Goal: Task Accomplishment & Management: Use online tool/utility

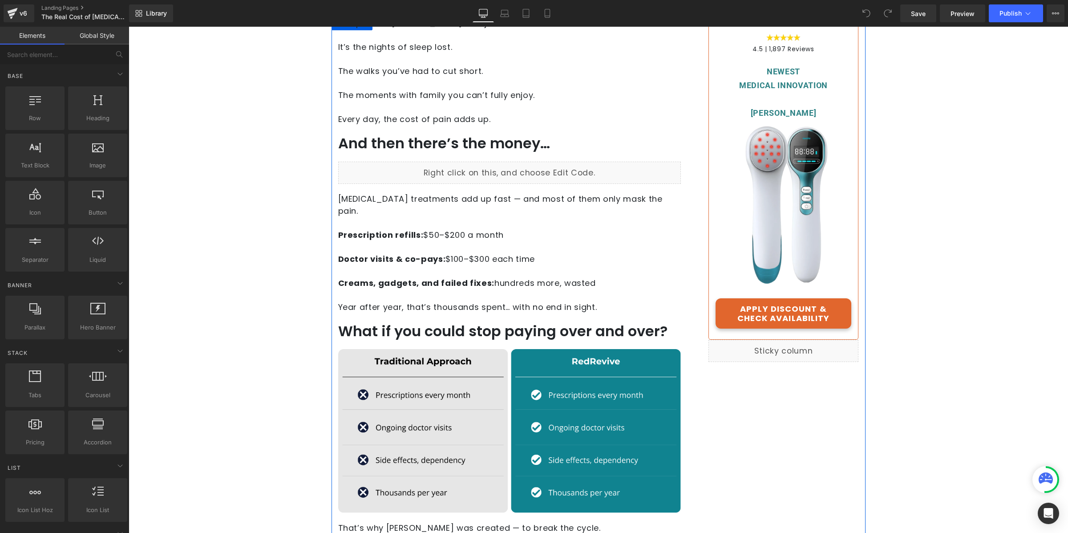
scroll to position [192, 0]
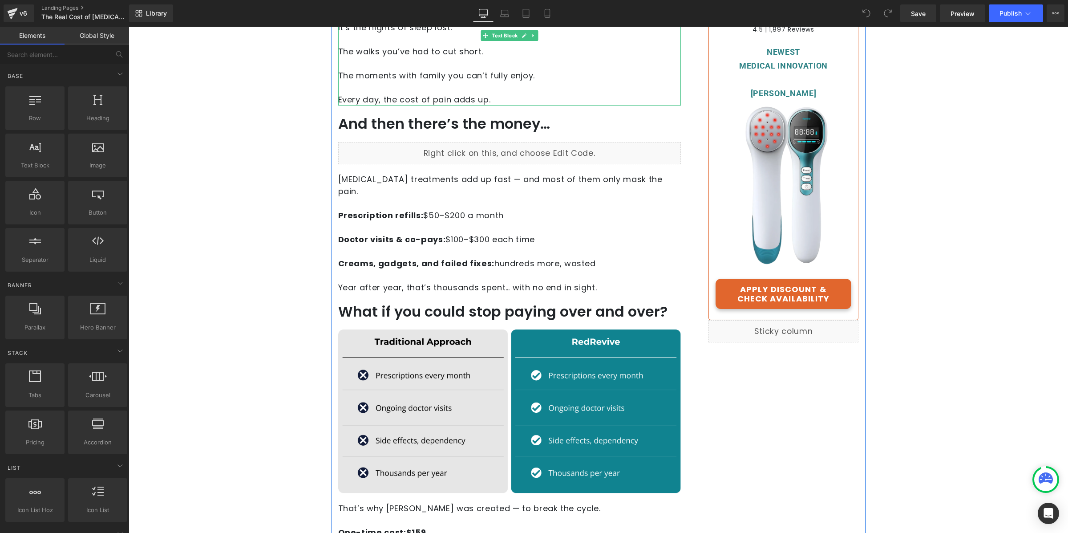
click at [488, 96] on p "Every day, the cost of pain adds up." at bounding box center [509, 99] width 343 height 12
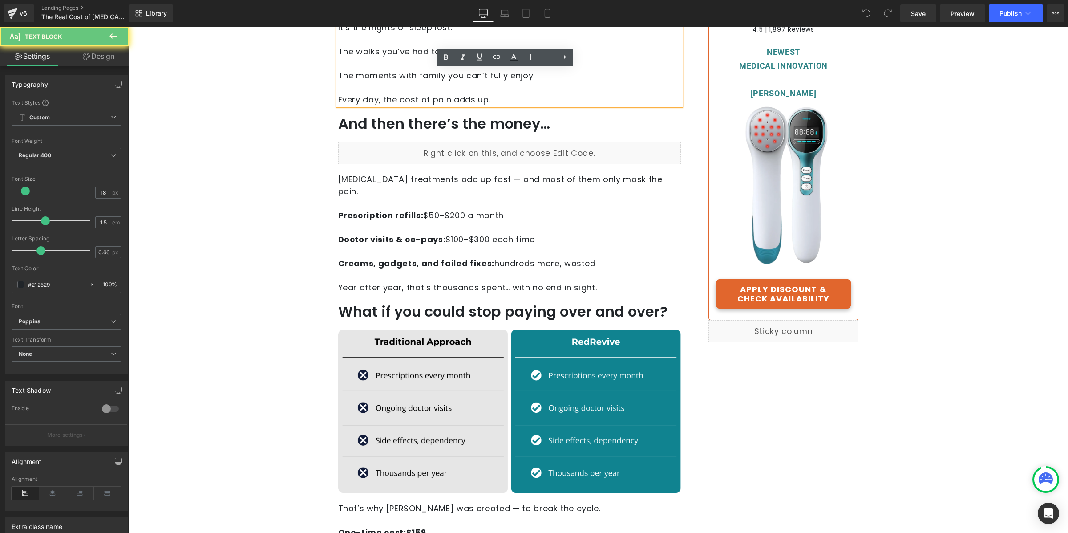
click at [488, 96] on p "Every day, the cost of pain adds up." at bounding box center [509, 99] width 343 height 12
click at [531, 120] on link at bounding box center [531, 123] width 9 height 11
click at [549, 101] on p "Every day, the cost of pain adds up." at bounding box center [509, 99] width 343 height 12
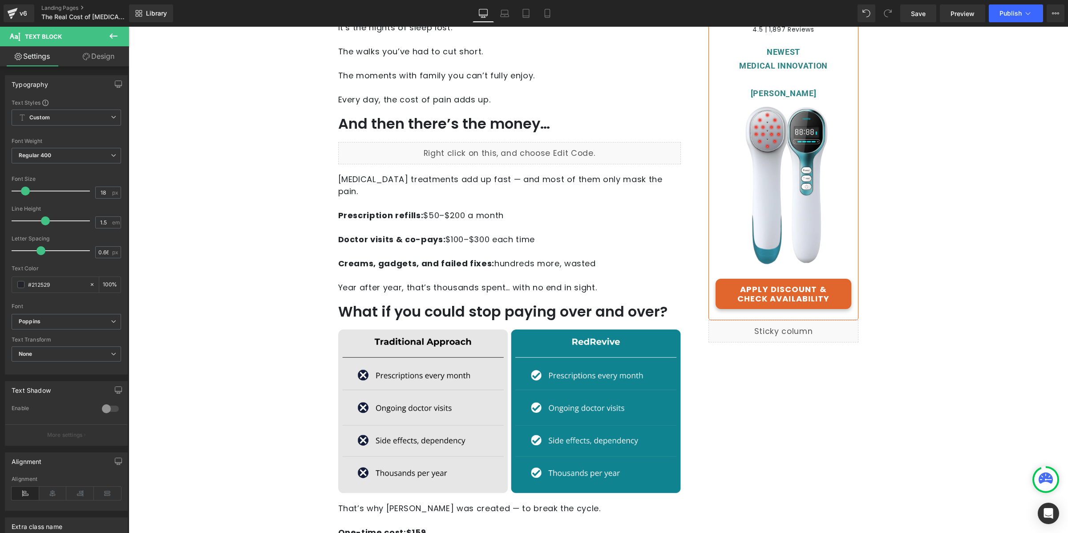
click at [119, 35] on button at bounding box center [113, 37] width 31 height 20
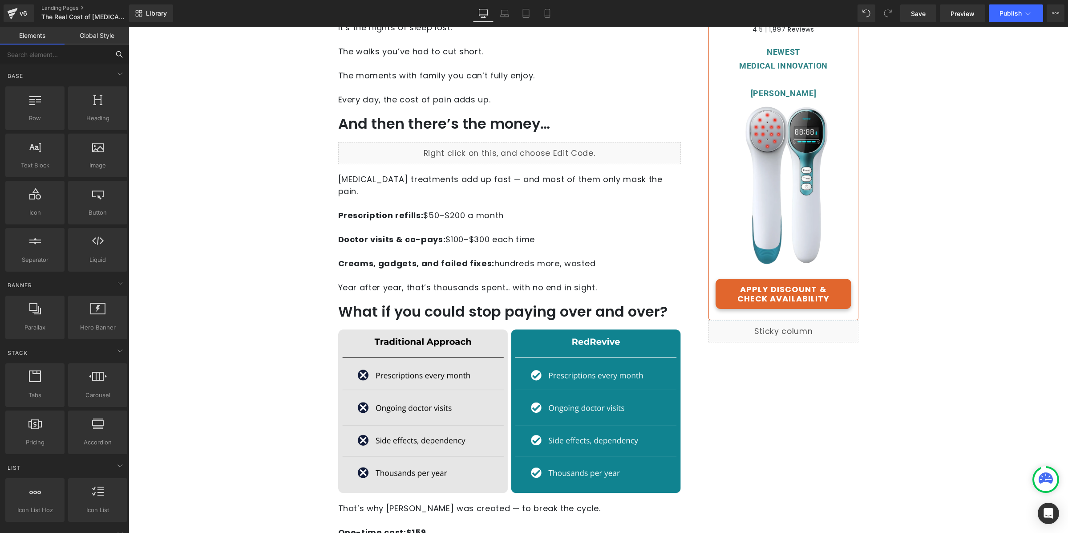
click at [88, 58] on input "text" at bounding box center [55, 55] width 110 height 20
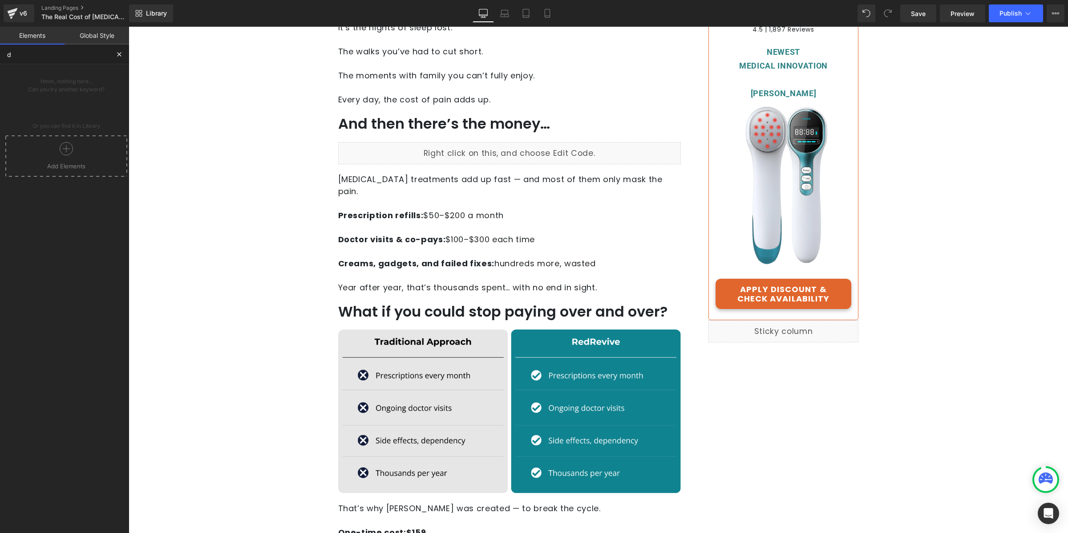
type input "di"
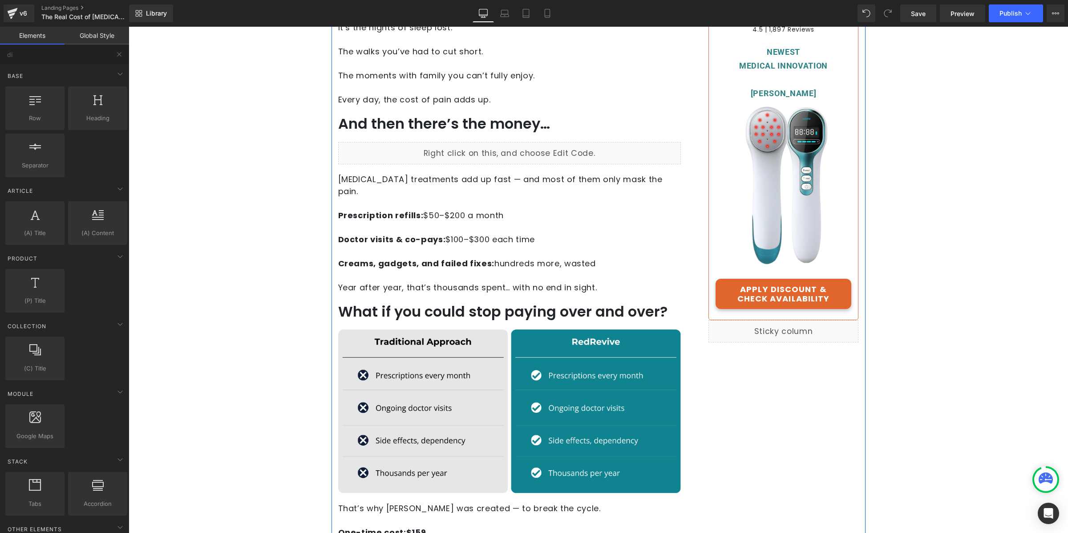
click at [490, 96] on p "Every day, the cost of pain adds up." at bounding box center [509, 99] width 343 height 12
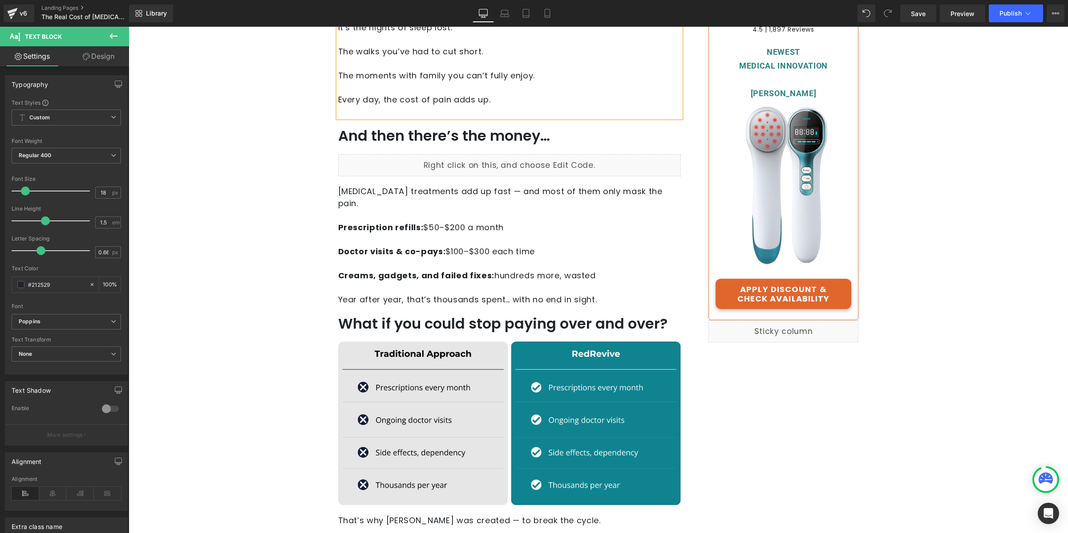
click at [1068, 292] on html "Advertorial Text Block Row Row Best Health Tips Heading Separator [MEDICAL_DATA…" at bounding box center [599, 87] width 940 height 506
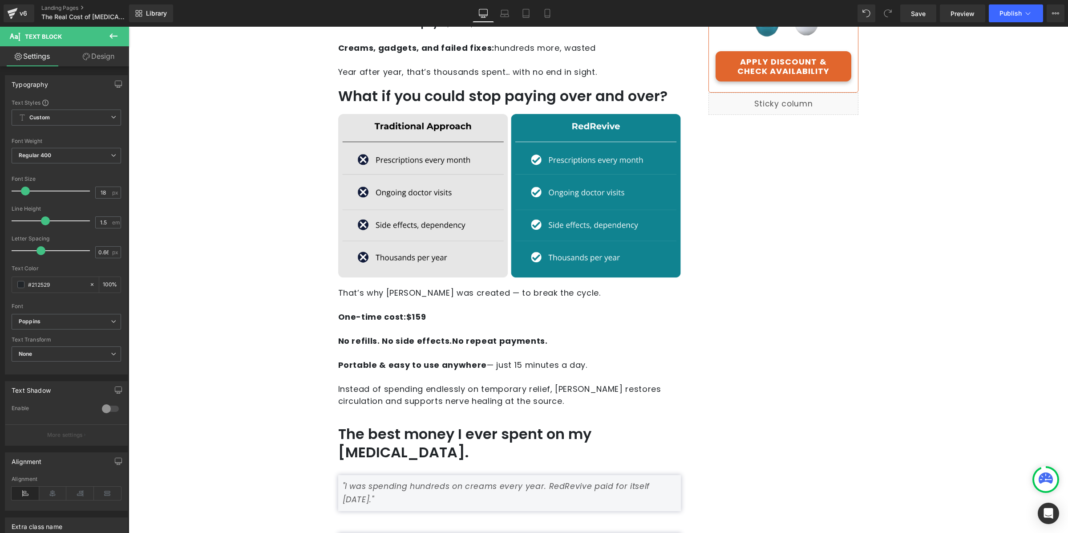
scroll to position [185, 0]
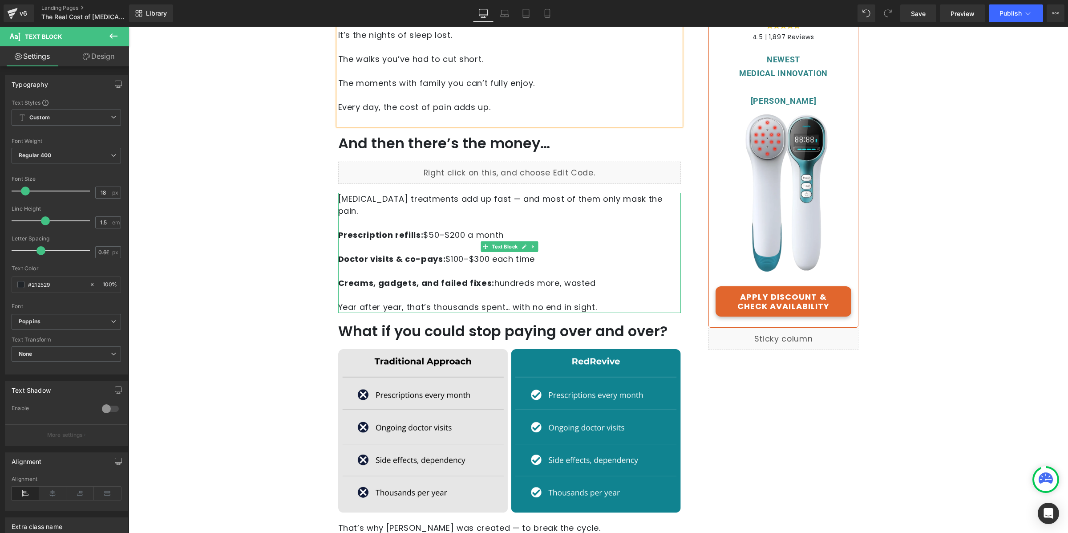
drag, startPoint x: 494, startPoint y: 199, endPoint x: 504, endPoint y: 207, distance: 12.7
click at [494, 199] on span "[MEDICAL_DATA] treatments add up fast — and most of them only mask the pain." at bounding box center [500, 204] width 325 height 23
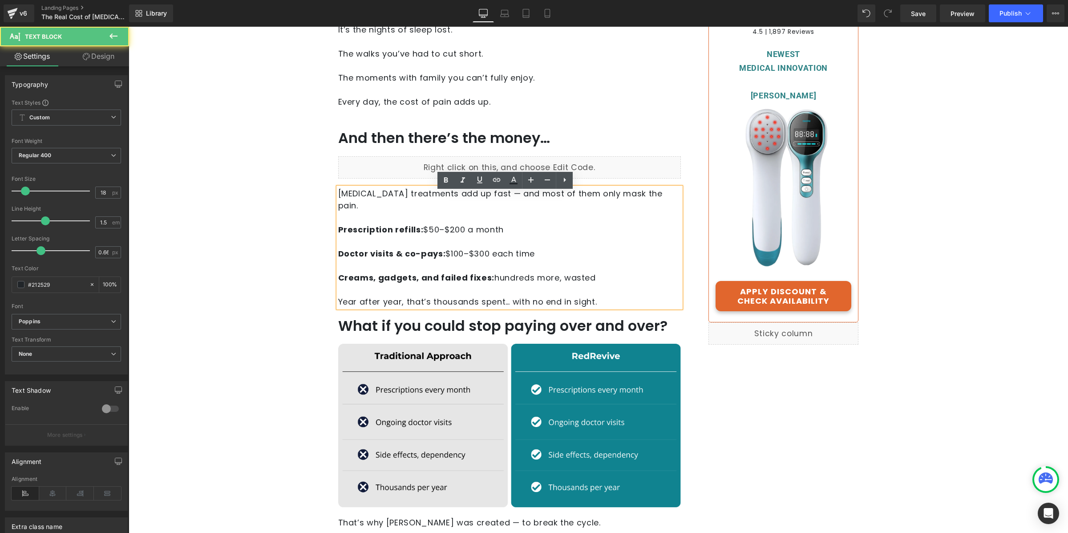
scroll to position [200, 0]
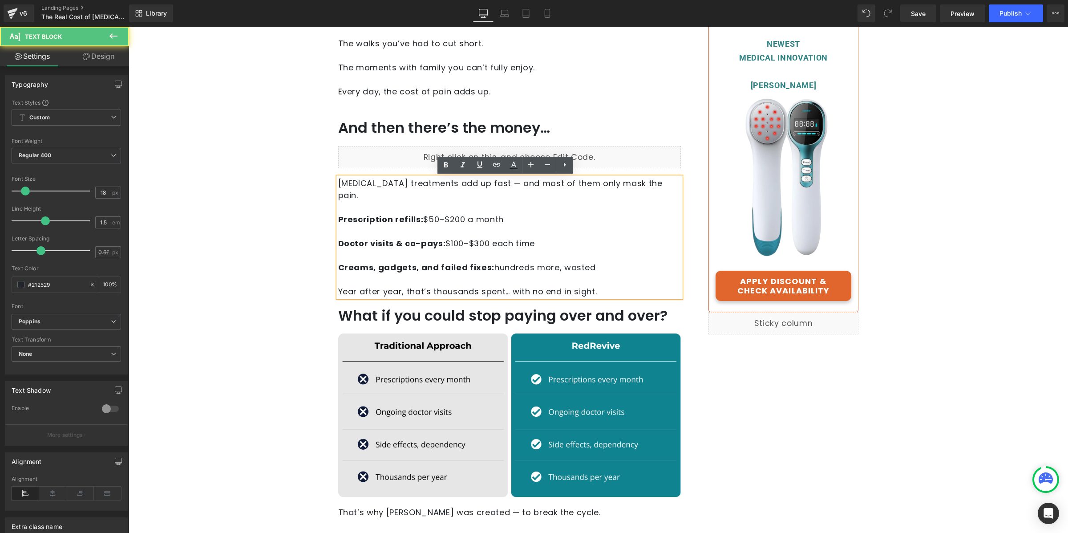
click at [601, 276] on p "[MEDICAL_DATA] treatments add up fast — and most of them only mask the pain. Pr…" at bounding box center [509, 237] width 343 height 120
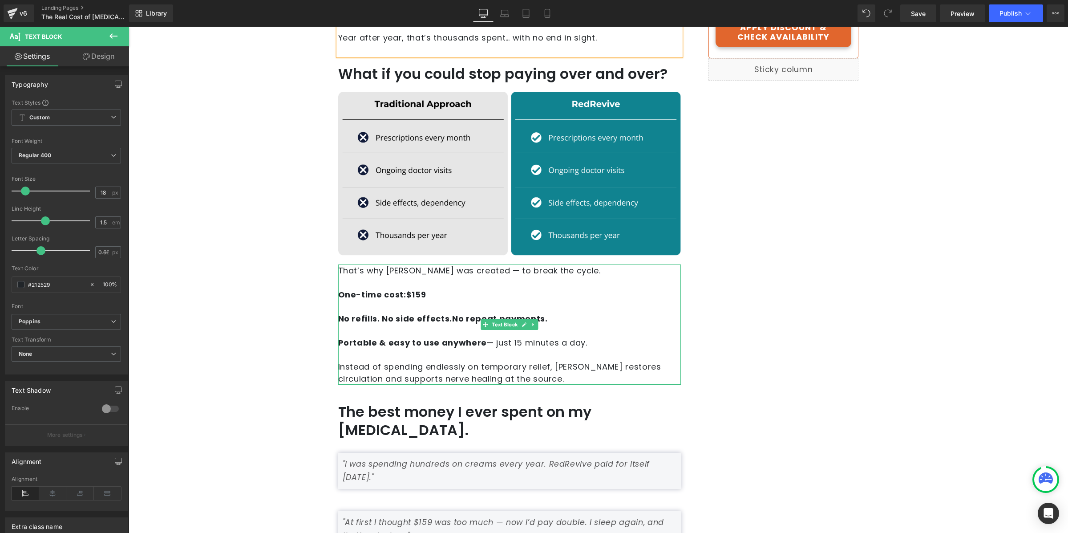
scroll to position [461, 0]
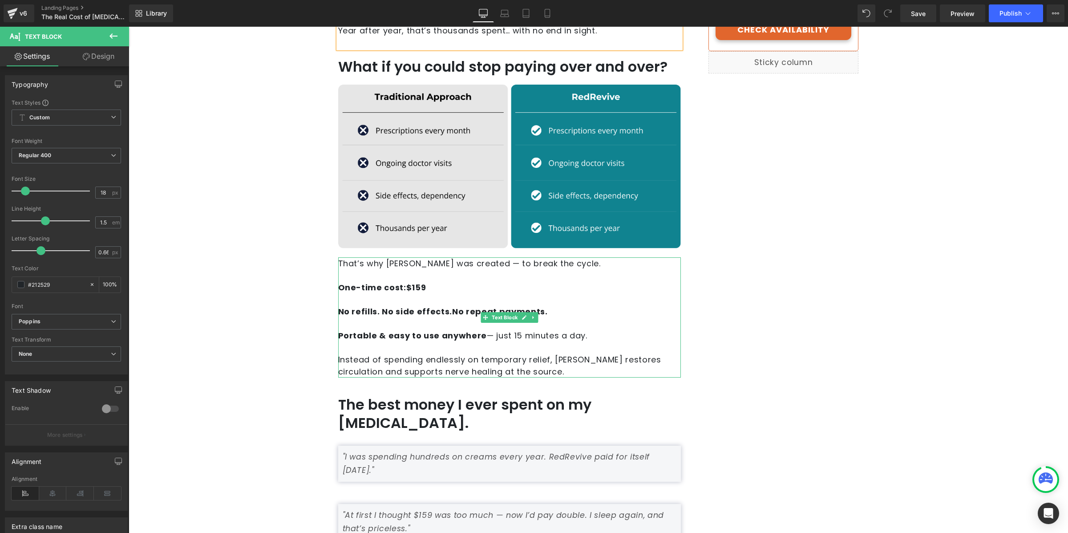
click at [561, 353] on p "Instead of spending endlessly on temporary relief, [PERSON_NAME] restores circu…" at bounding box center [509, 365] width 343 height 24
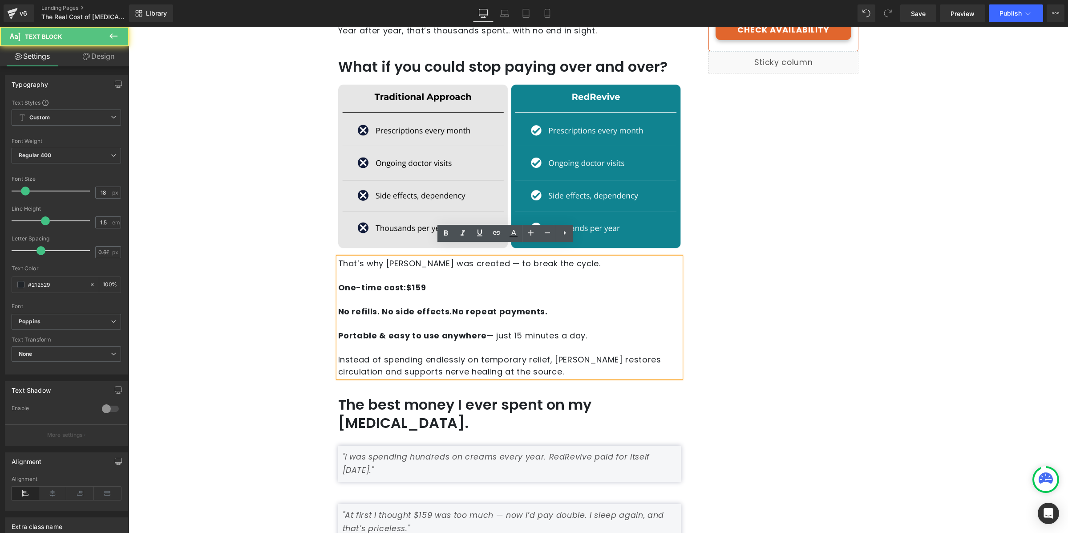
click at [574, 354] on p "Instead of spending endlessly on temporary relief, [PERSON_NAME] restores circu…" at bounding box center [509, 365] width 343 height 24
click at [407, 382] on div "The price of [MEDICAL_DATA] isn’t just measured in dollars. It’s the nights of …" at bounding box center [510, 515] width 356 height 1574
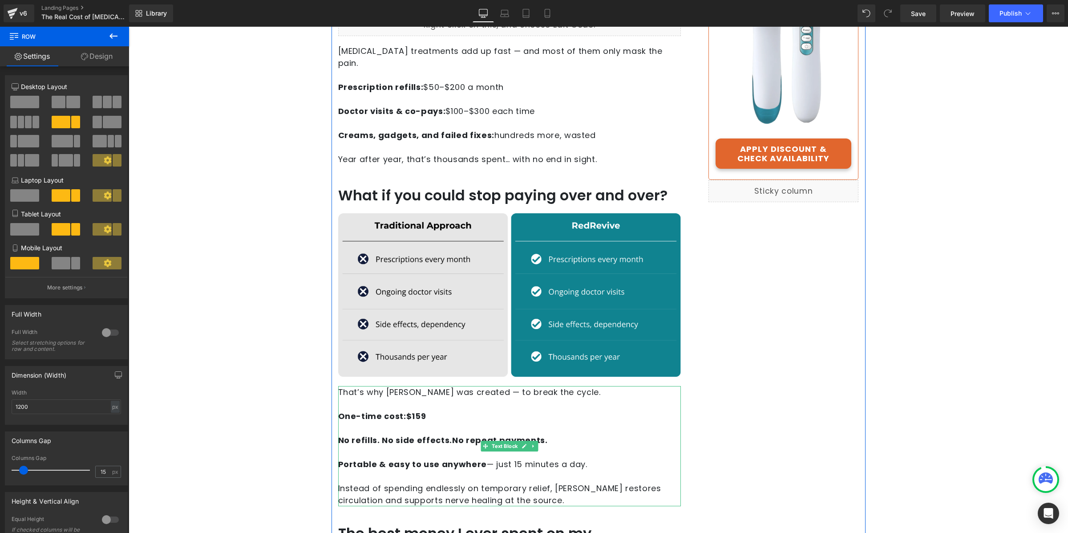
scroll to position [180, 0]
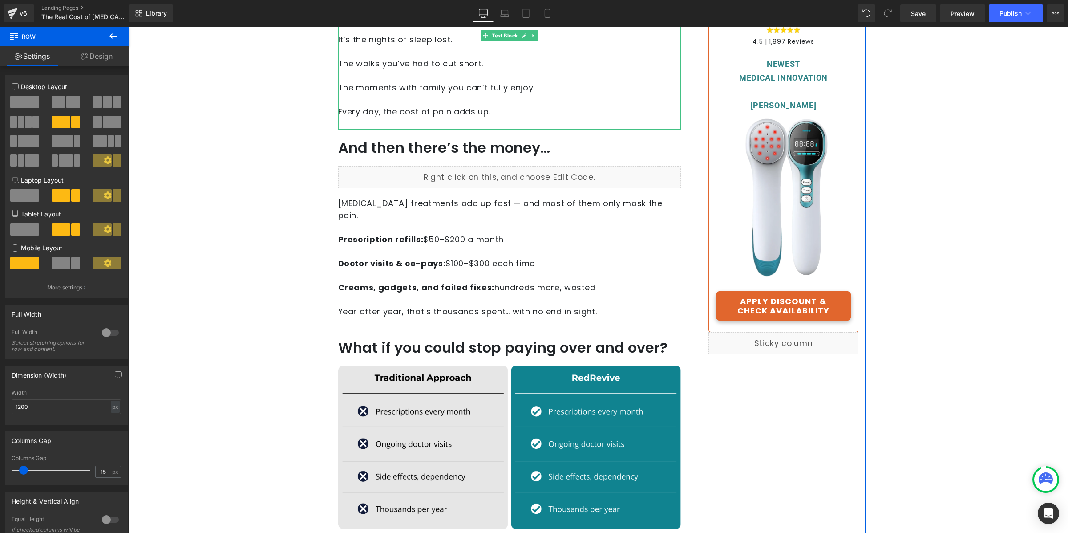
click at [396, 120] on p at bounding box center [509, 124] width 343 height 12
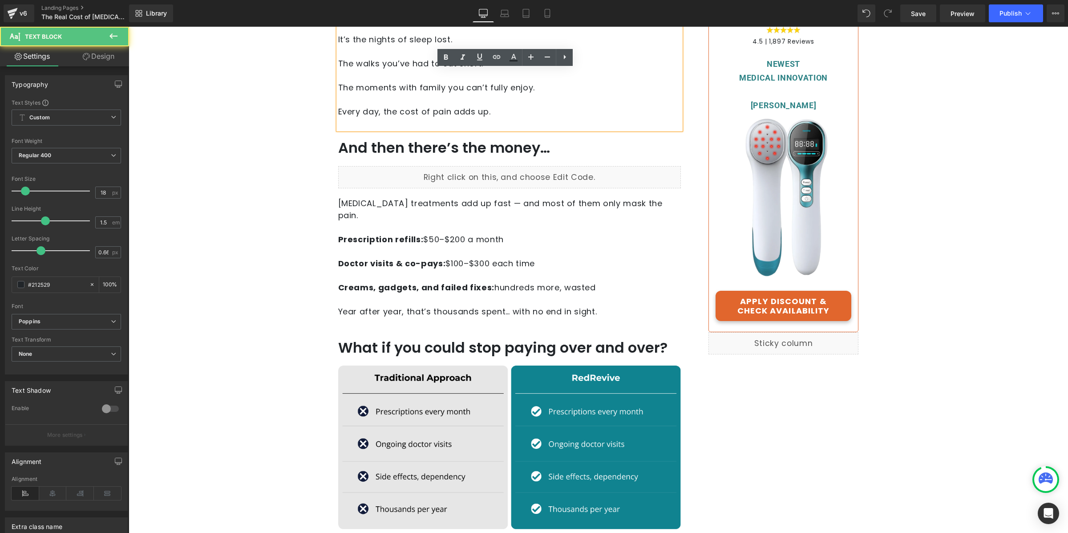
click at [396, 120] on p at bounding box center [509, 124] width 343 height 12
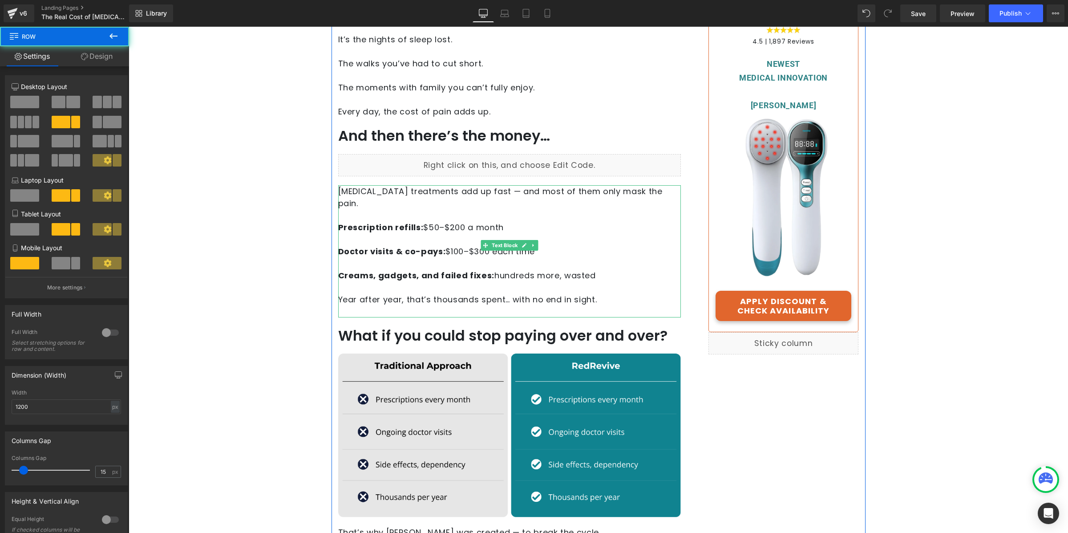
click at [370, 305] on p at bounding box center [509, 311] width 343 height 12
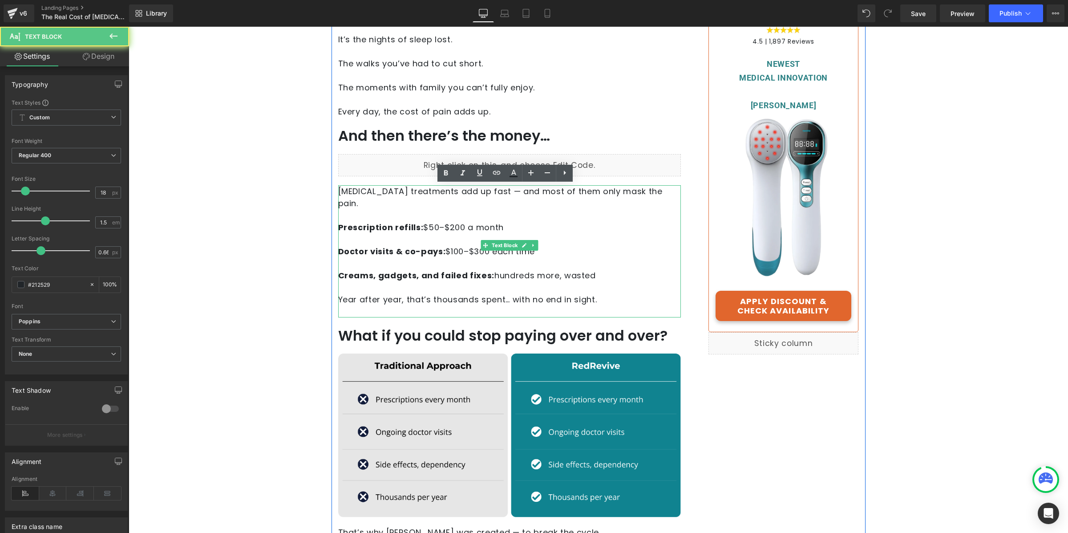
click at [370, 305] on p at bounding box center [509, 311] width 343 height 12
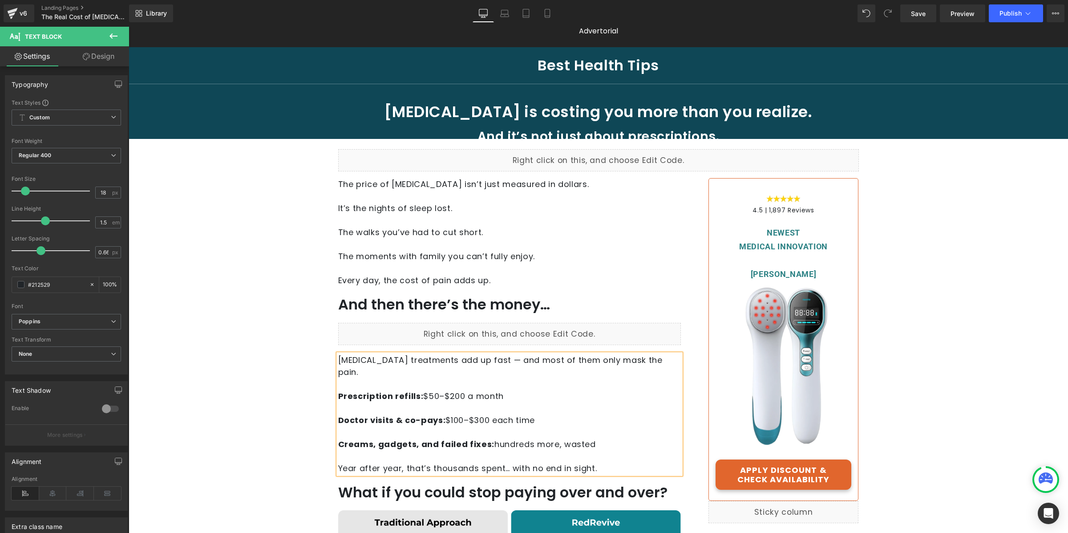
scroll to position [12, 0]
click at [408, 304] on h1 "And then there’s the money…" at bounding box center [509, 304] width 343 height 19
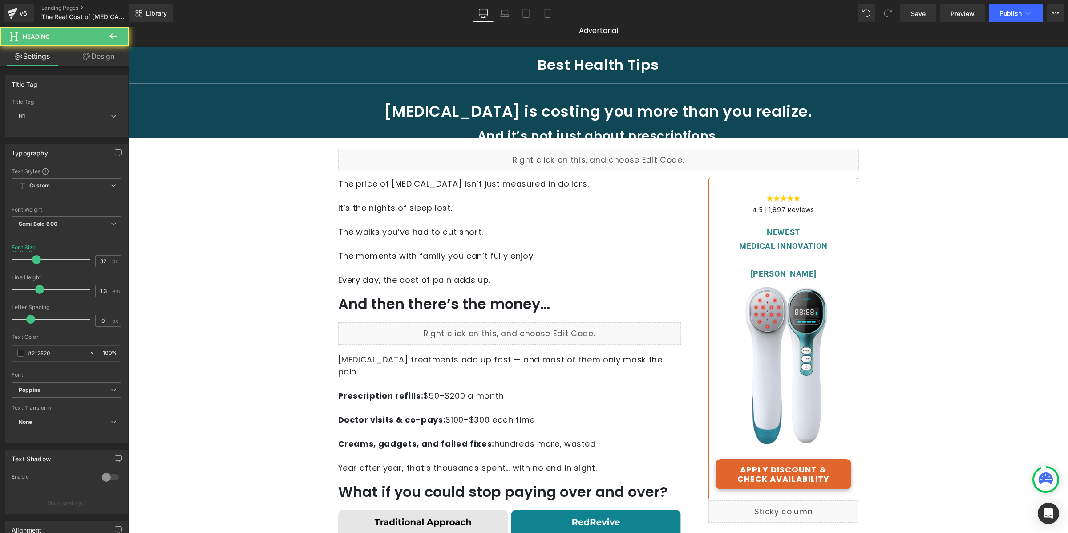
click at [91, 61] on link "Design" at bounding box center [98, 56] width 65 height 20
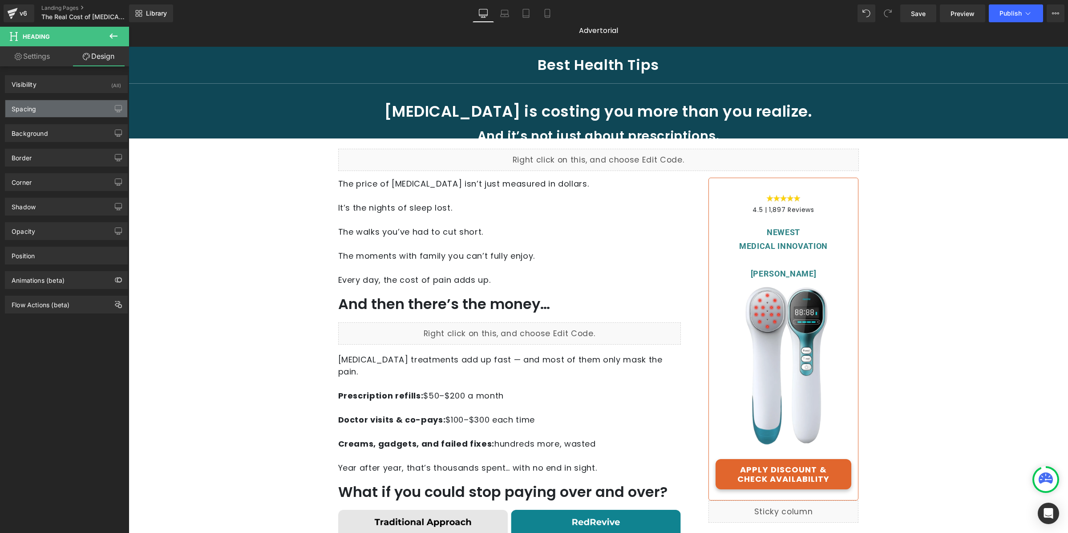
click at [79, 110] on div "Spacing" at bounding box center [66, 108] width 122 height 17
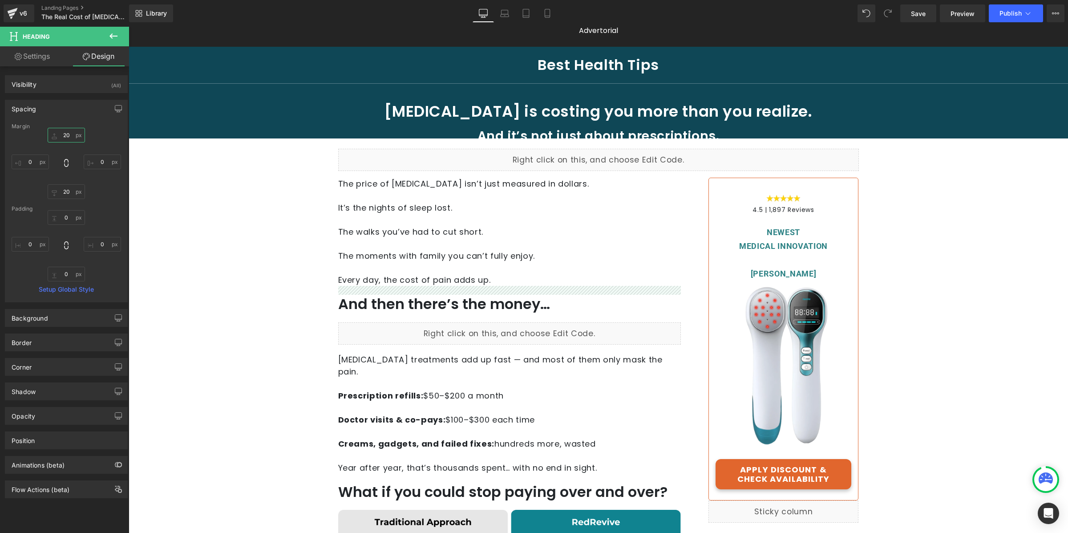
click at [69, 135] on input "20" at bounding box center [66, 135] width 37 height 15
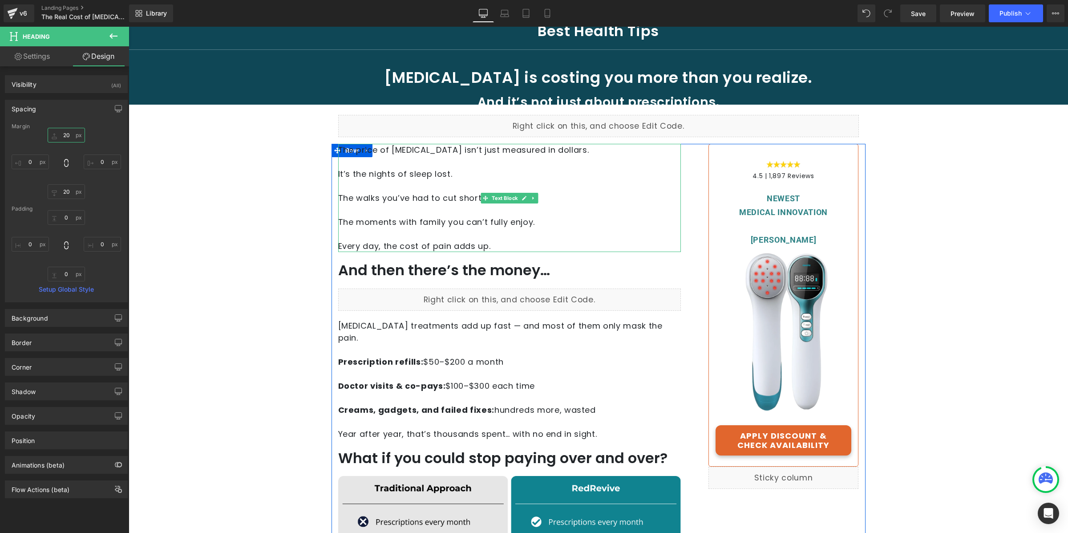
scroll to position [47, 0]
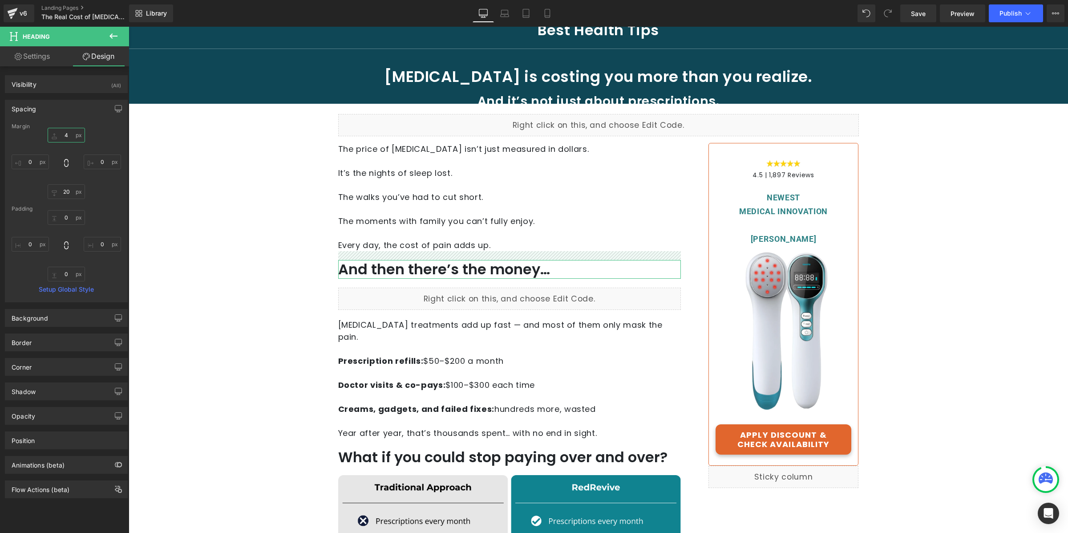
type input "40"
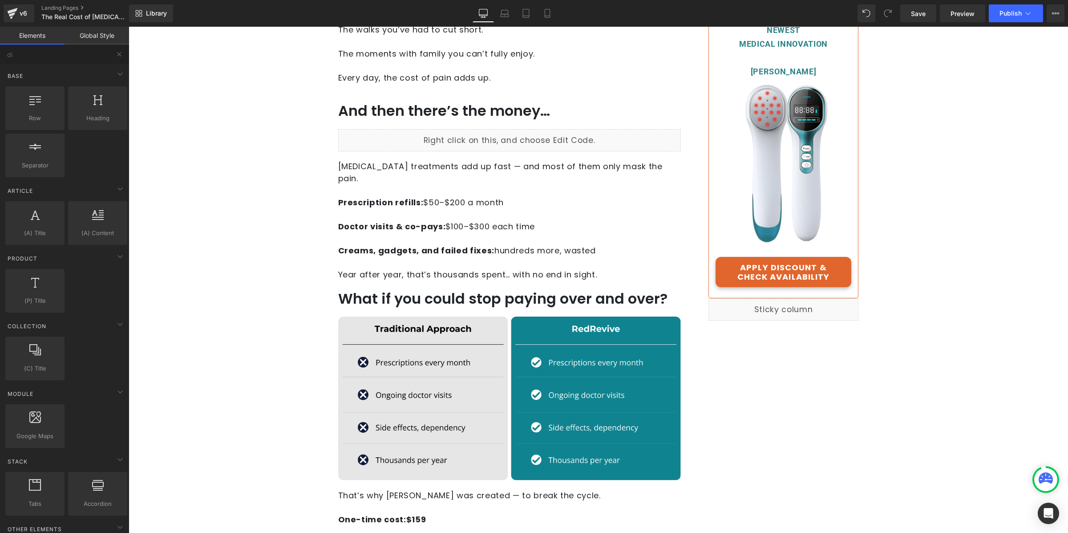
scroll to position [319, 0]
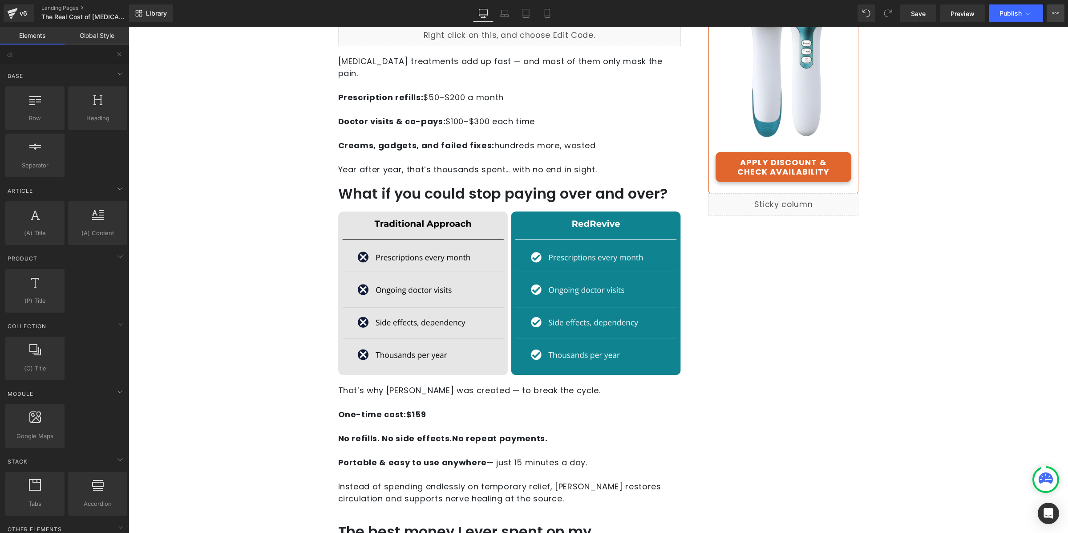
drag, startPoint x: 1060, startPoint y: 8, endPoint x: 1056, endPoint y: 12, distance: 5.1
click at [1059, 9] on button "View Live Page View with current Template Save Template to Library Schedule Pub…" at bounding box center [1056, 13] width 18 height 18
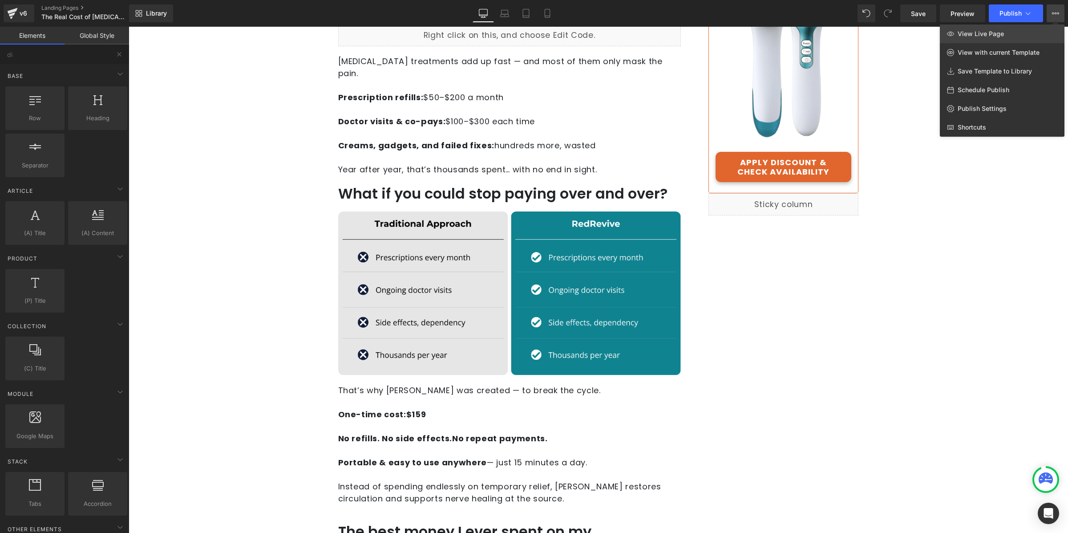
click at [1033, 31] on link "View Live Page" at bounding box center [1002, 33] width 125 height 19
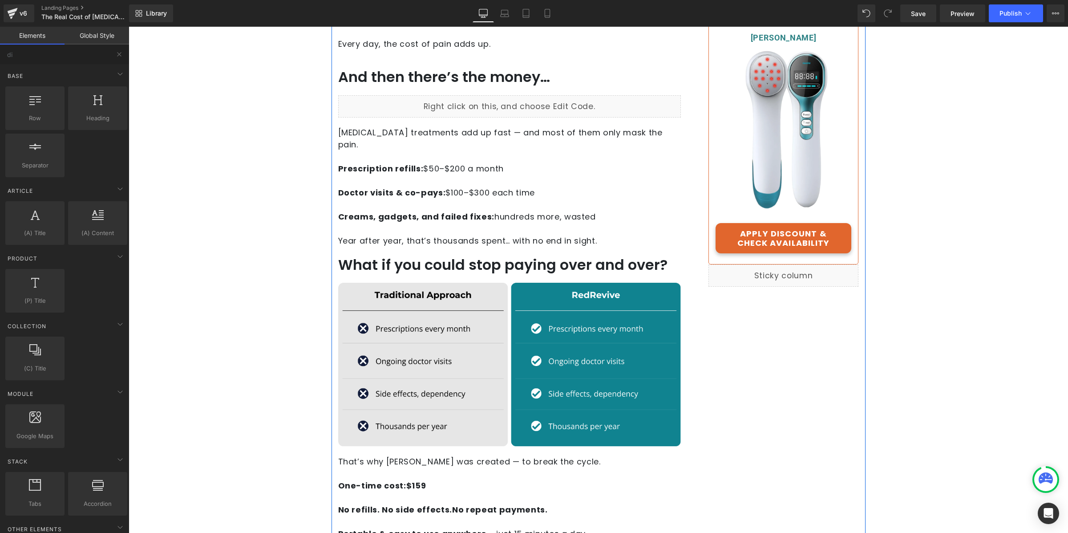
scroll to position [188, 0]
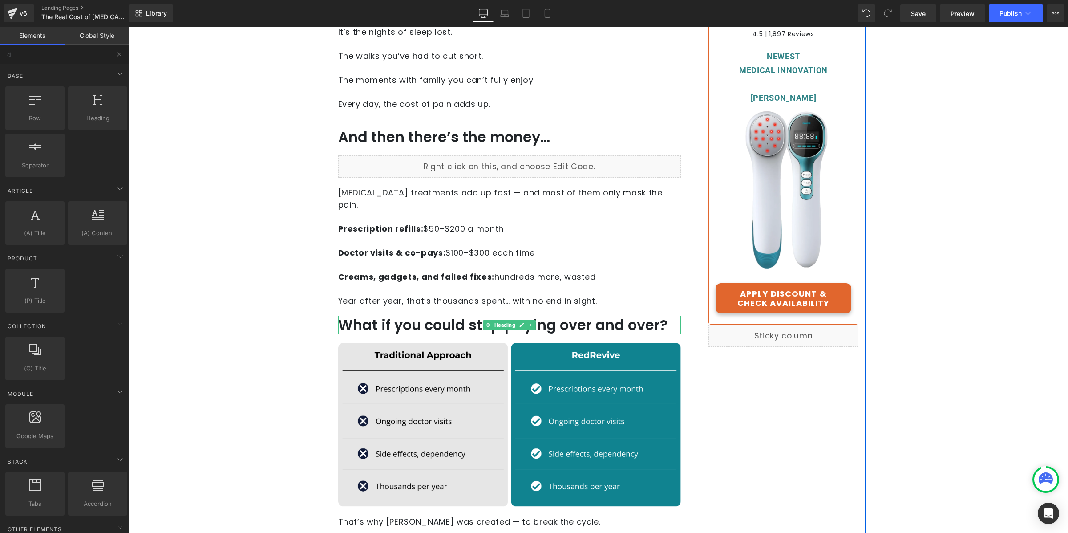
click at [459, 316] on h1 "What if you could stop paying over and over?" at bounding box center [509, 325] width 343 height 19
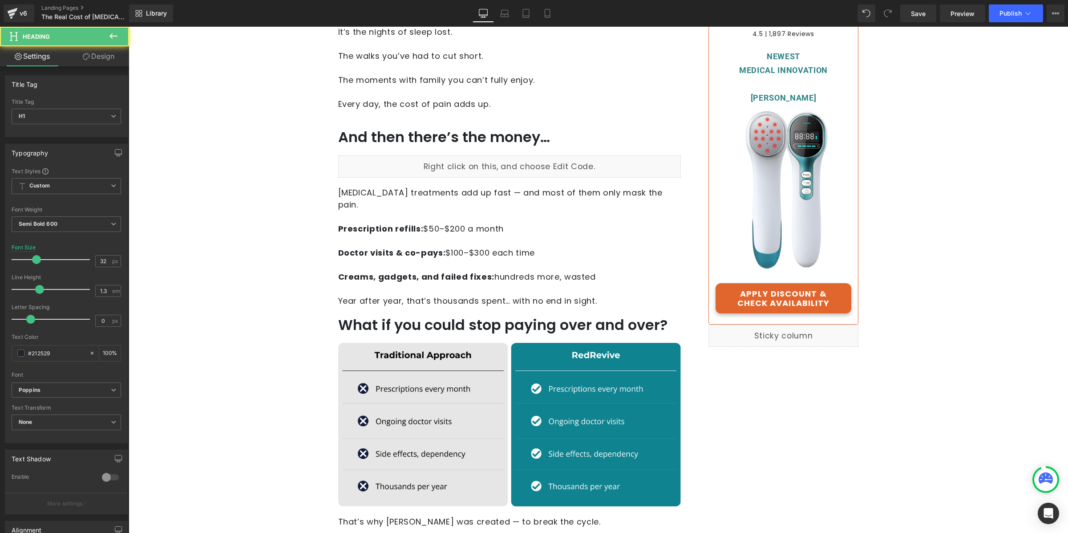
click at [89, 51] on link "Design" at bounding box center [98, 56] width 65 height 20
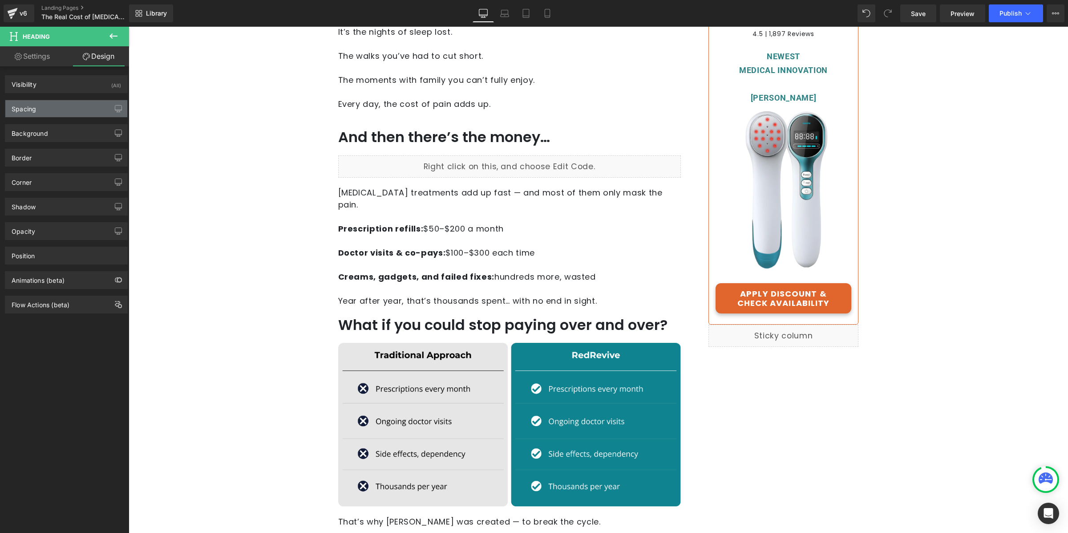
click at [78, 107] on div "Spacing" at bounding box center [66, 108] width 122 height 17
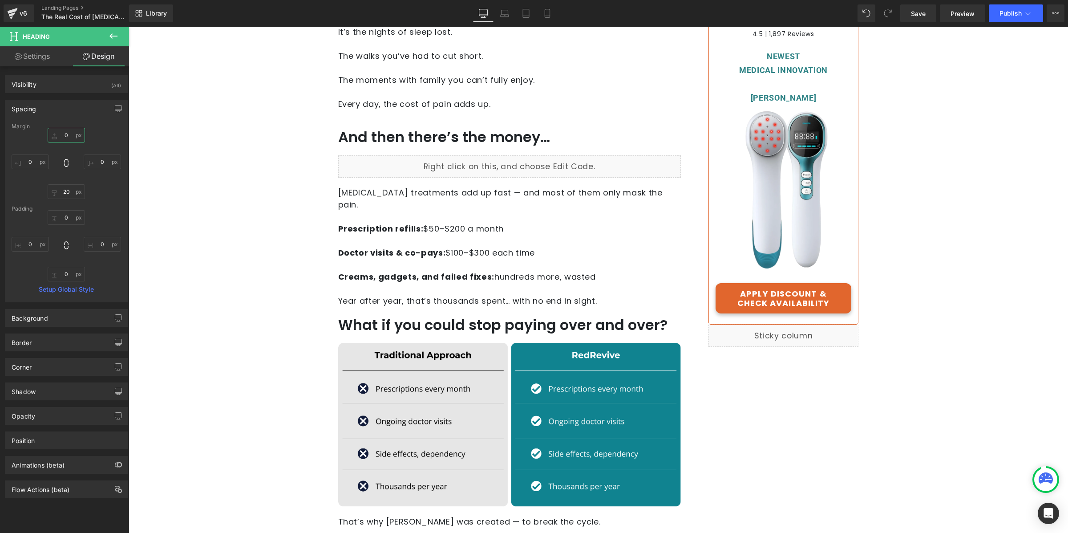
click at [72, 132] on input "0" at bounding box center [66, 135] width 37 height 15
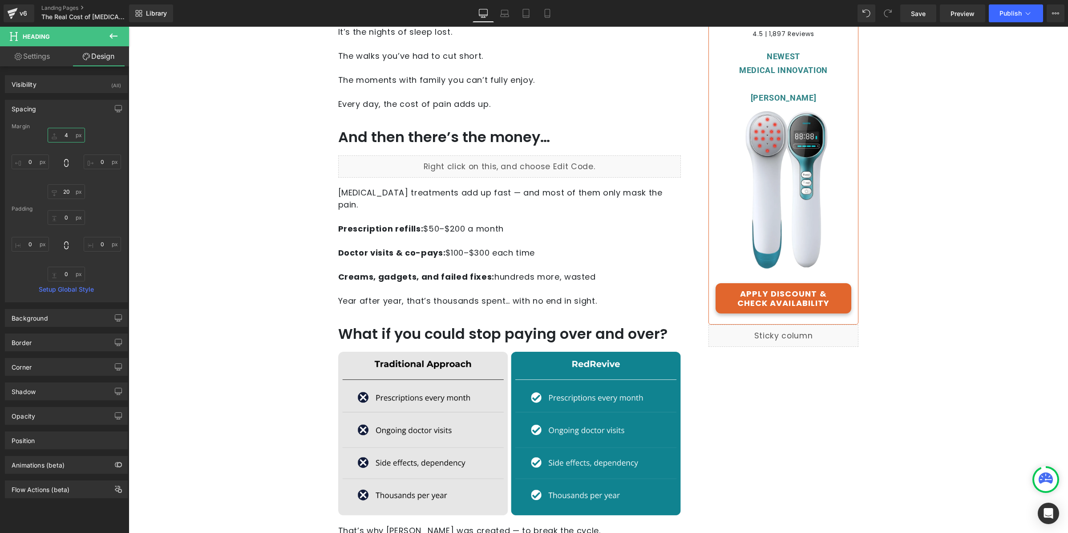
type input "40"
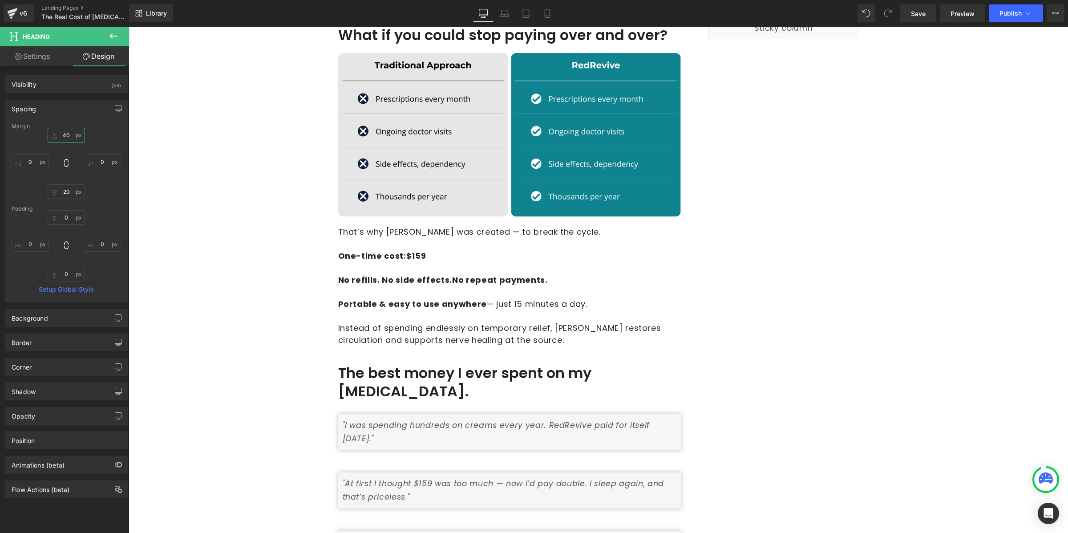
scroll to position [559, 0]
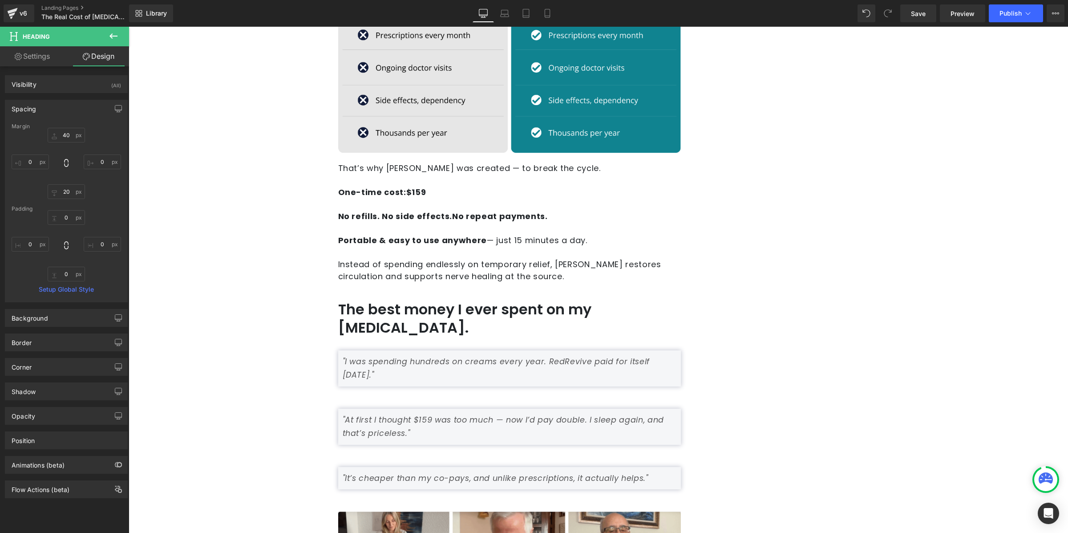
click at [372, 300] on h1 "The best money I ever spent on my [MEDICAL_DATA]." at bounding box center [509, 318] width 343 height 37
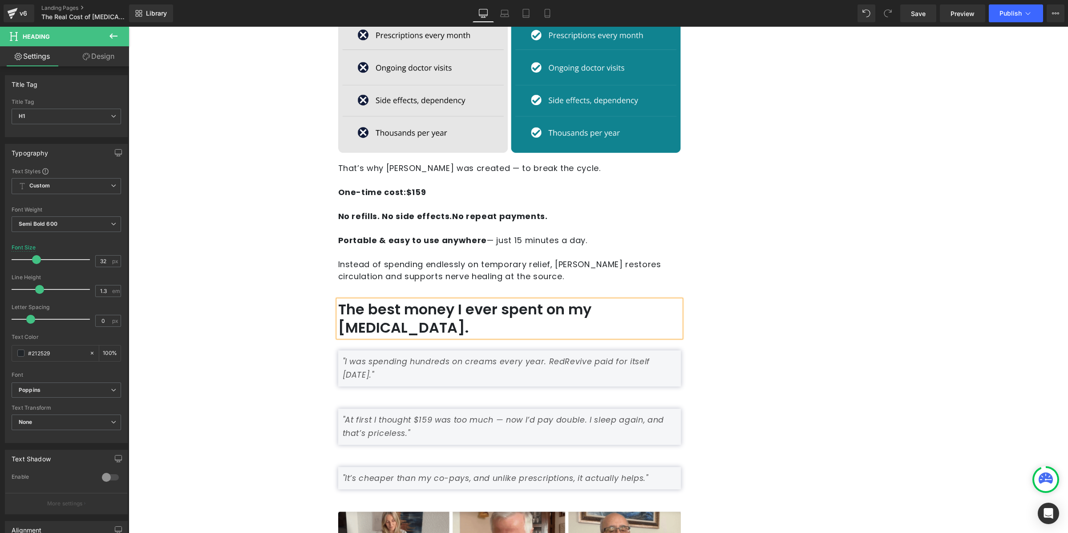
click at [108, 53] on link "Design" at bounding box center [98, 56] width 65 height 20
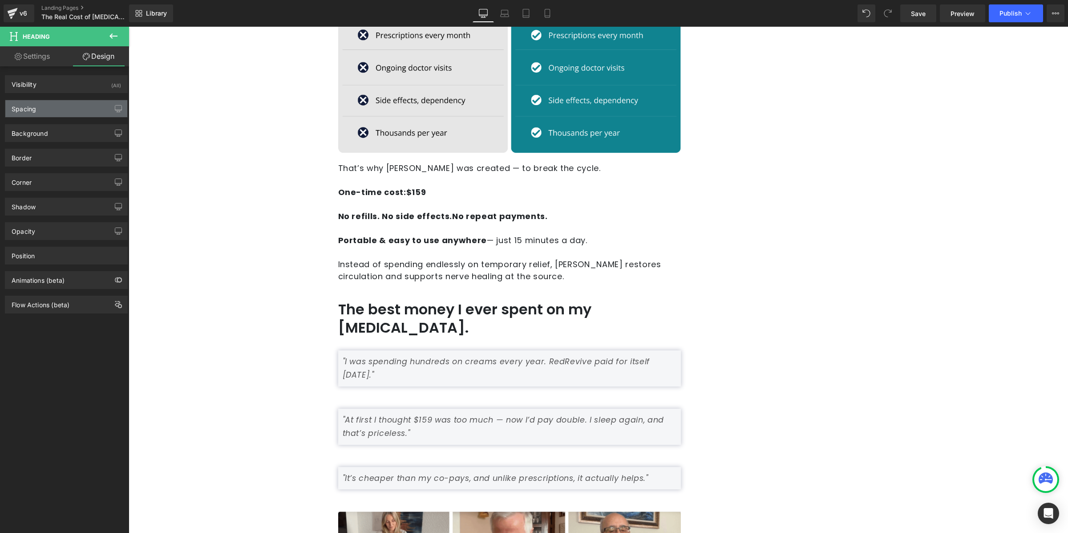
click at [62, 109] on div "Spacing" at bounding box center [66, 108] width 122 height 17
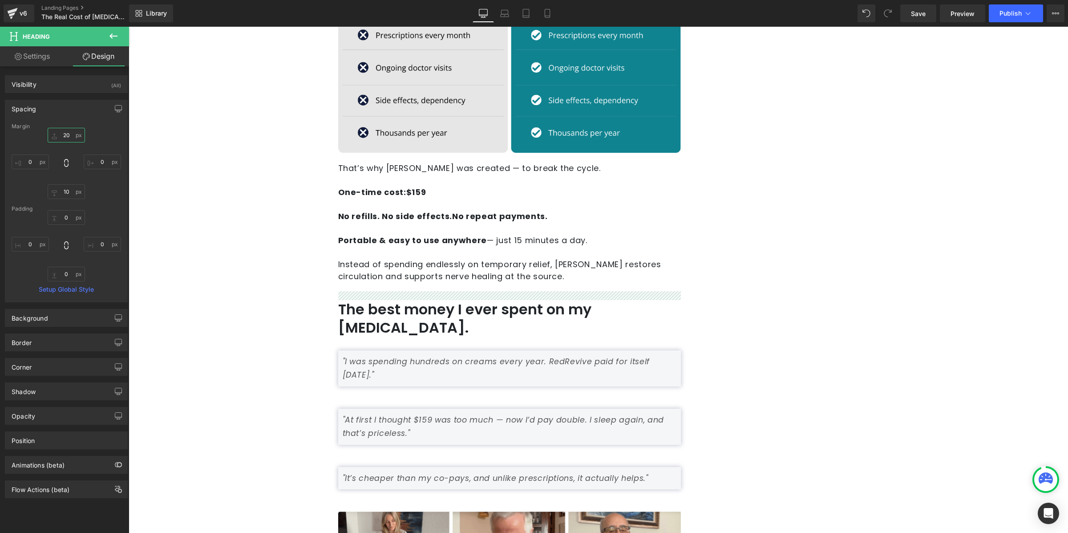
click at [66, 139] on input "20" at bounding box center [66, 135] width 37 height 15
type input "40"
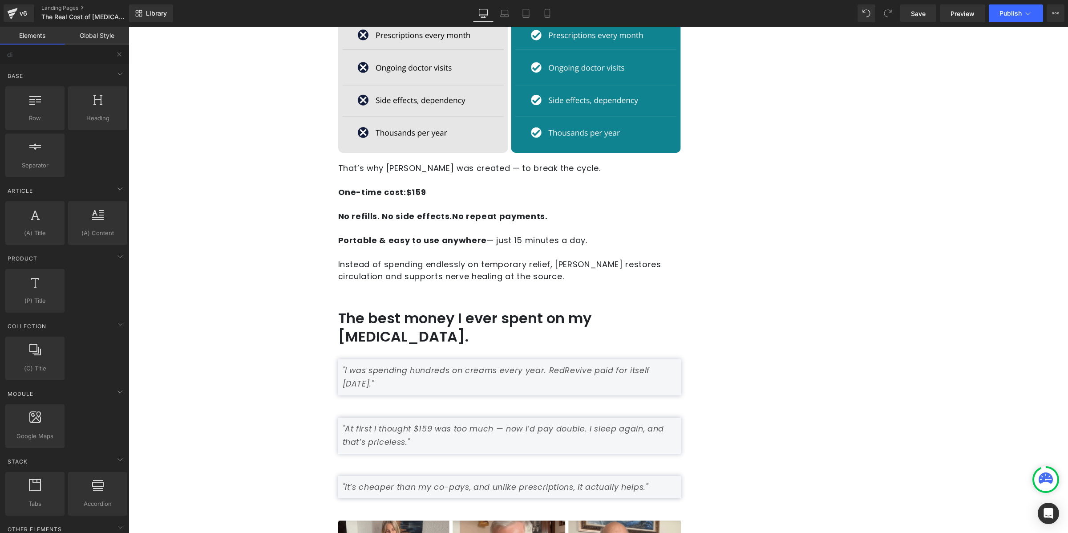
click at [273, 171] on div "Advertorial Text Block Row Row Best Health Tips Heading Separator [MEDICAL_DATA…" at bounding box center [599, 446] width 940 height 1957
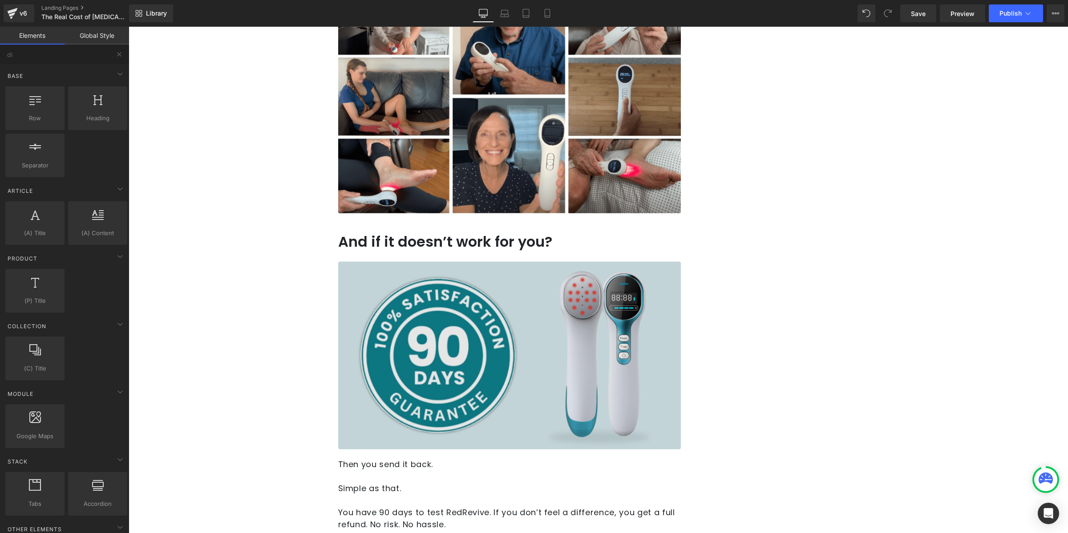
scroll to position [1162, 0]
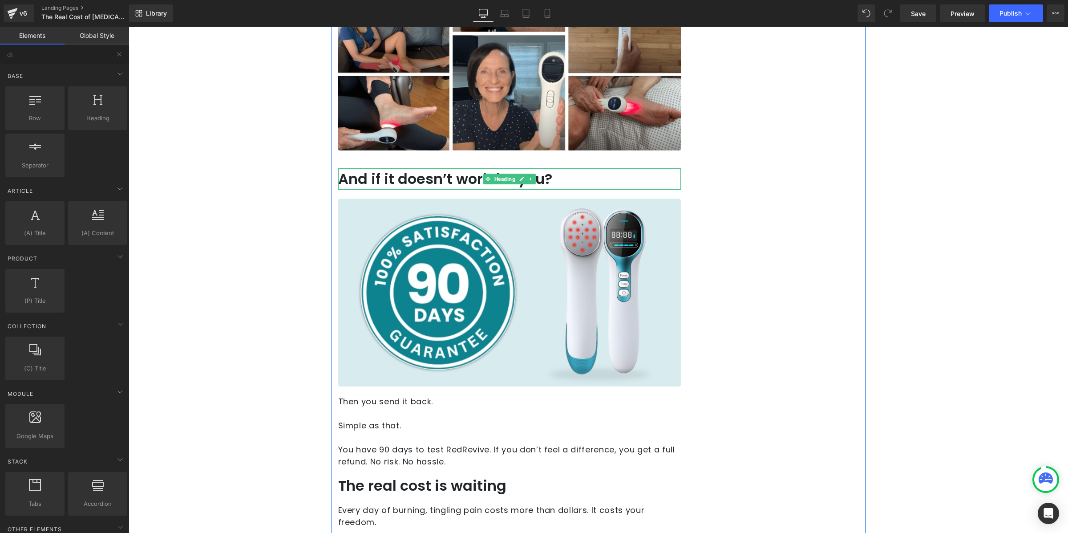
click at [362, 168] on h2 "And if it doesn’t work for you?" at bounding box center [509, 178] width 343 height 21
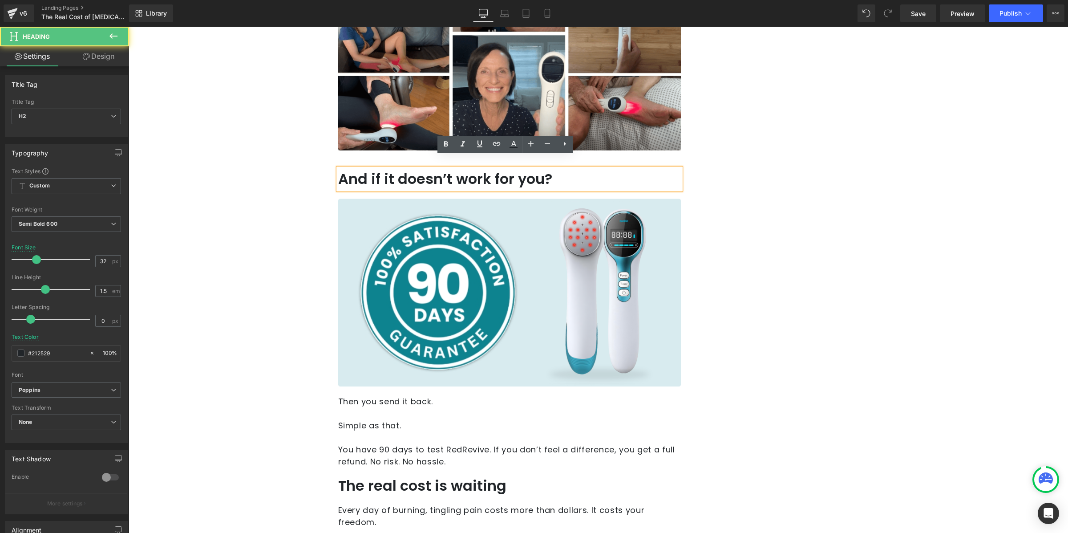
click at [100, 49] on link "Design" at bounding box center [98, 56] width 65 height 20
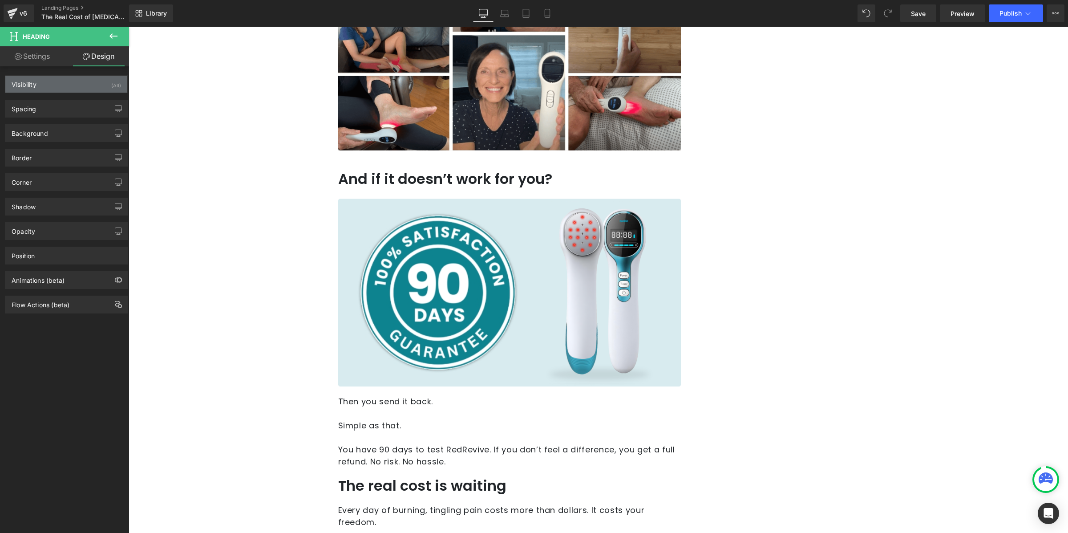
type input "20"
type input "0"
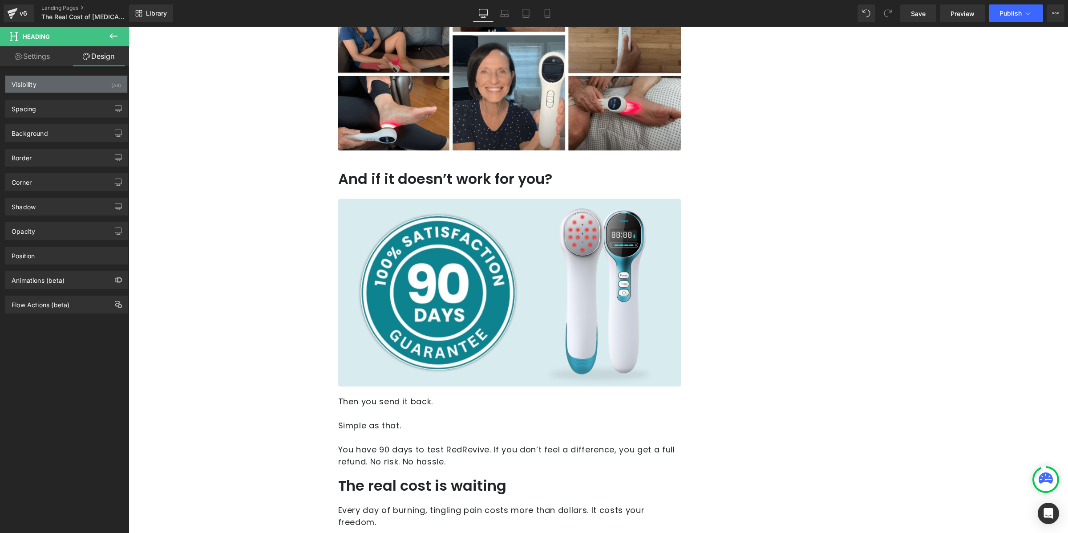
type input "0"
click at [81, 103] on div "Spacing" at bounding box center [66, 108] width 122 height 17
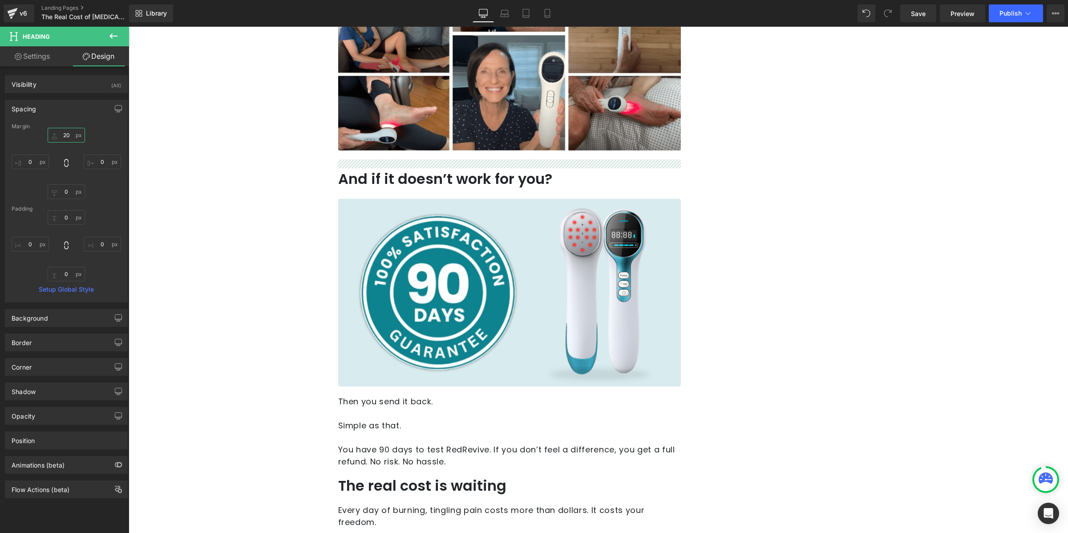
click at [71, 134] on input "20" at bounding box center [66, 135] width 37 height 15
type input "40"
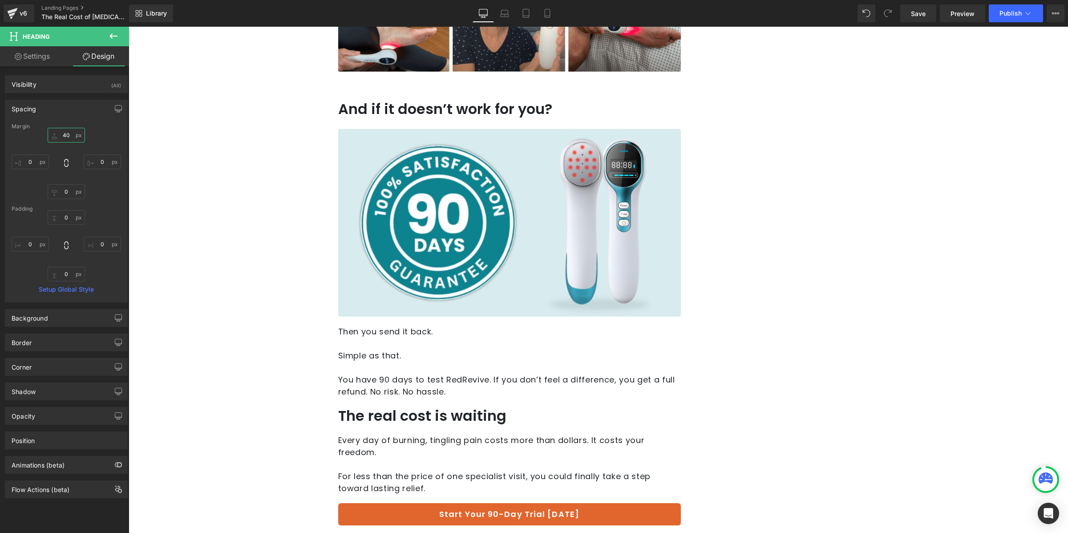
scroll to position [1458, 0]
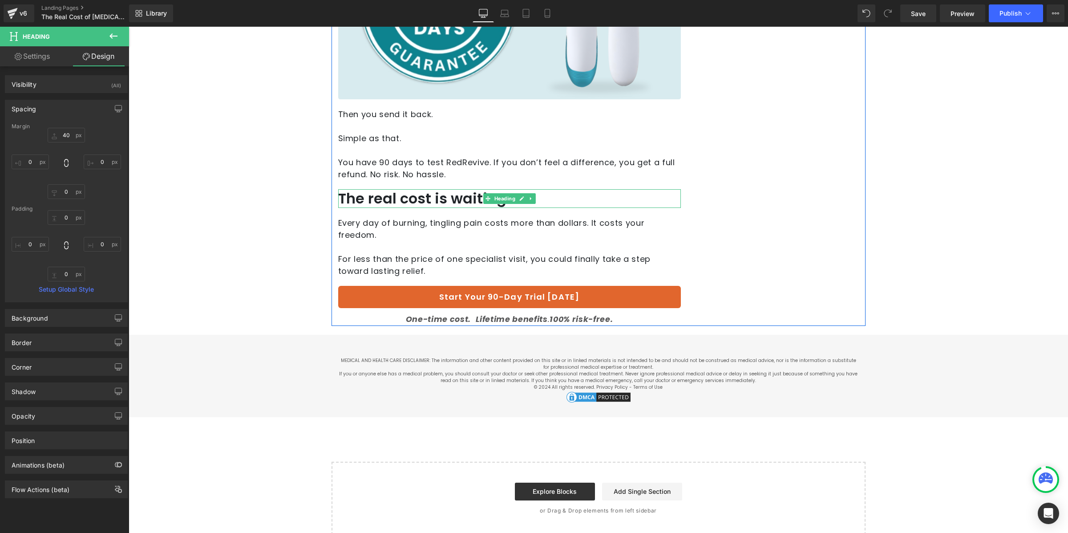
click at [376, 189] on h2 "The real cost is waiting" at bounding box center [509, 198] width 343 height 19
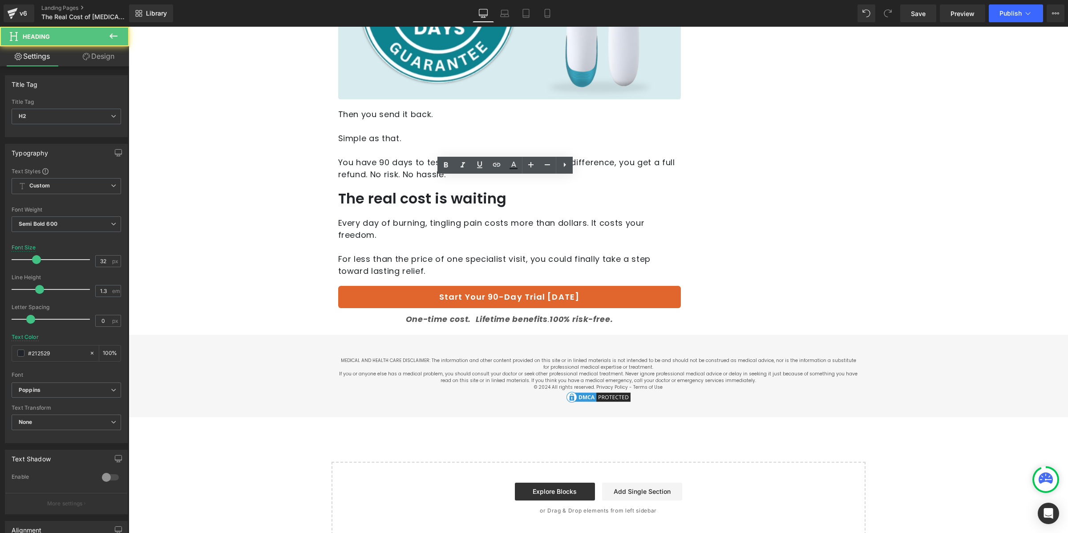
click at [116, 58] on link "Design" at bounding box center [98, 56] width 65 height 20
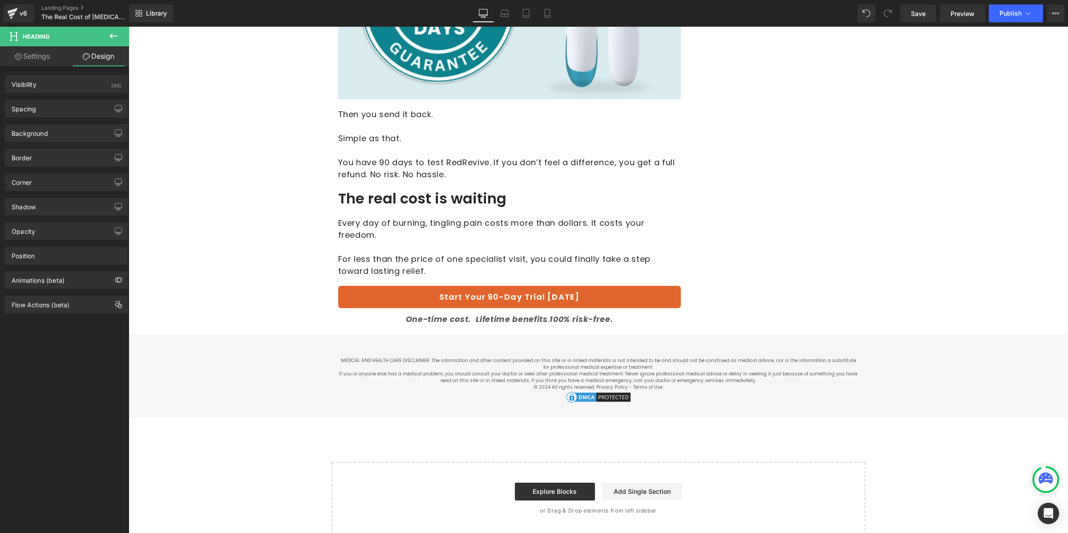
click at [77, 100] on div "Spacing [GEOGRAPHIC_DATA] 20px 20 0px 0 20px 20 0px 0 [GEOGRAPHIC_DATA] 0px 0 0…" at bounding box center [66, 109] width 123 height 18
click at [77, 102] on div "Spacing" at bounding box center [66, 108] width 122 height 17
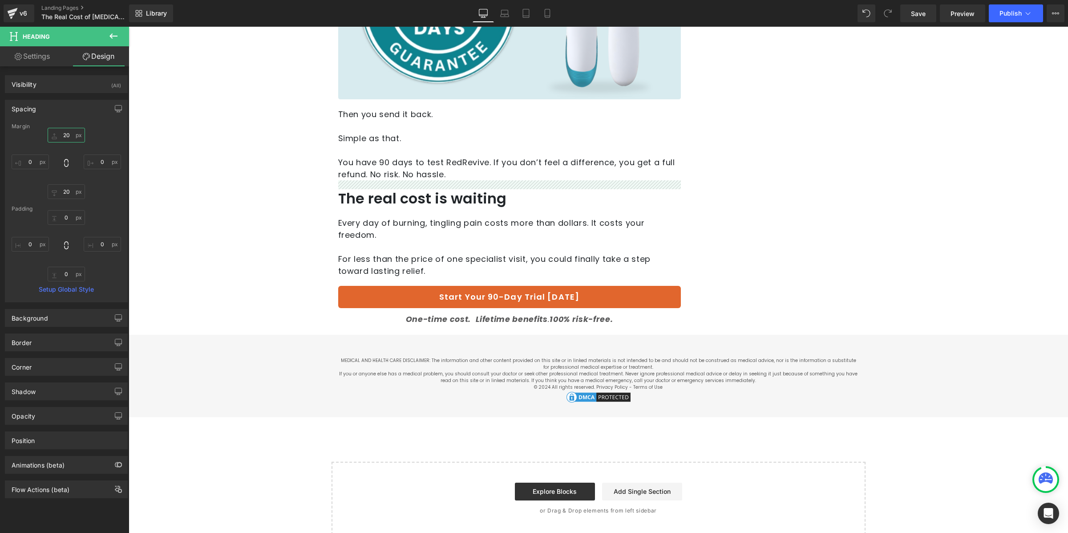
click at [64, 136] on input "20" at bounding box center [66, 135] width 37 height 15
type input "40"
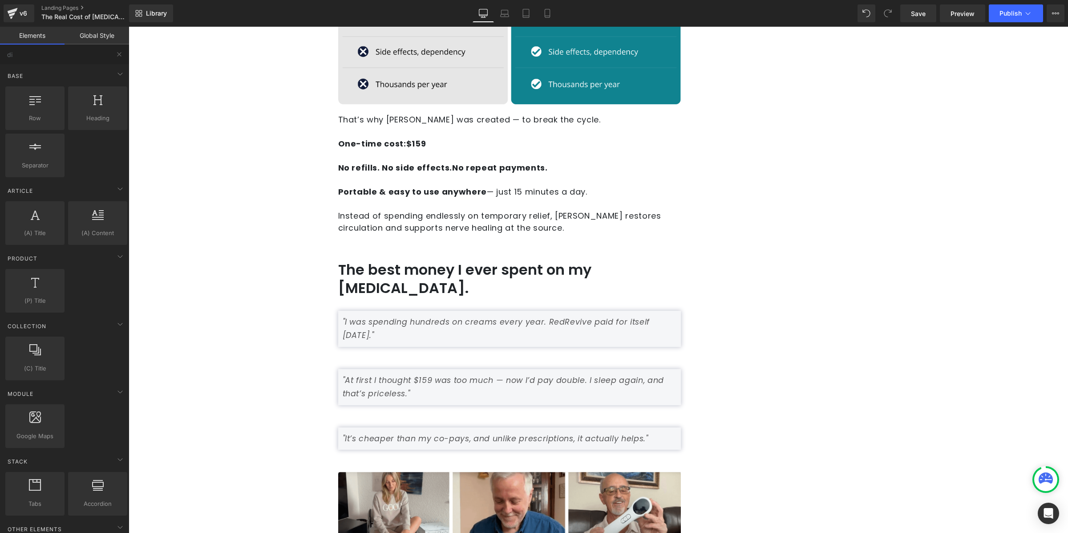
scroll to position [447, 0]
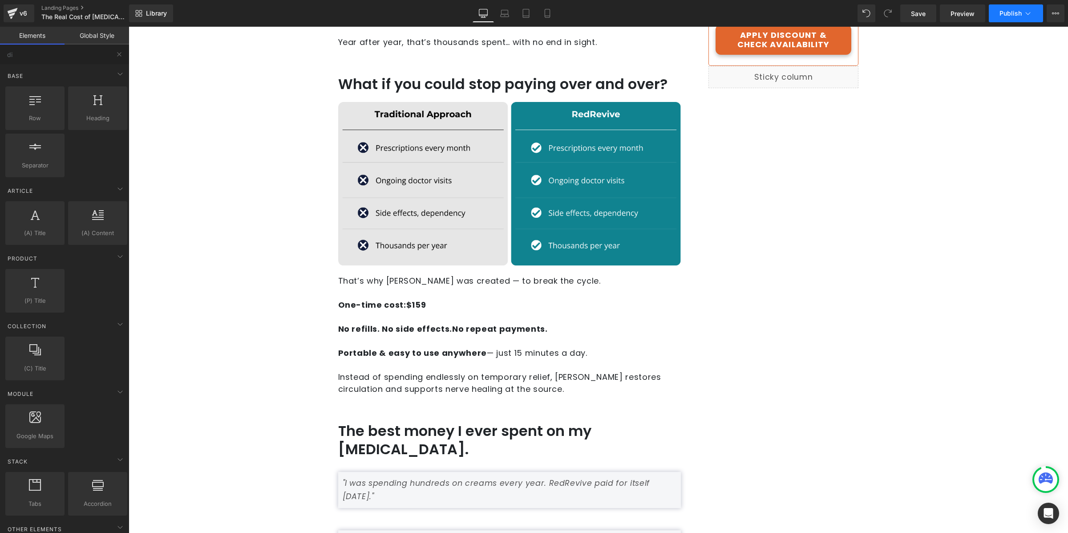
click at [1007, 18] on button "Publish" at bounding box center [1016, 13] width 54 height 18
click at [532, 16] on link "Tablet" at bounding box center [526, 13] width 21 height 18
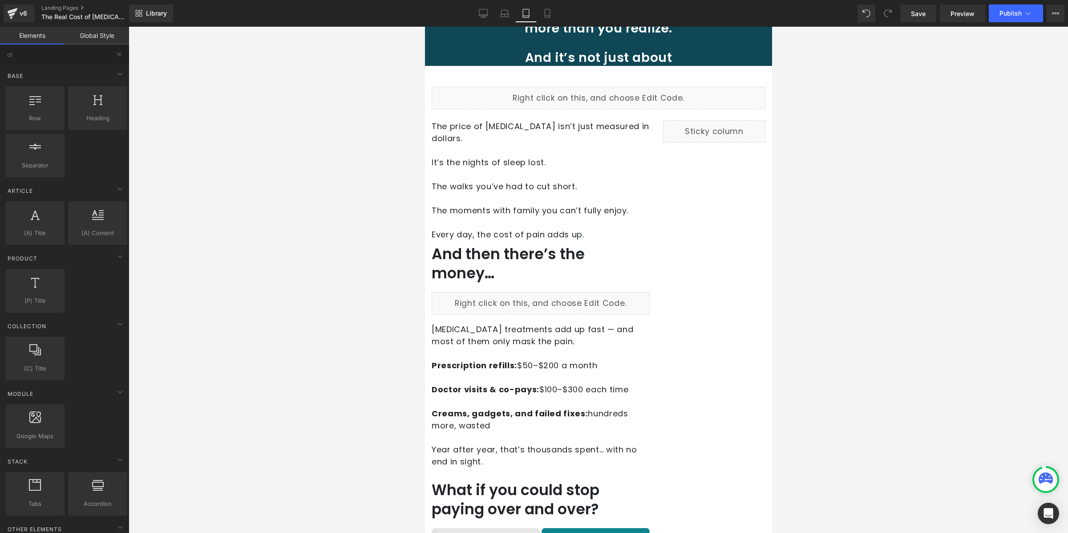
scroll to position [0, 0]
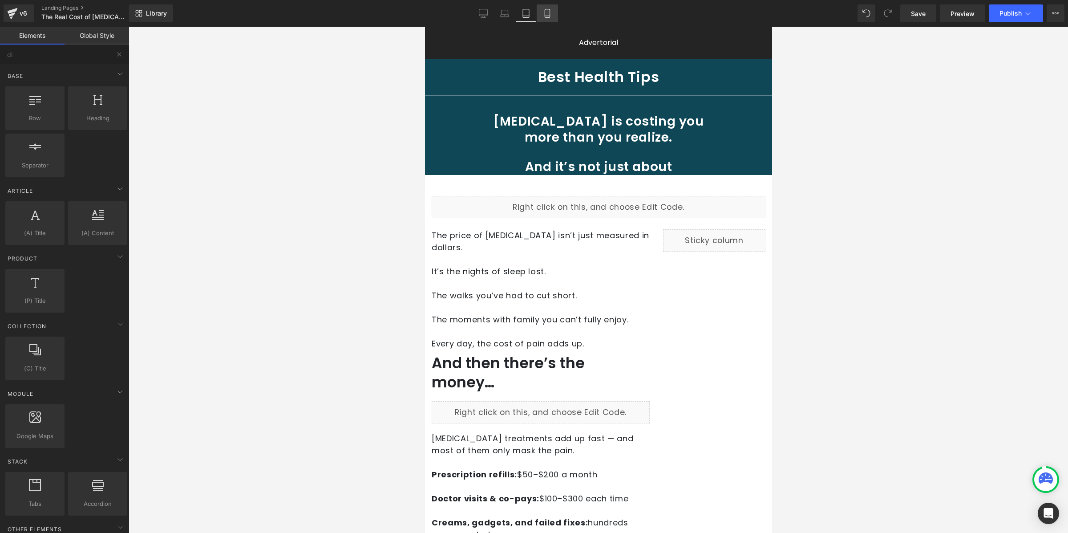
click at [542, 20] on link "Mobile" at bounding box center [547, 13] width 21 height 18
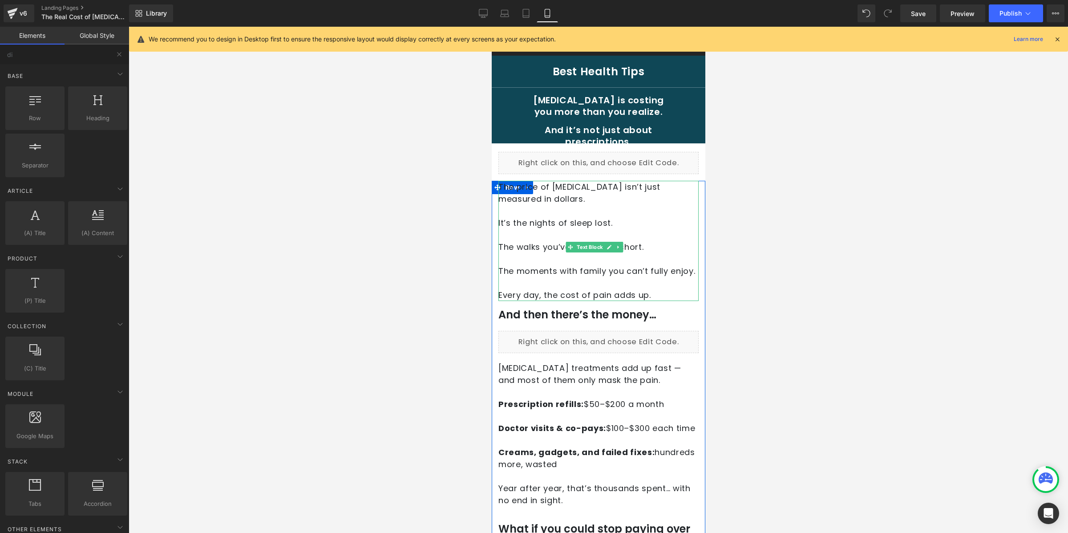
scroll to position [139, 0]
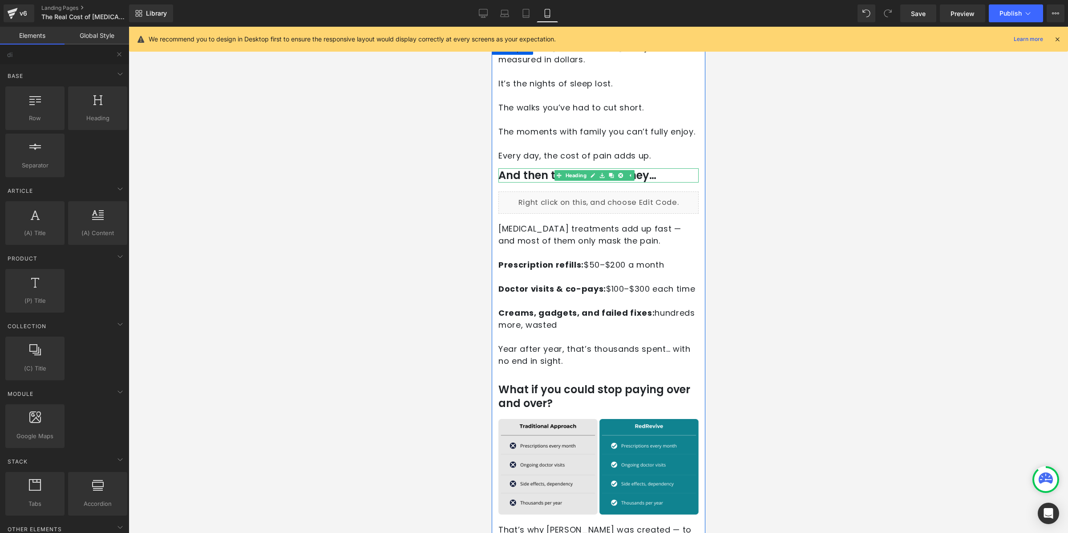
click at [536, 182] on h1 "And then there’s the money…" at bounding box center [598, 175] width 200 height 14
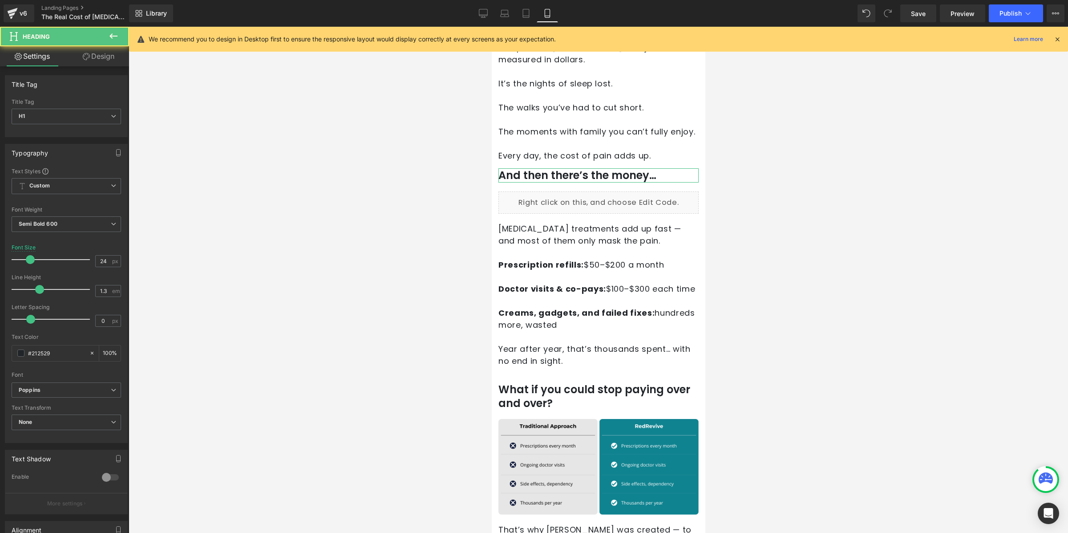
click at [97, 57] on link "Design" at bounding box center [98, 56] width 65 height 20
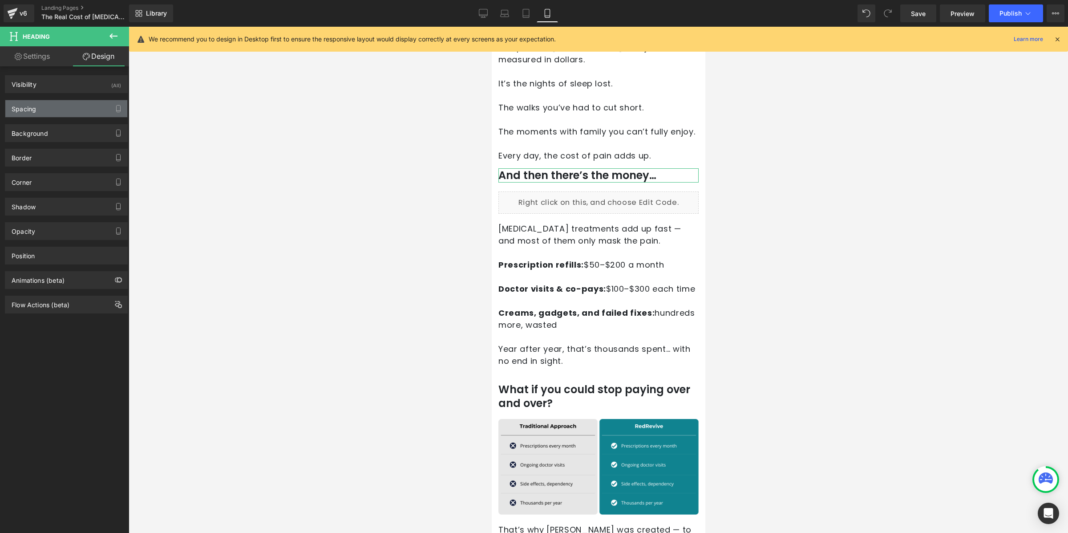
click at [72, 103] on div "Spacing" at bounding box center [66, 108] width 122 height 17
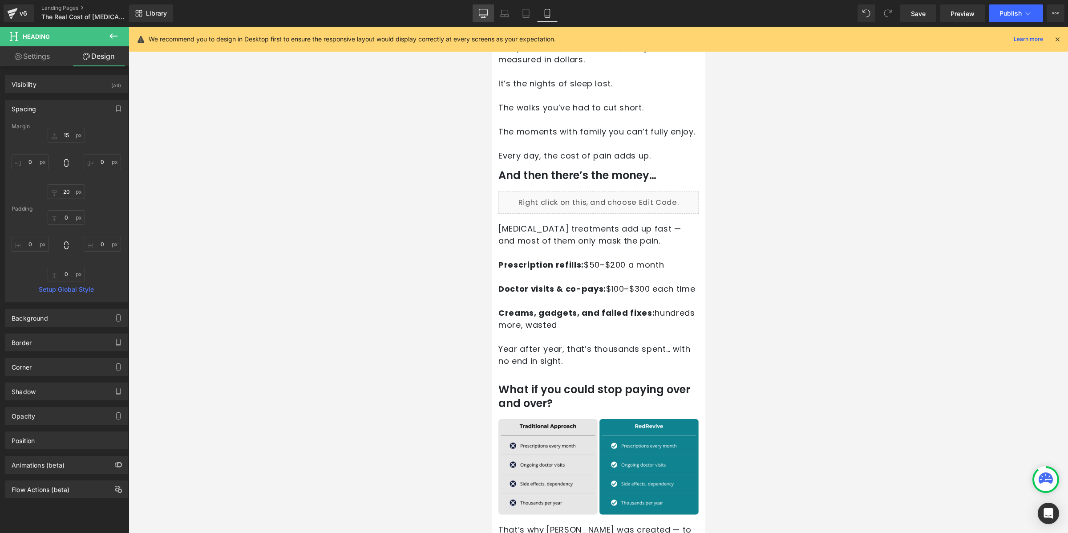
click at [486, 20] on link "Desktop" at bounding box center [483, 13] width 21 height 18
type input "40"
type input "0"
type input "20"
type input "0"
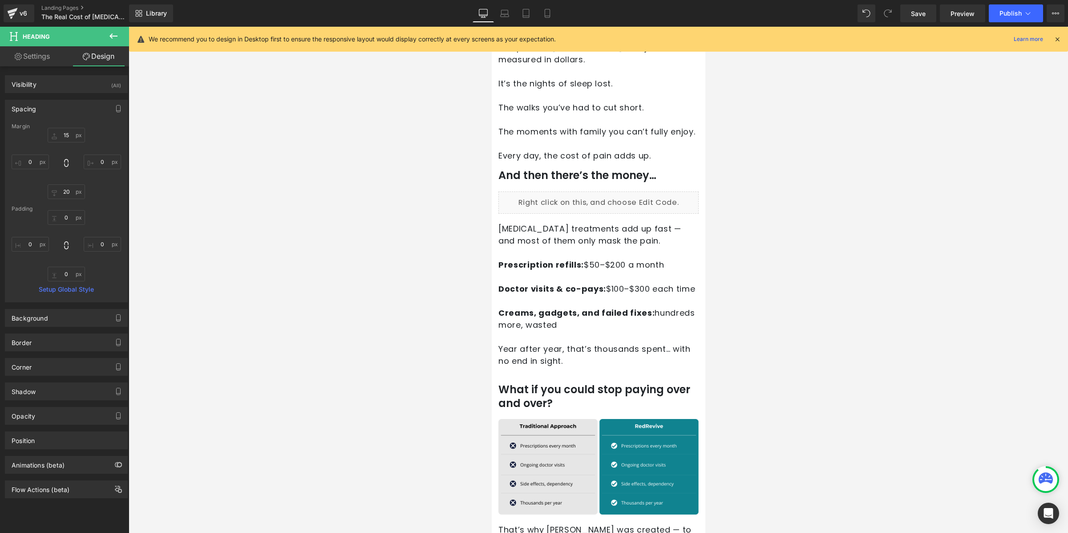
type input "0"
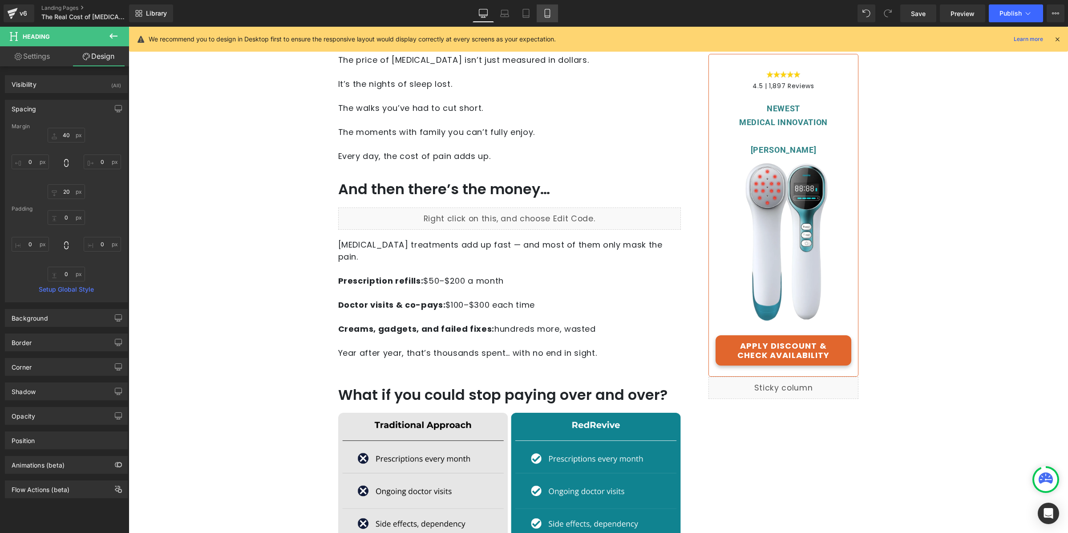
click at [554, 10] on link "Mobile" at bounding box center [547, 13] width 21 height 18
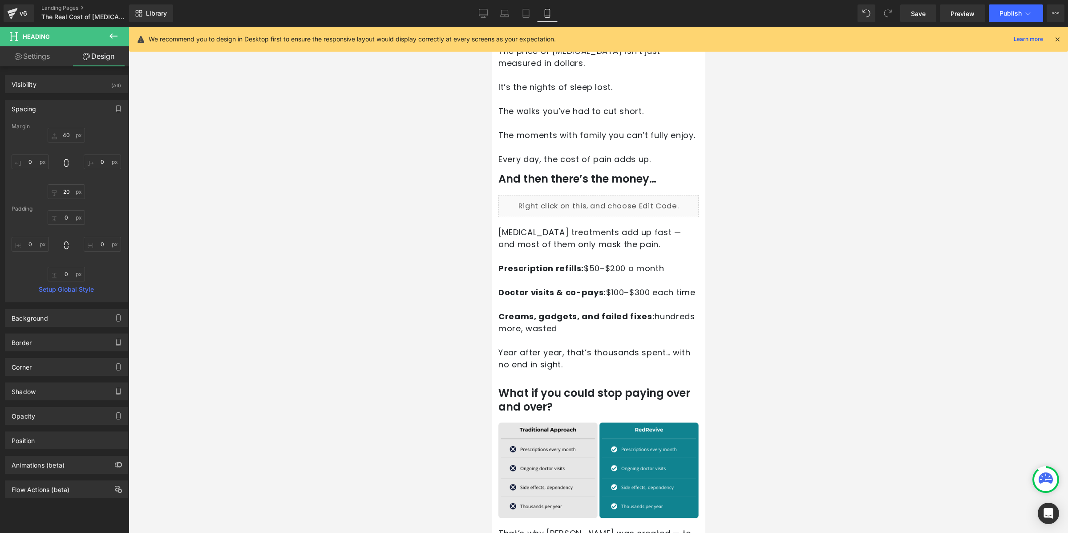
type input "15"
type input "0"
type input "20"
type input "0"
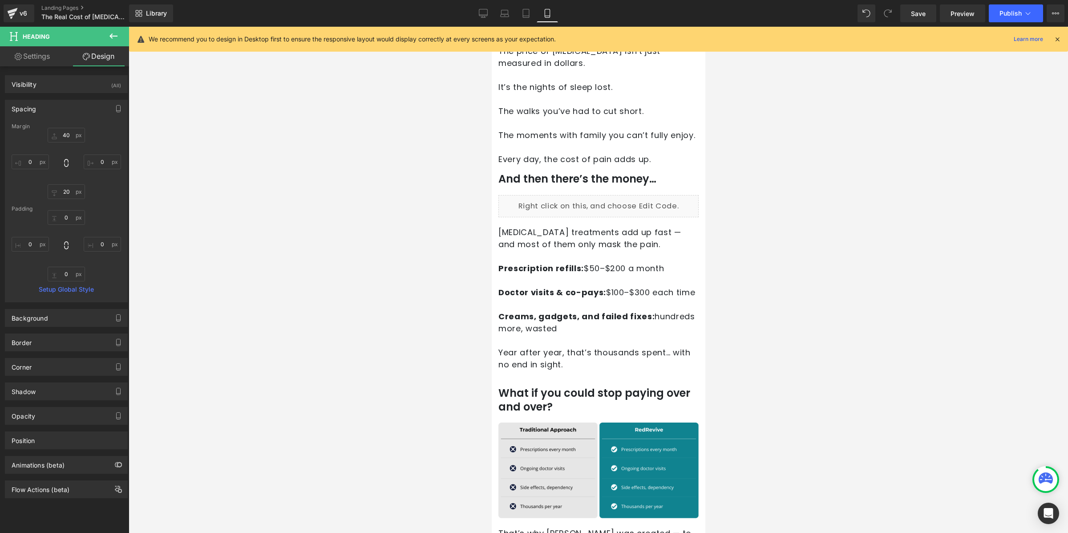
type input "0"
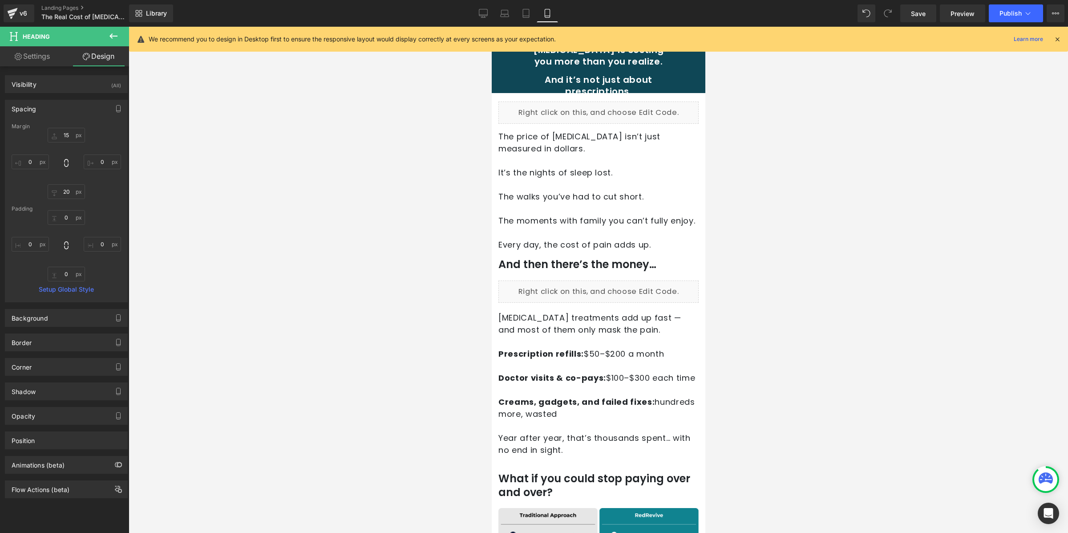
scroll to position [0, 0]
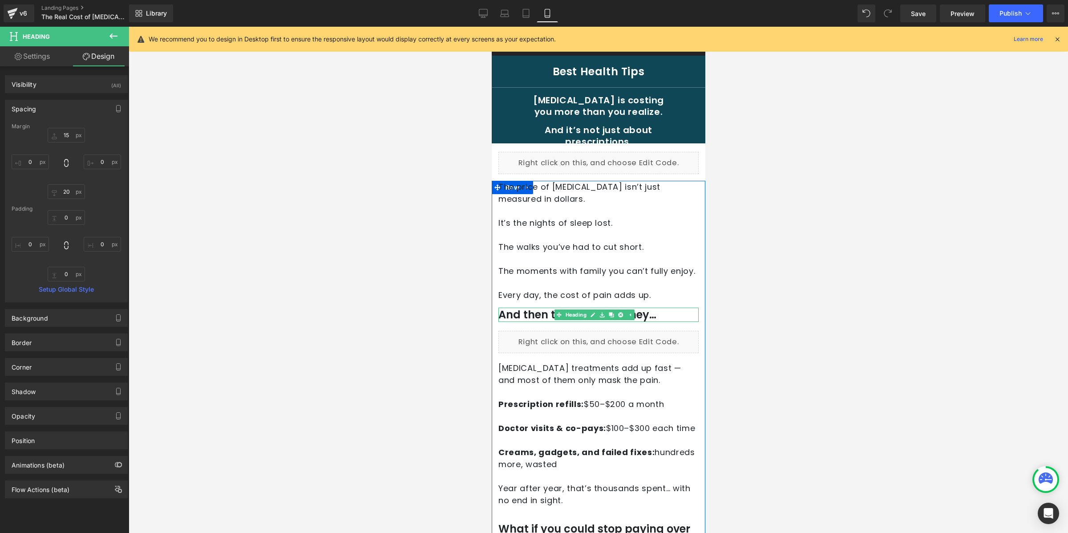
click at [533, 321] on h1 "And then there’s the money…" at bounding box center [598, 315] width 200 height 14
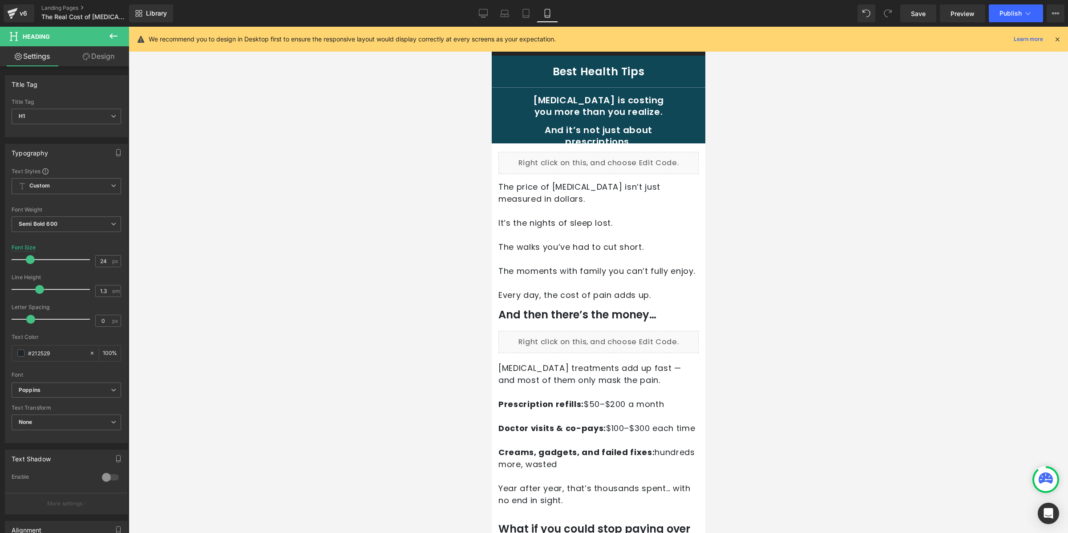
click at [113, 55] on link "Design" at bounding box center [98, 56] width 65 height 20
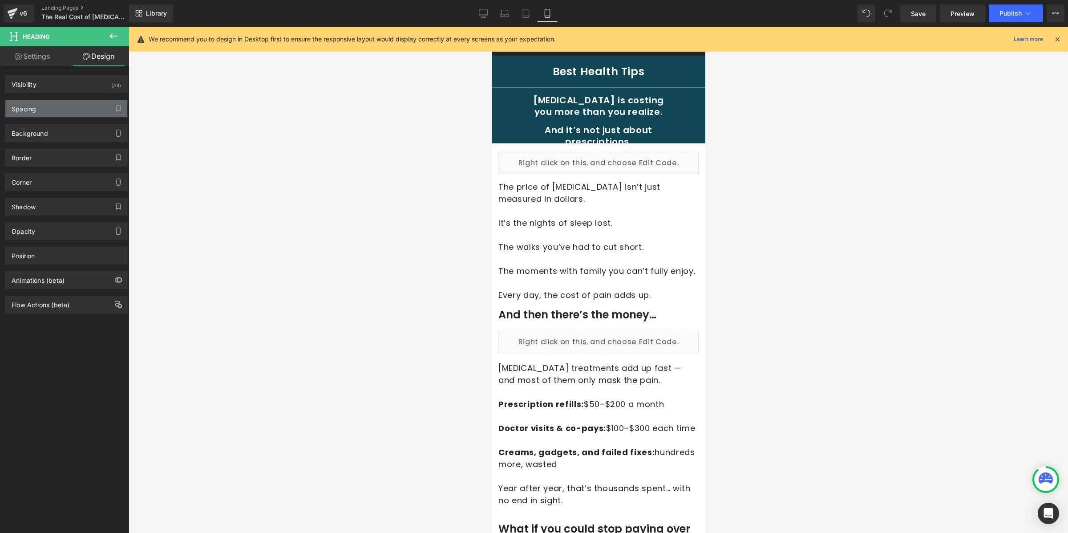
click at [61, 111] on div "Spacing" at bounding box center [66, 108] width 122 height 17
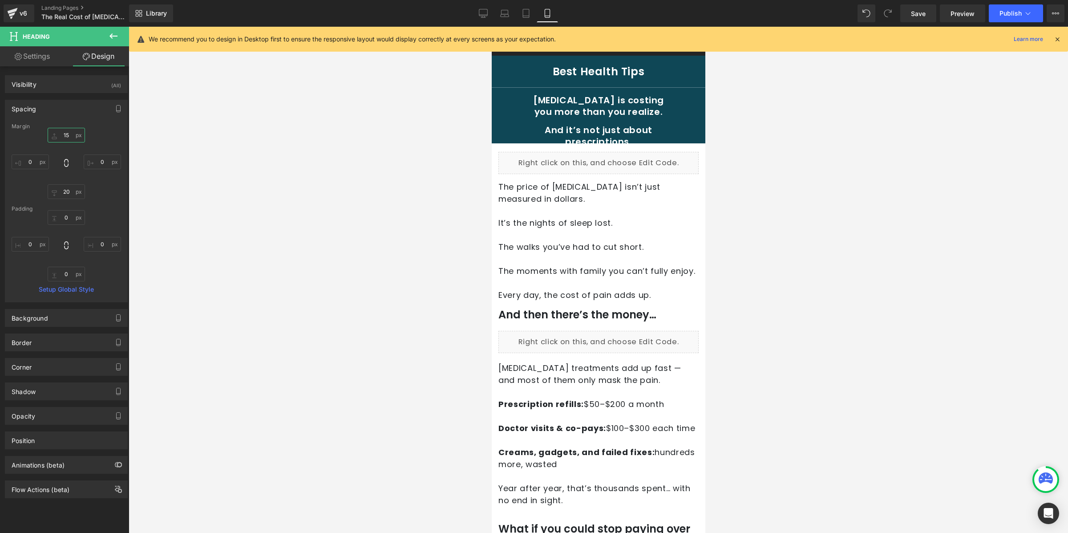
click at [71, 141] on input "15" at bounding box center [66, 135] width 37 height 15
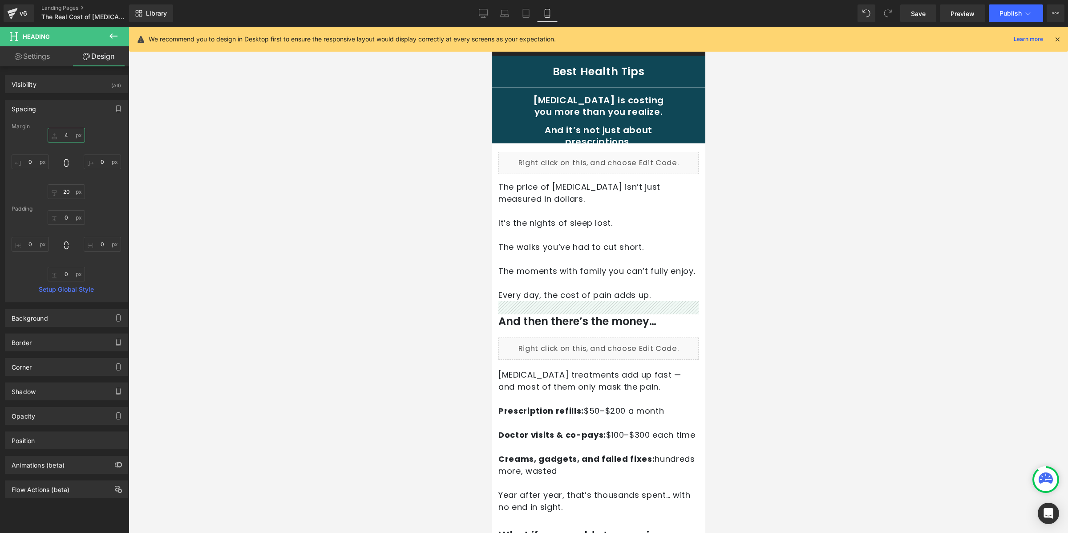
type input "40"
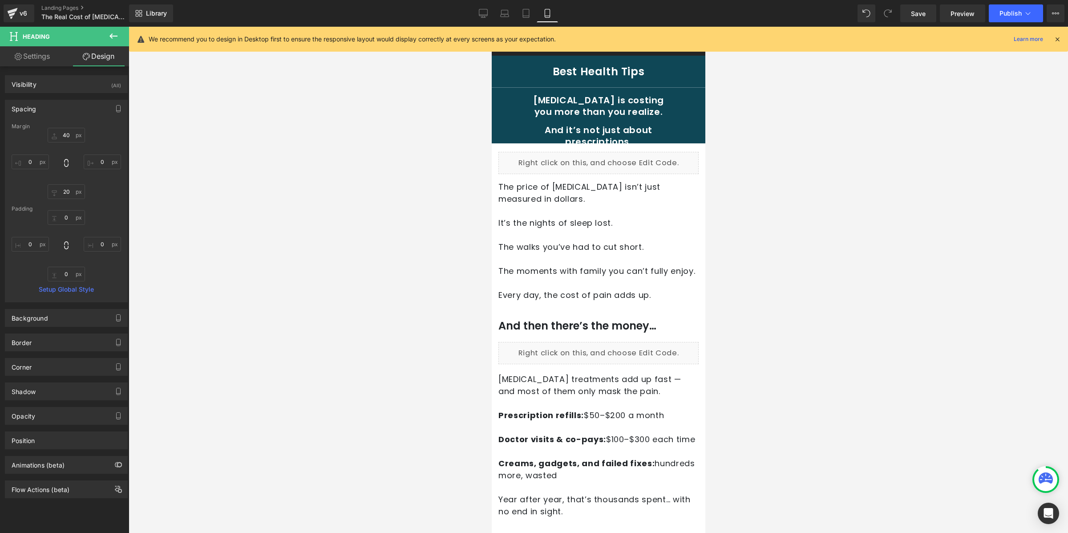
click at [857, 164] on div at bounding box center [599, 280] width 940 height 506
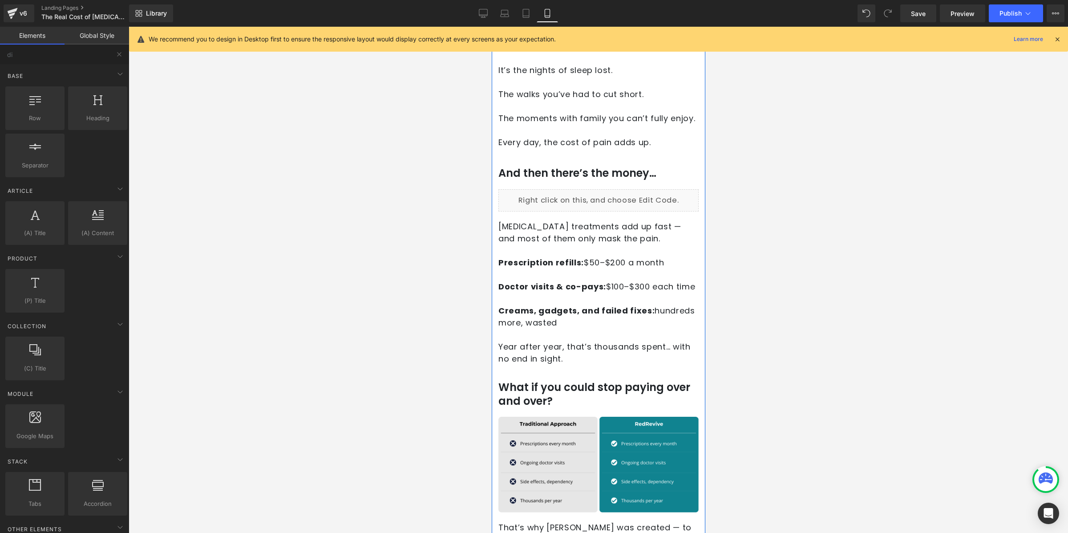
scroll to position [166, 0]
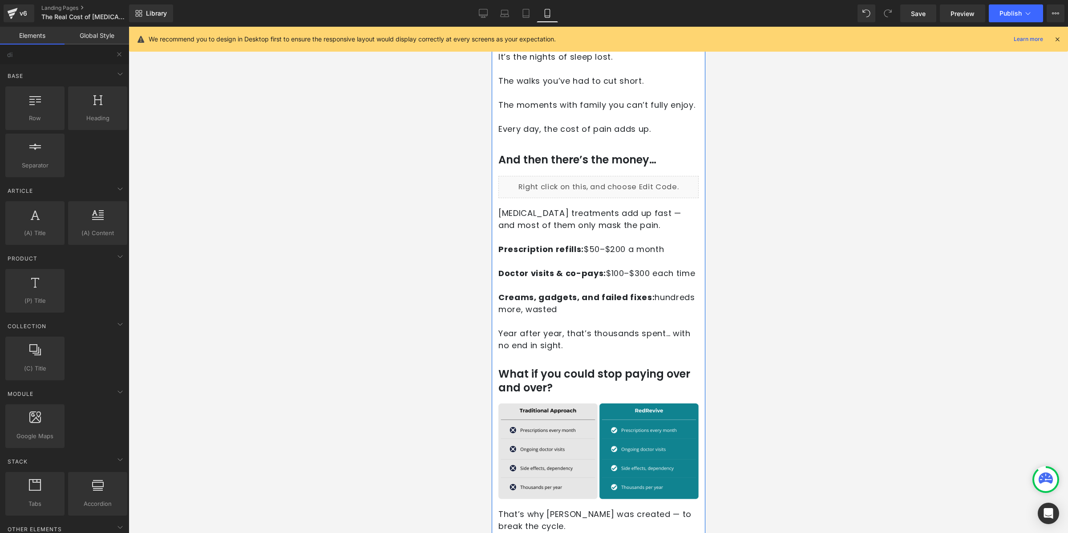
click at [518, 394] on h1 "What if you could stop paying over and over?" at bounding box center [598, 381] width 200 height 28
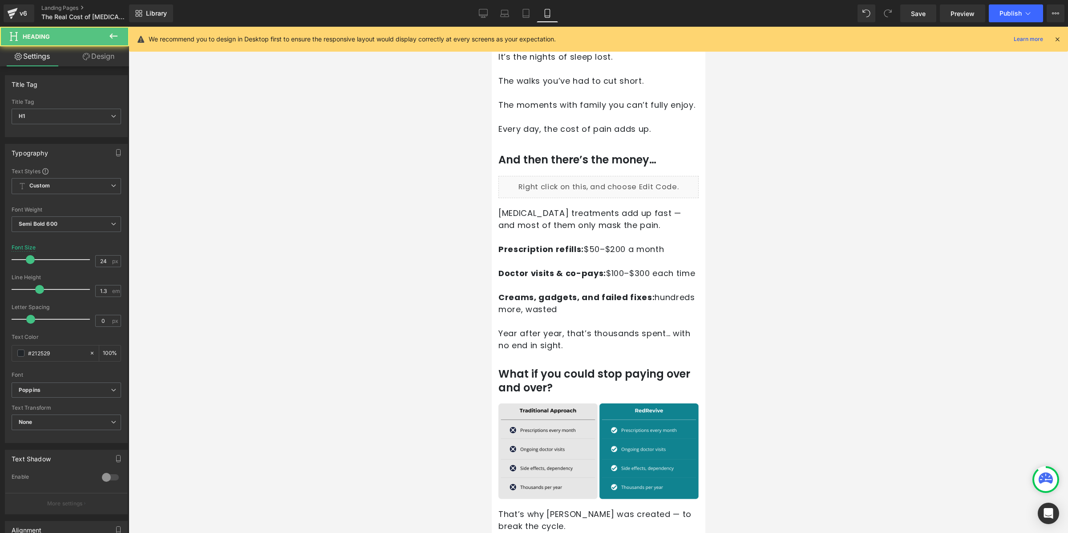
click at [103, 60] on link "Design" at bounding box center [98, 56] width 65 height 20
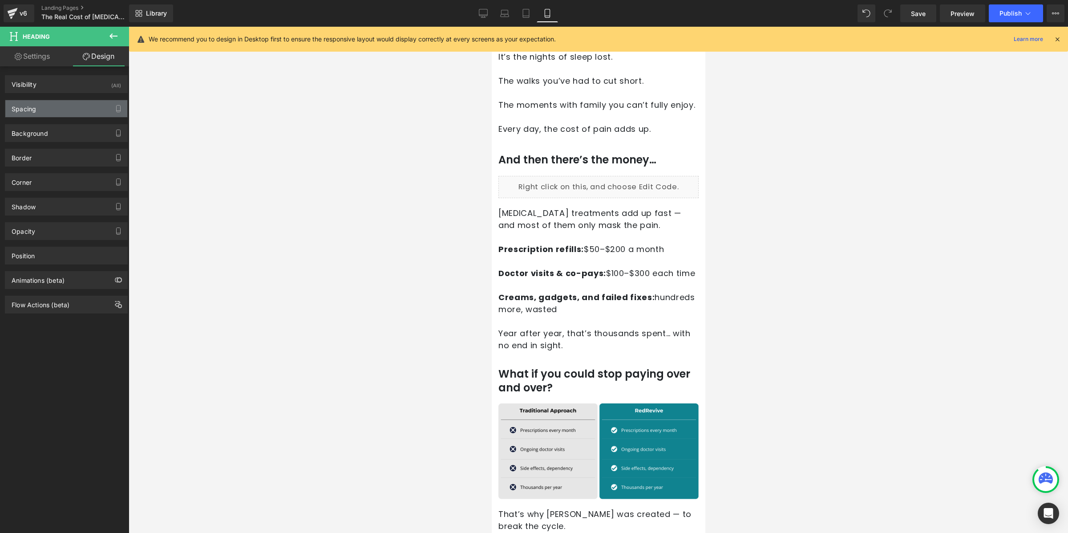
click at [57, 107] on div "Spacing" at bounding box center [66, 108] width 122 height 17
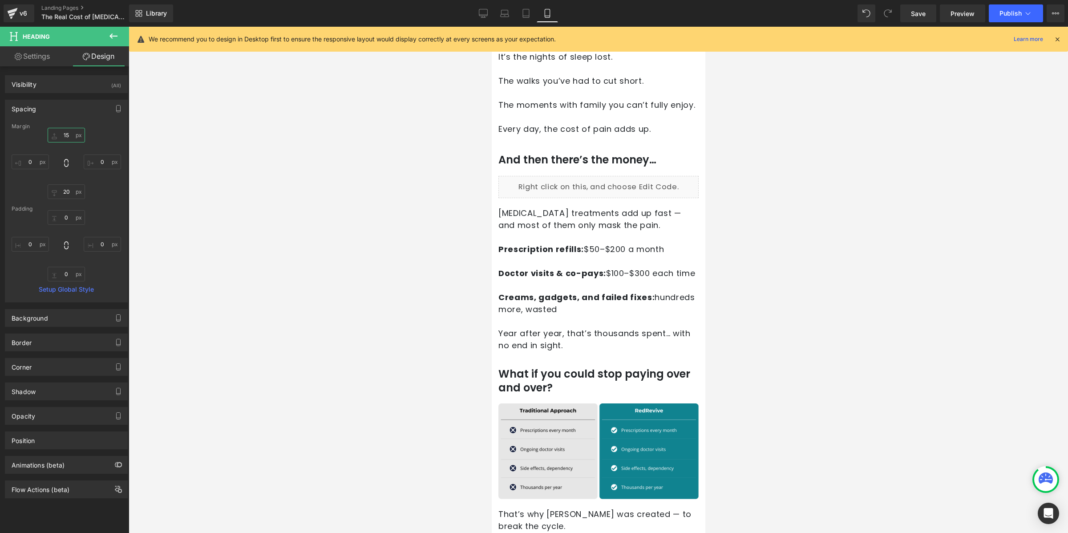
click at [66, 132] on input "15" at bounding box center [66, 135] width 37 height 15
type input "40"
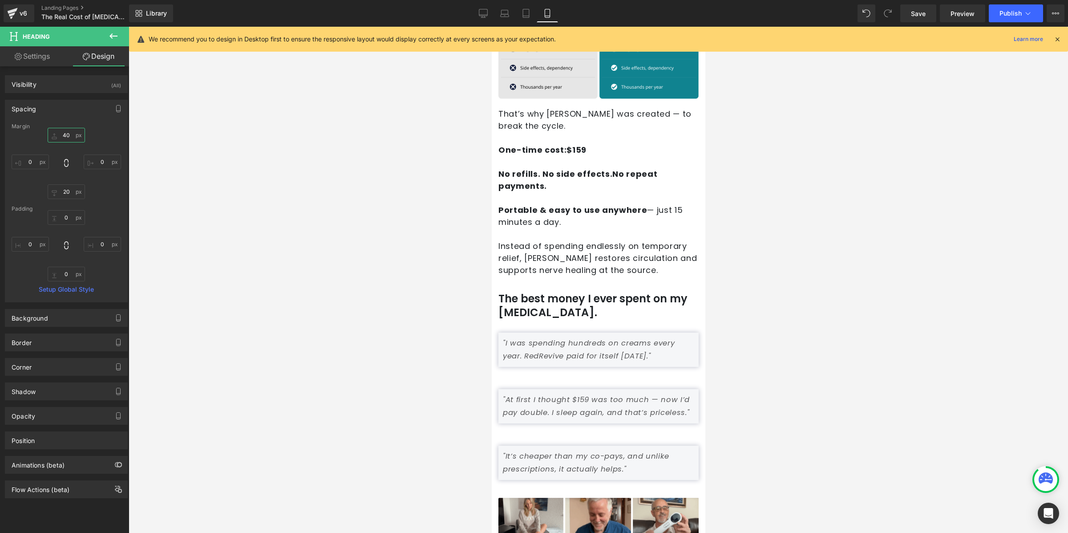
scroll to position [579, 0]
click at [531, 318] on h1 "The best money I ever spent on my [MEDICAL_DATA]." at bounding box center [598, 304] width 200 height 28
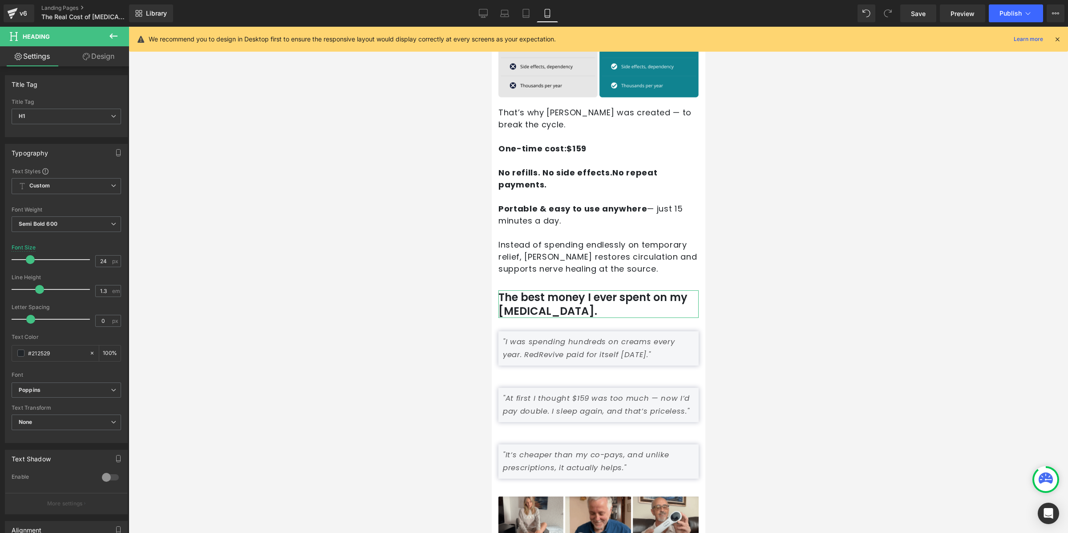
drag, startPoint x: 91, startPoint y: 49, endPoint x: 92, endPoint y: 66, distance: 17.4
click at [91, 49] on link "Design" at bounding box center [98, 56] width 65 height 20
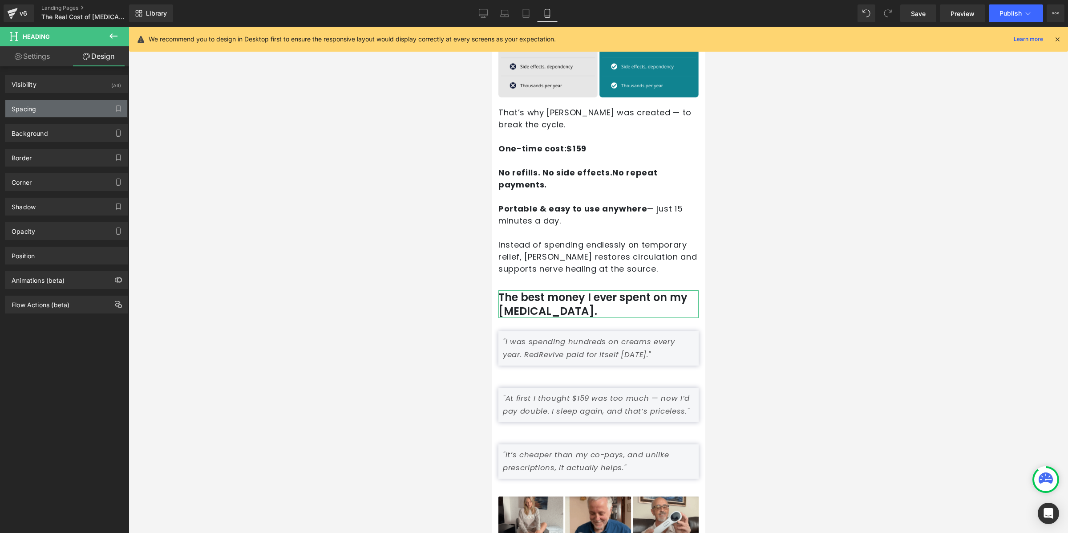
click at [38, 110] on div "Spacing" at bounding box center [66, 108] width 122 height 17
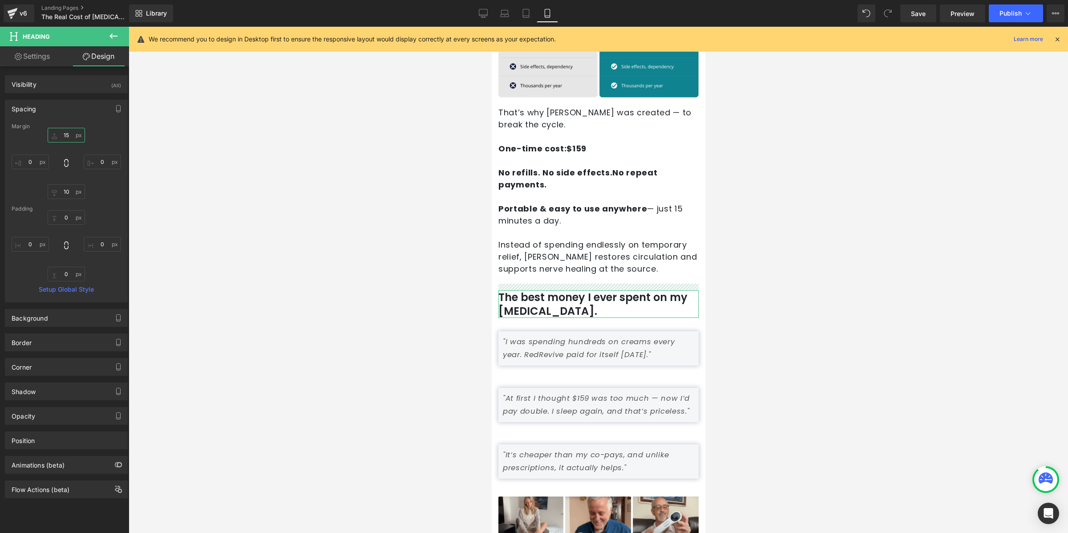
click at [65, 135] on input "15" at bounding box center [66, 135] width 37 height 15
type input "40"
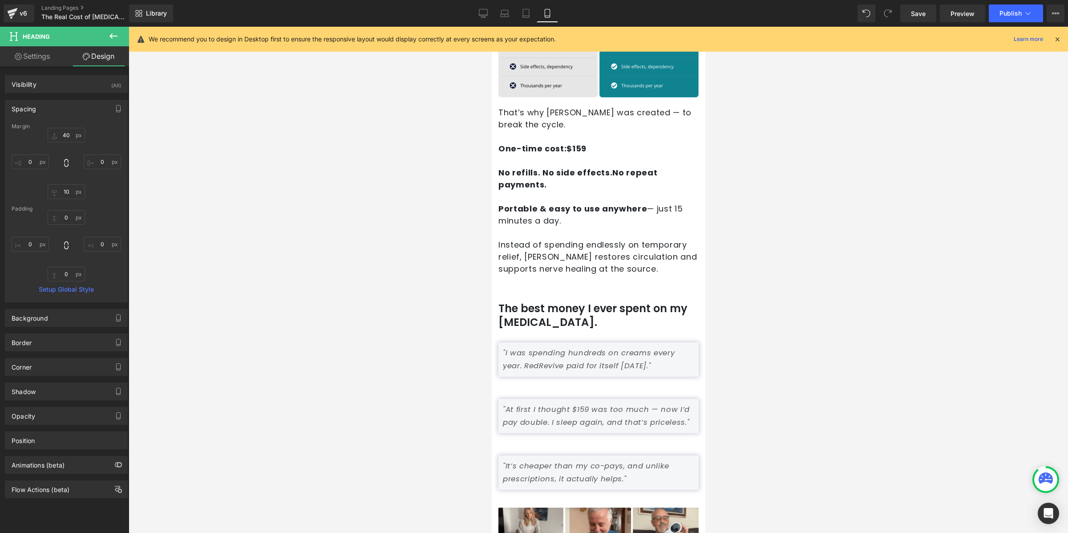
click at [296, 113] on div at bounding box center [599, 280] width 940 height 506
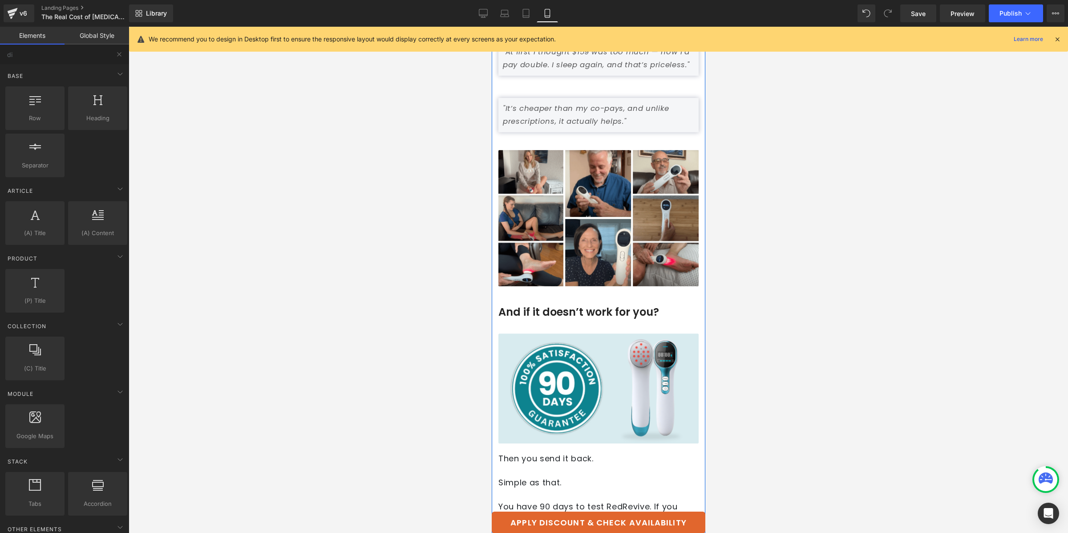
scroll to position [937, 0]
click at [557, 319] on h2 "And if it doesn’t work for you?" at bounding box center [598, 311] width 200 height 16
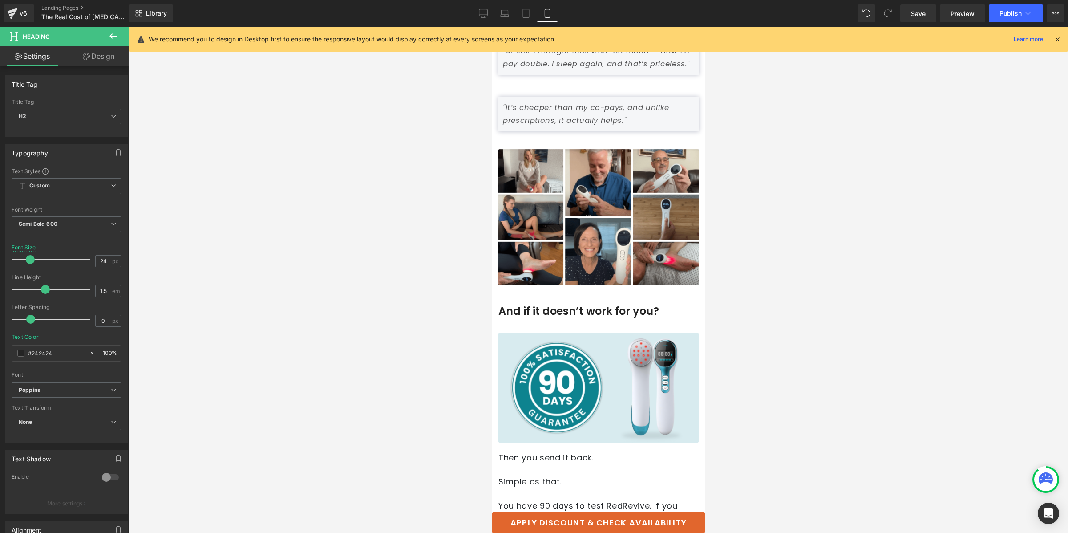
click at [93, 61] on link "Design" at bounding box center [98, 56] width 65 height 20
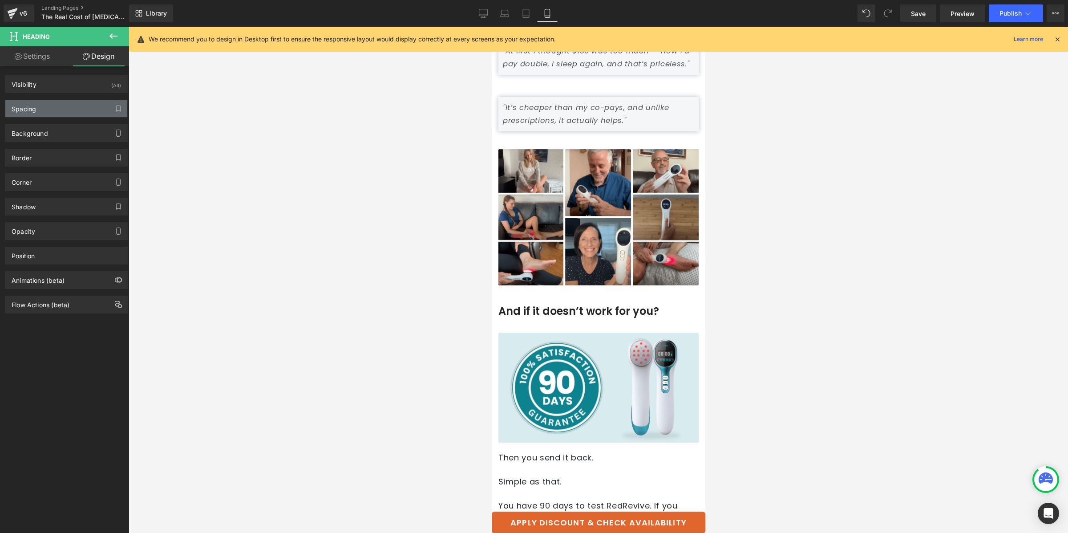
click at [78, 114] on div "Spacing" at bounding box center [66, 108] width 122 height 17
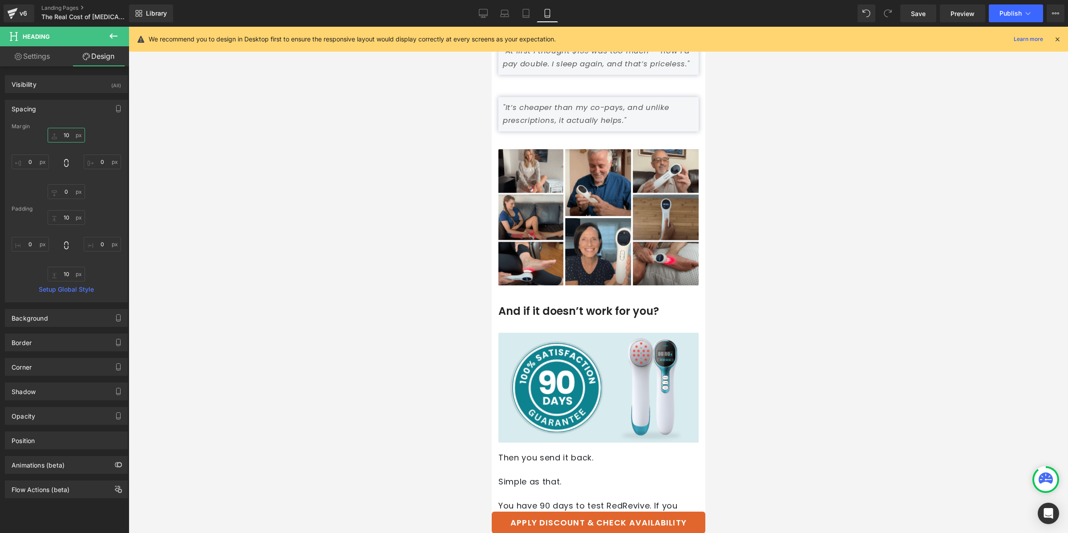
drag, startPoint x: 63, startPoint y: 138, endPoint x: 73, endPoint y: 142, distance: 11.0
click at [62, 138] on input "10" at bounding box center [66, 135] width 37 height 15
type input "40"
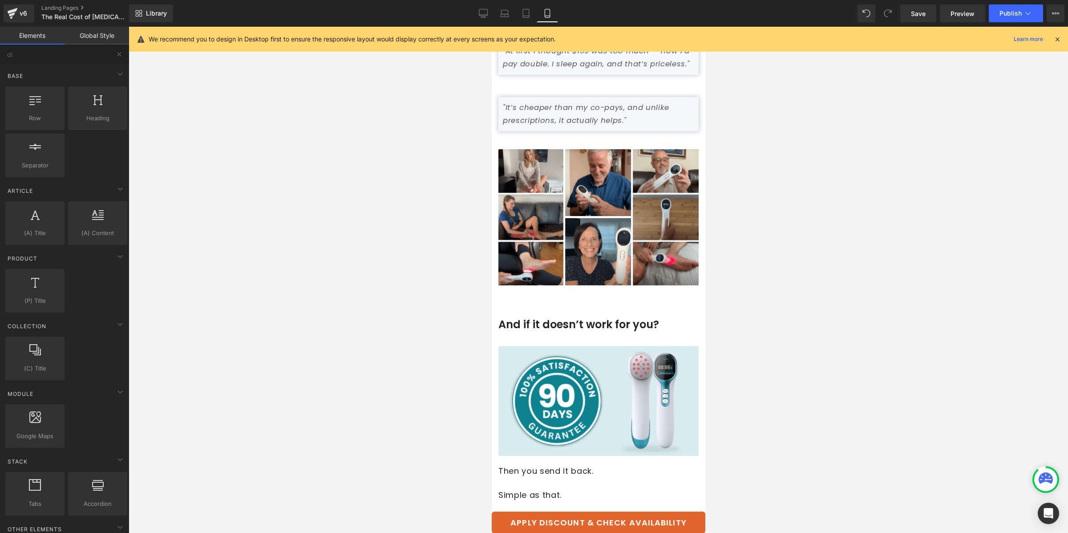
click at [886, 181] on div at bounding box center [599, 280] width 940 height 506
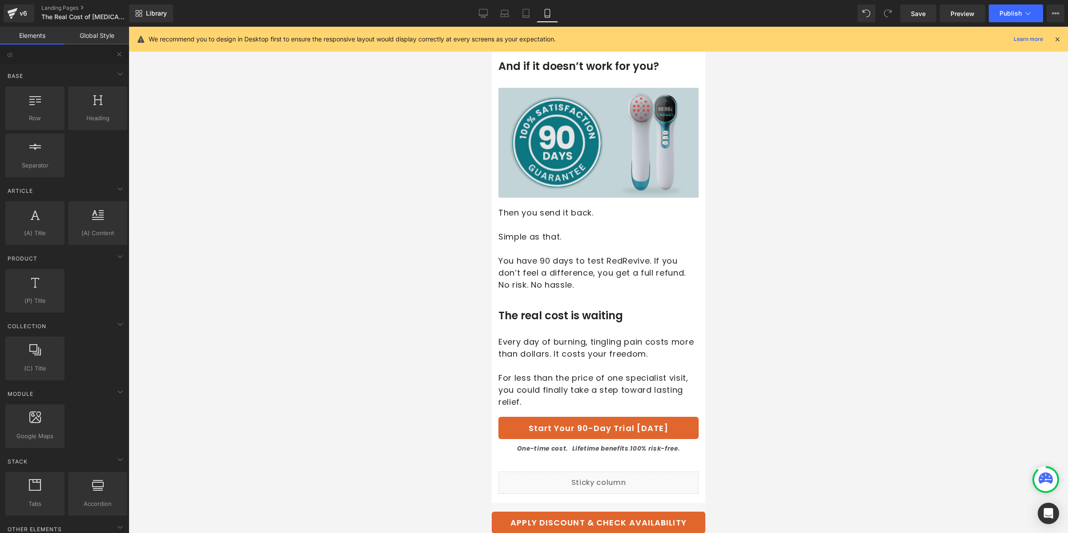
scroll to position [1196, 0]
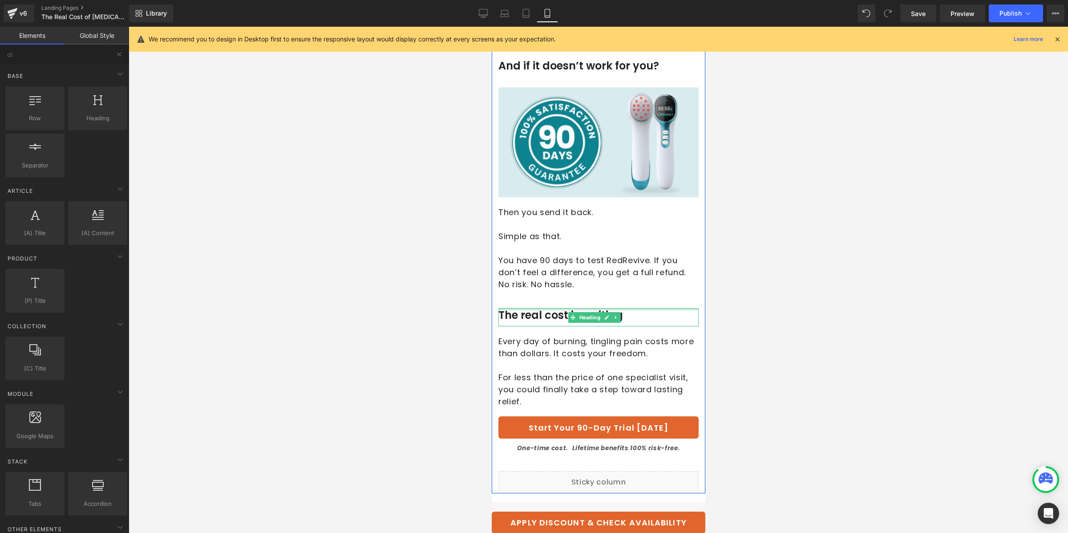
click at [553, 322] on h2 "The real cost is waiting" at bounding box center [598, 315] width 200 height 14
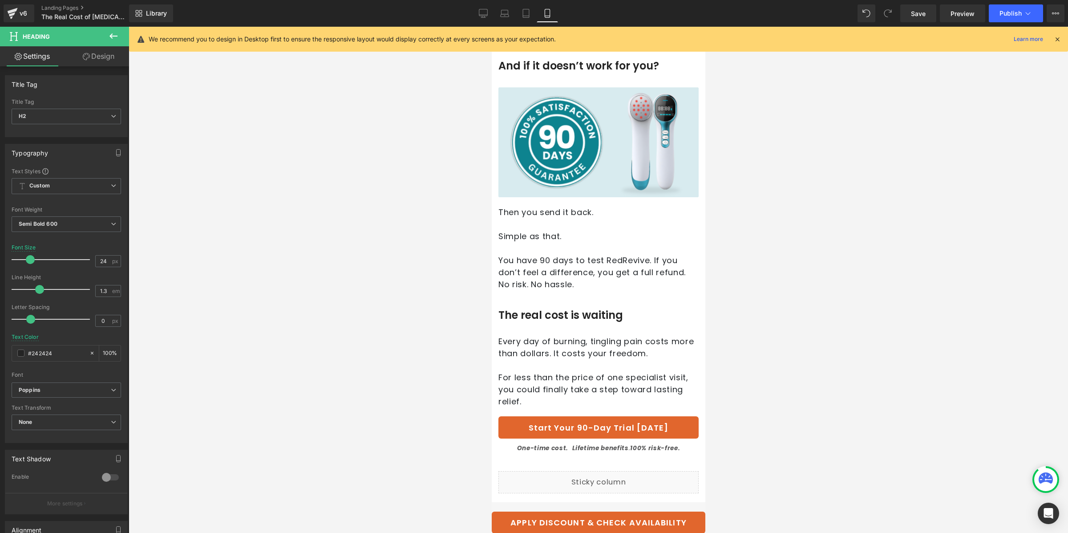
click at [100, 54] on link "Design" at bounding box center [98, 56] width 65 height 20
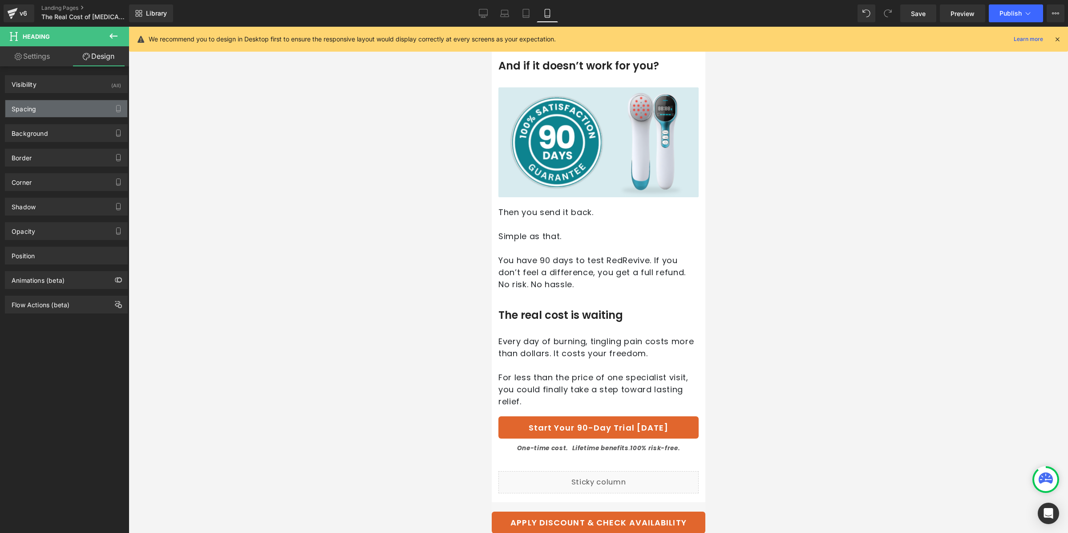
click at [76, 112] on div "Spacing" at bounding box center [66, 108] width 122 height 17
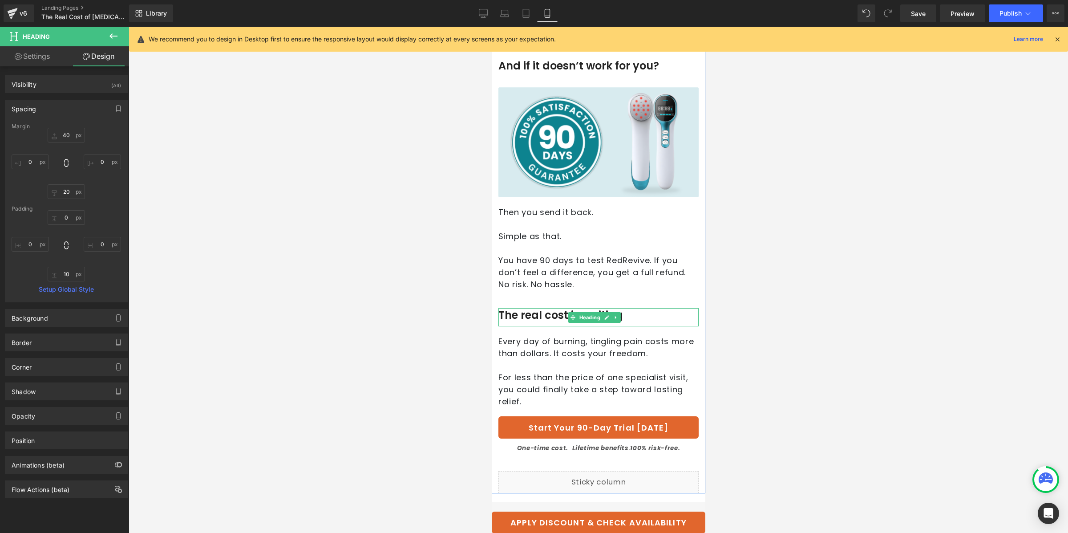
click at [528, 322] on h2 "The real cost is waiting" at bounding box center [598, 315] width 200 height 14
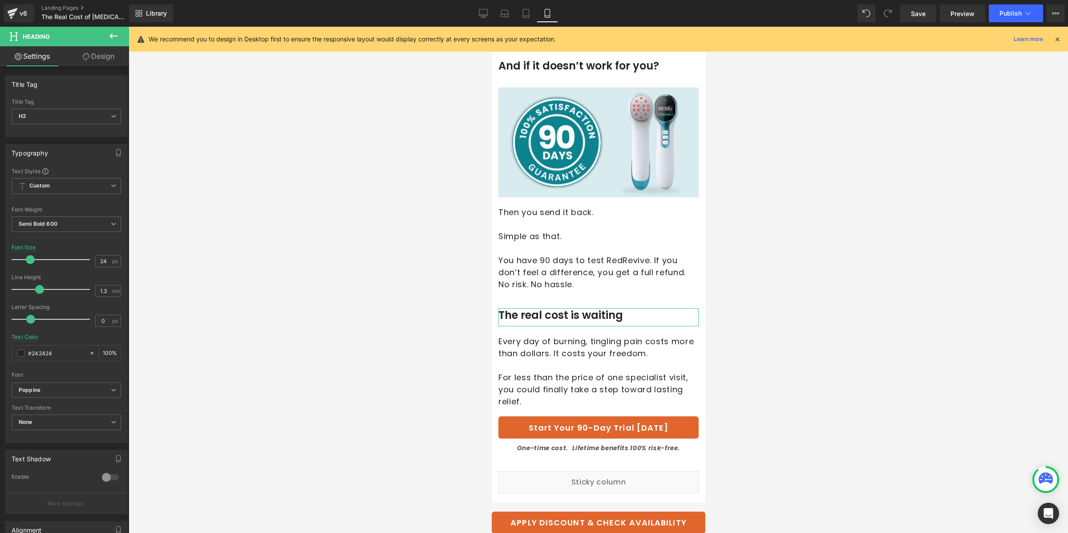
click at [81, 58] on link "Design" at bounding box center [98, 56] width 65 height 20
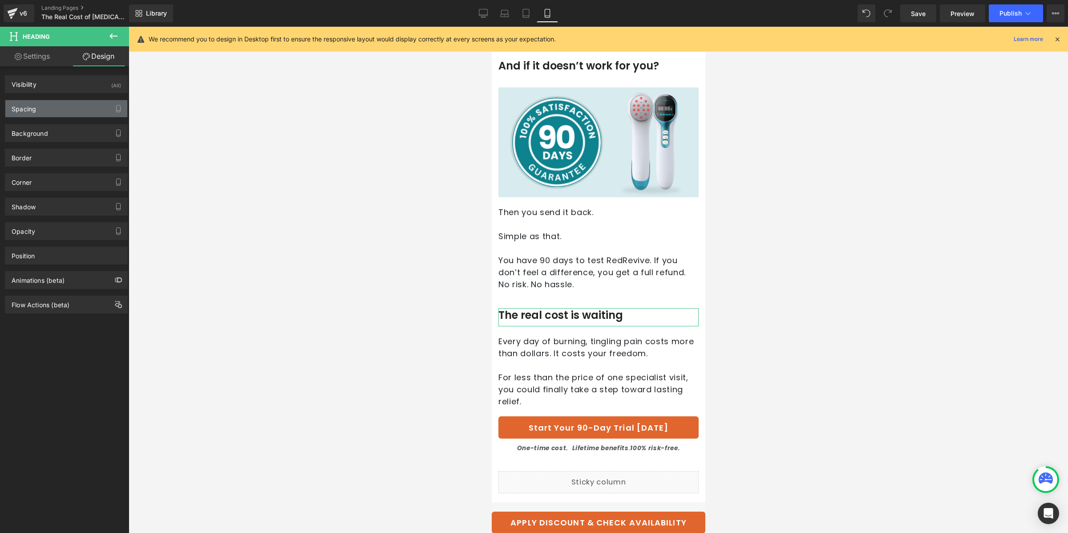
click at [89, 101] on div "Spacing" at bounding box center [66, 108] width 122 height 17
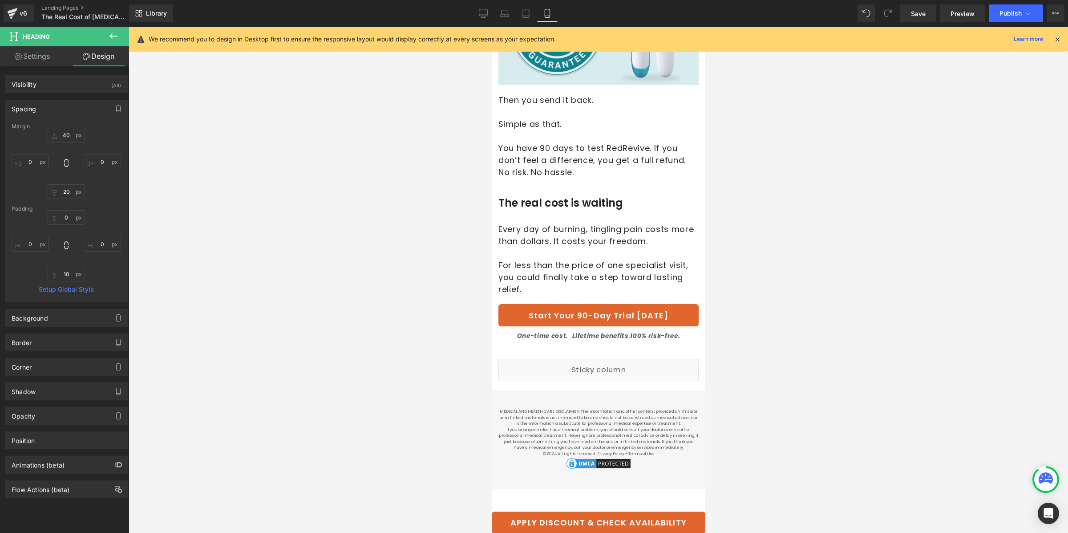
scroll to position [1319, 0]
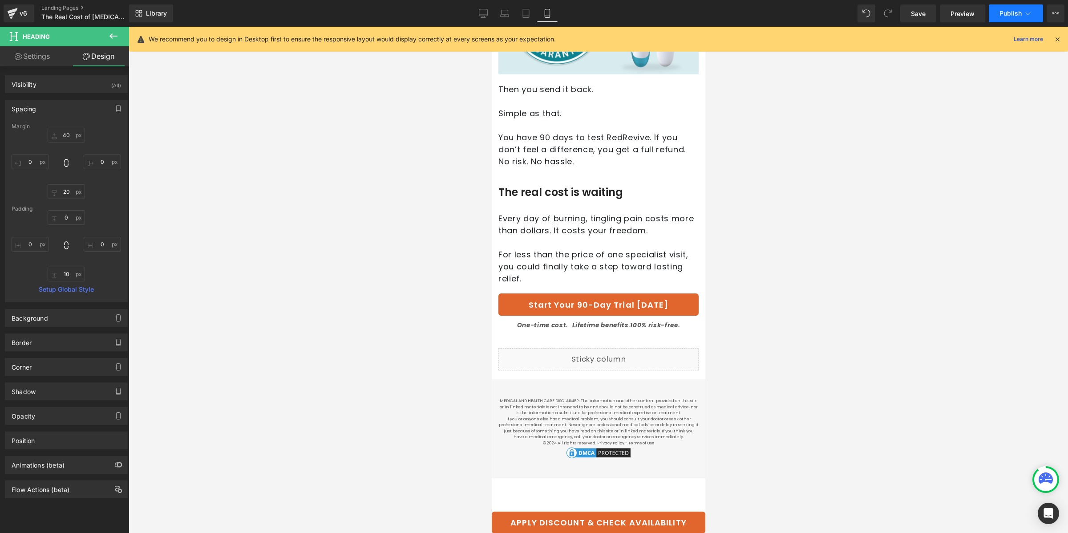
click at [1015, 15] on span "Publish" at bounding box center [1011, 13] width 22 height 7
click at [503, 13] on icon at bounding box center [504, 13] width 9 height 9
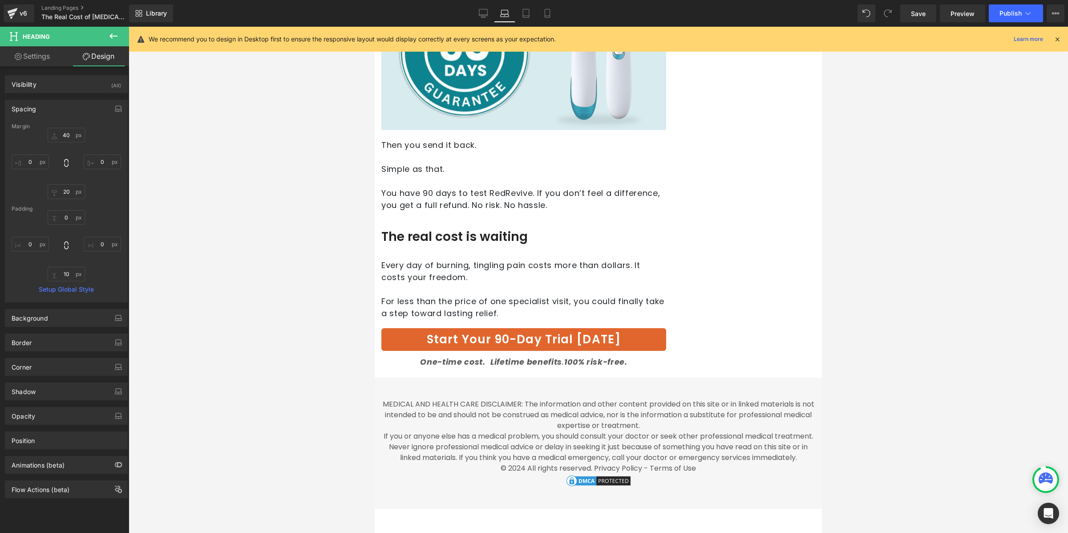
type input "40"
type input "0"
type input "20"
type input "0"
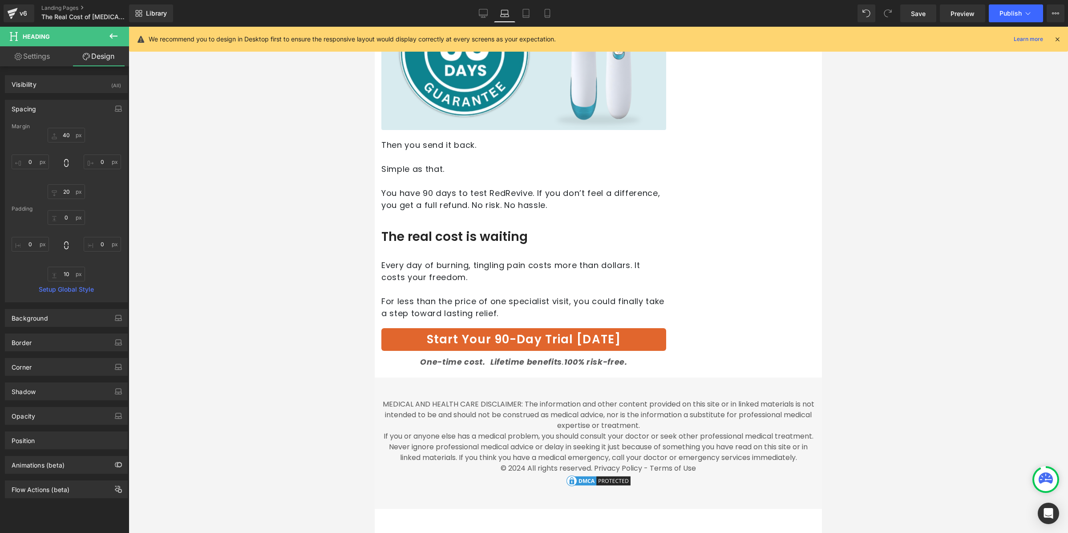
type input "0"
type input "12"
type input "0"
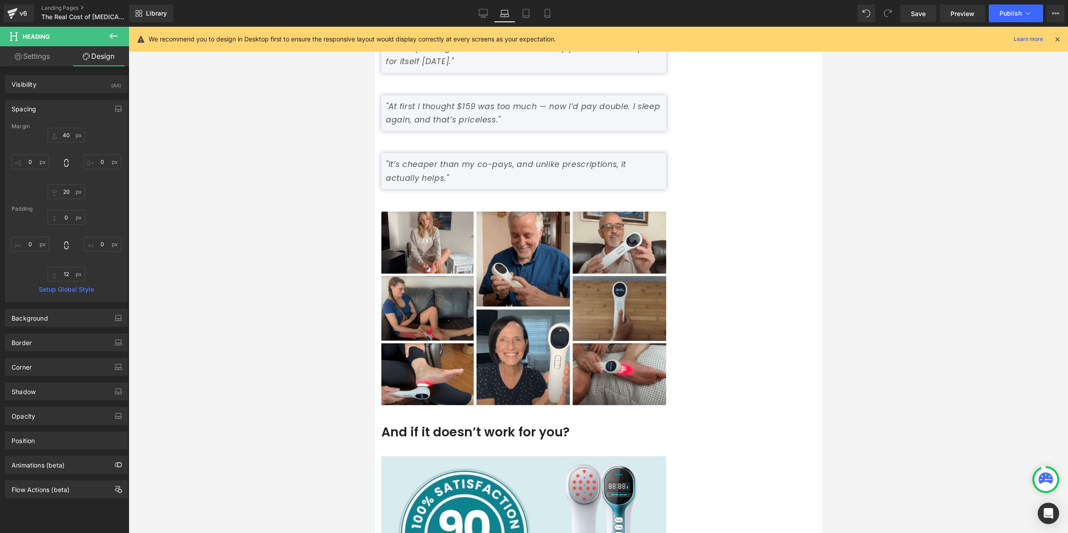
scroll to position [1265, 0]
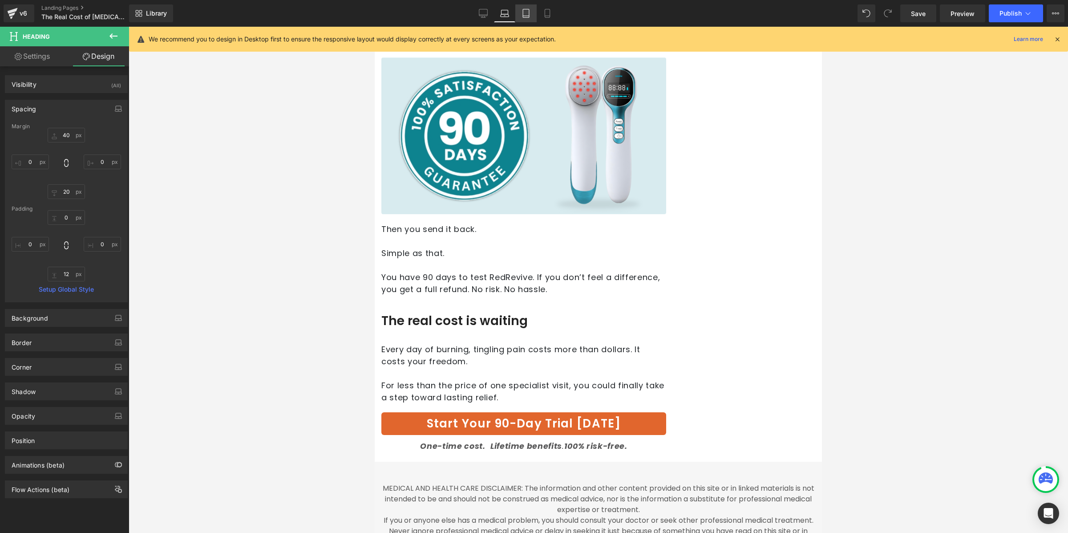
click at [524, 20] on link "Tablet" at bounding box center [526, 13] width 21 height 18
type input "40"
type input "0"
type input "20"
type input "0"
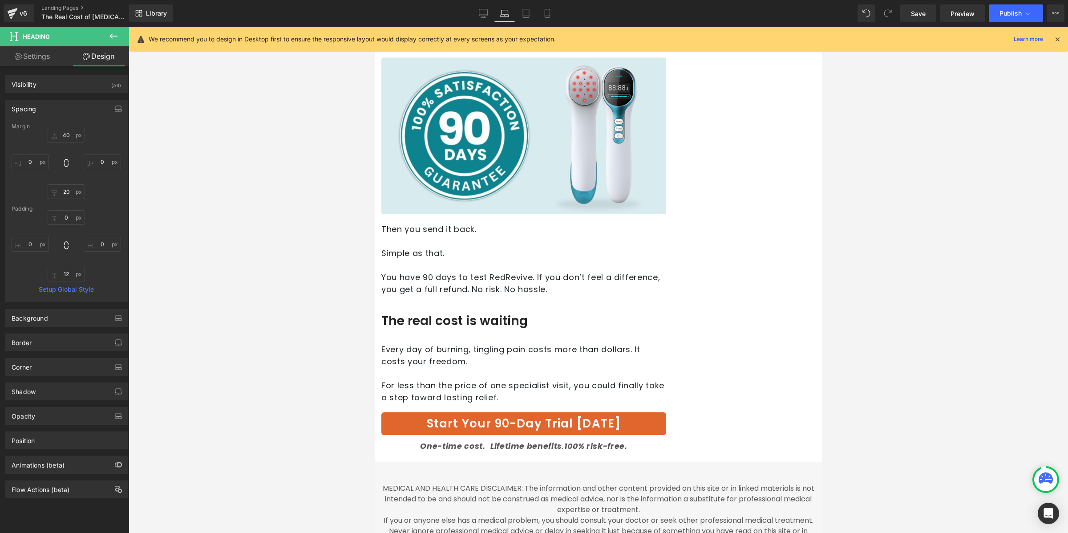
type input "0"
type input "12"
type input "0"
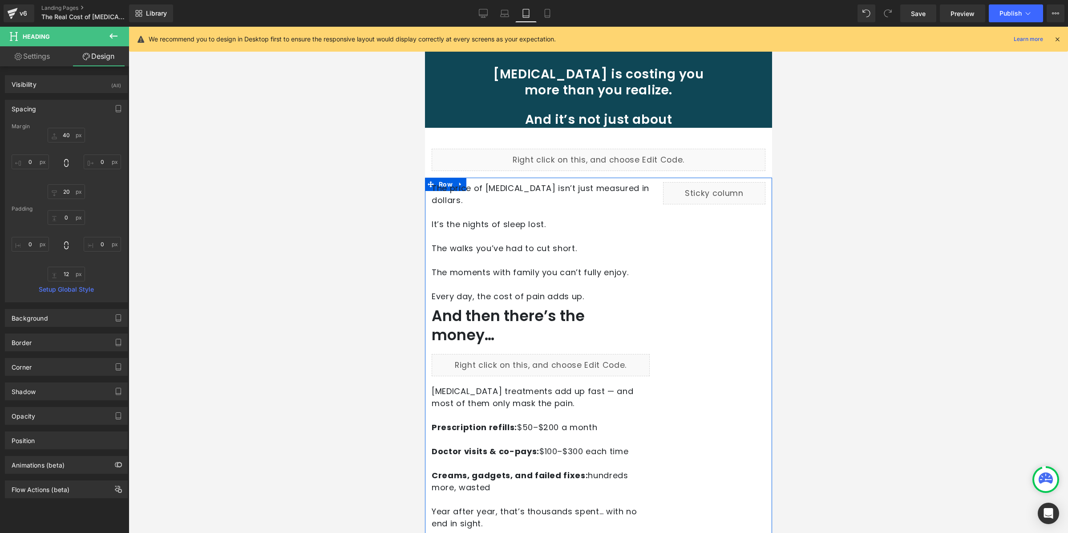
scroll to position [0, 0]
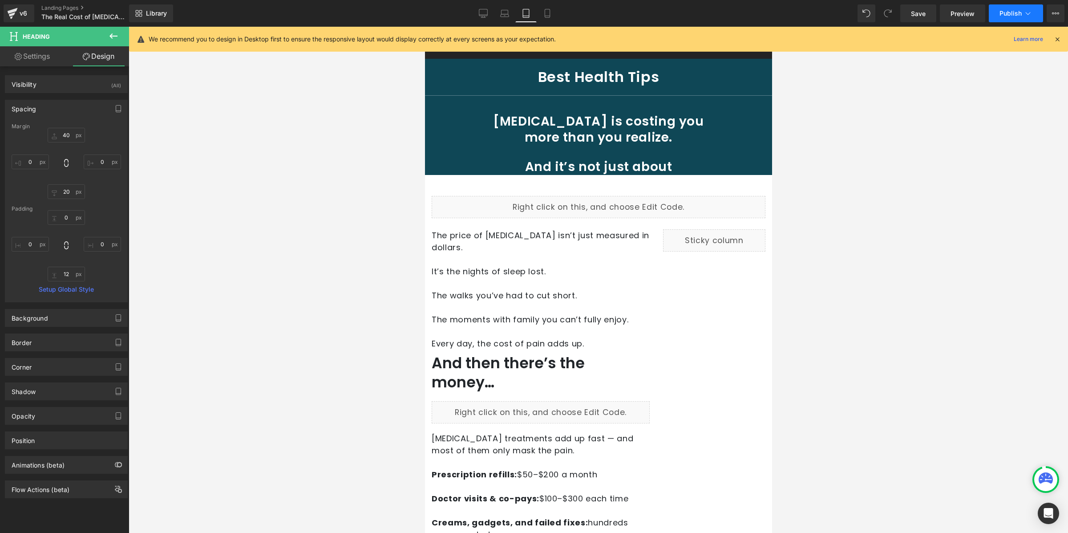
click at [999, 11] on button "Publish" at bounding box center [1016, 13] width 54 height 18
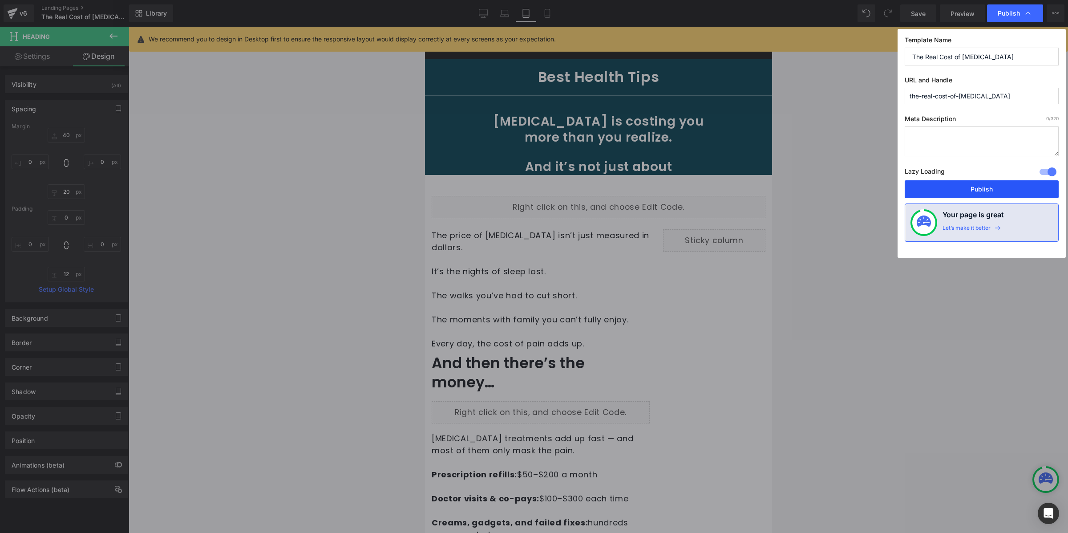
click at [1001, 190] on button "Publish" at bounding box center [982, 189] width 154 height 18
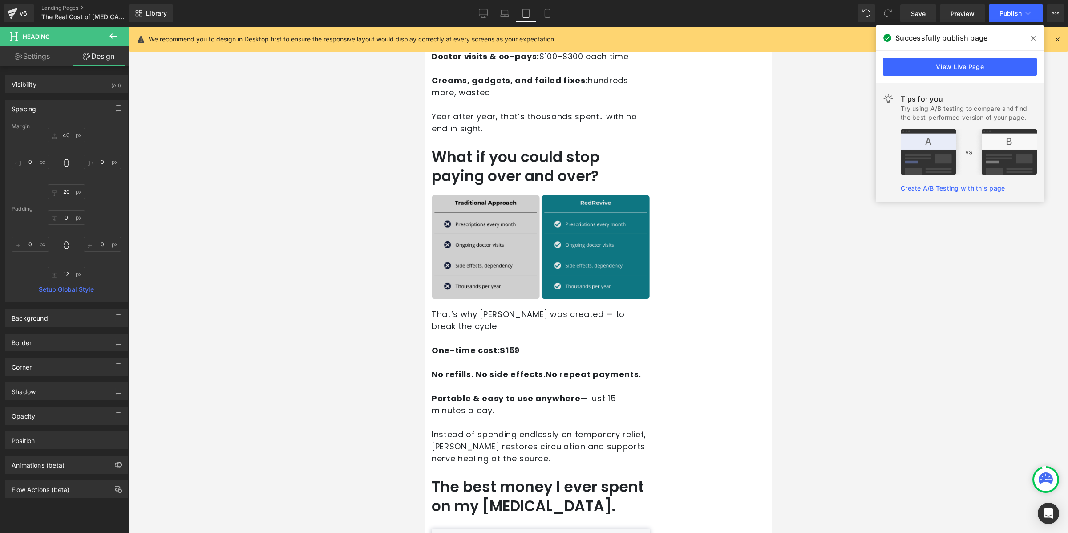
scroll to position [450, 0]
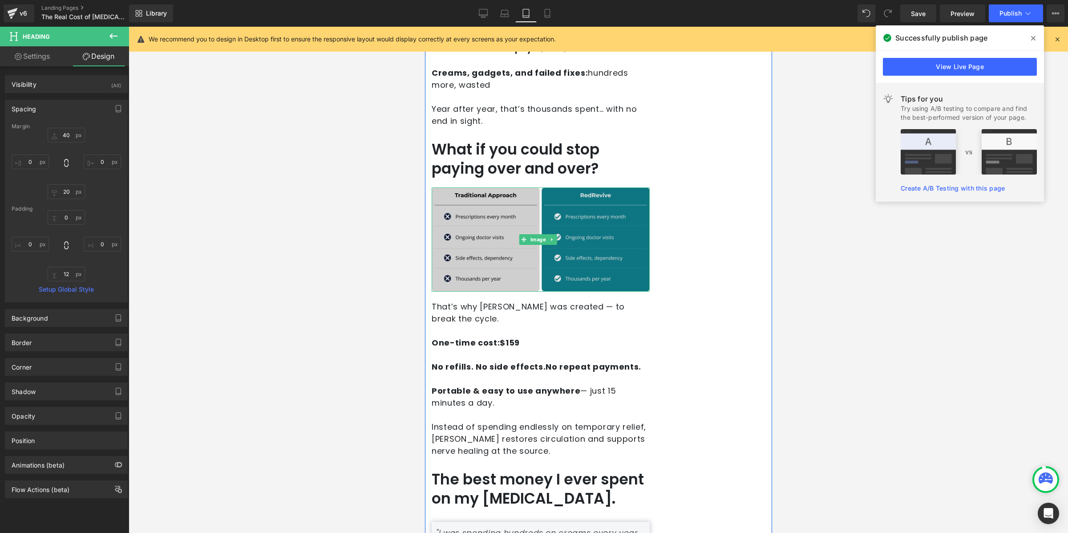
click at [510, 261] on img at bounding box center [540, 239] width 218 height 104
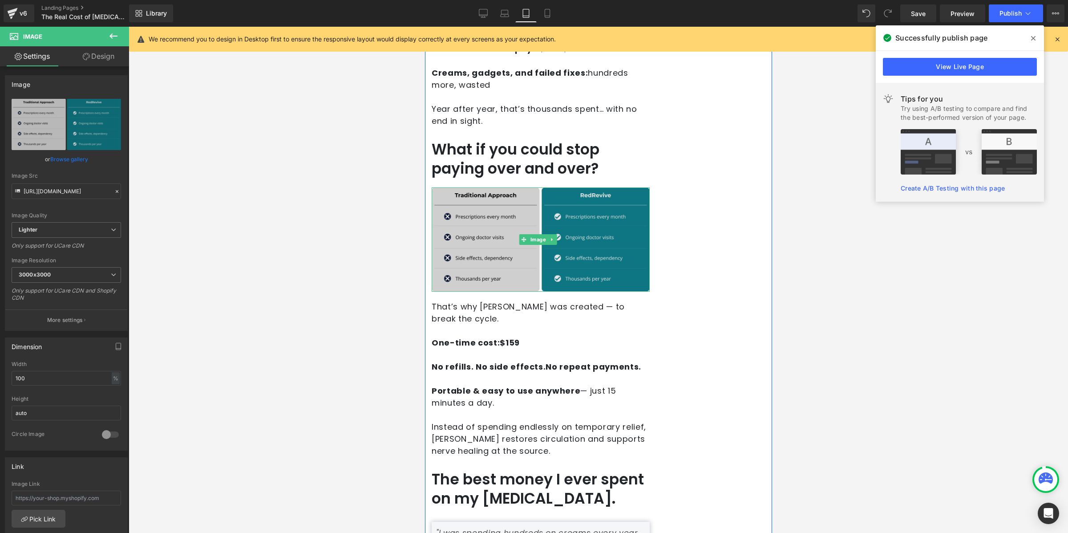
click at [560, 211] on img at bounding box center [540, 239] width 218 height 104
click at [590, 237] on img at bounding box center [540, 239] width 218 height 104
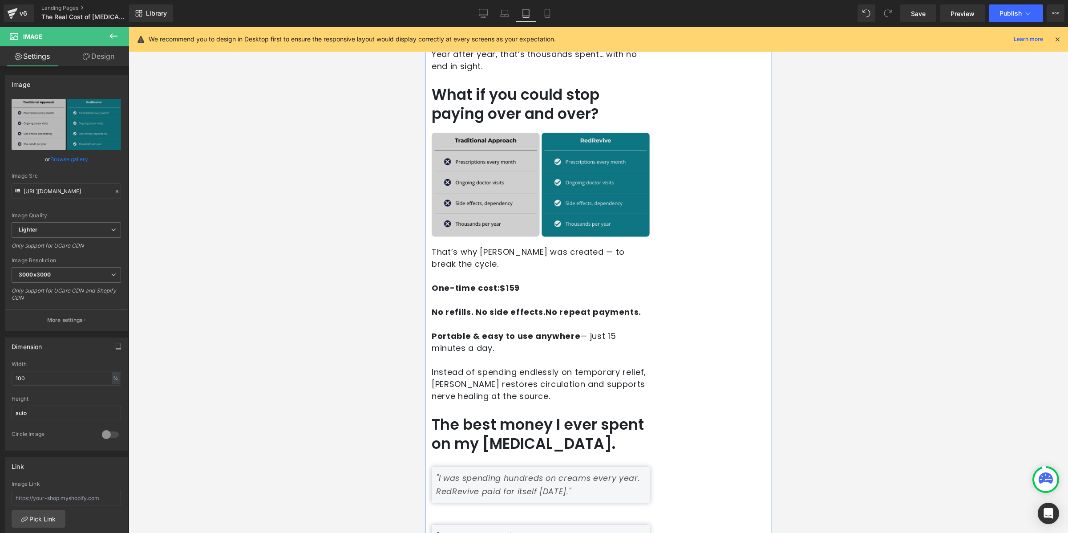
scroll to position [589, 0]
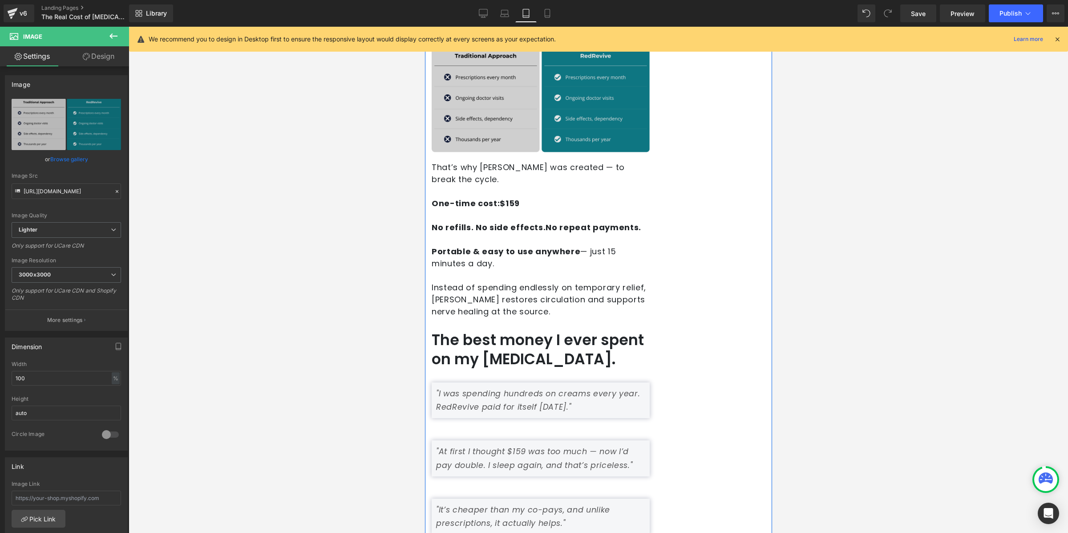
click at [610, 114] on img at bounding box center [540, 100] width 218 height 104
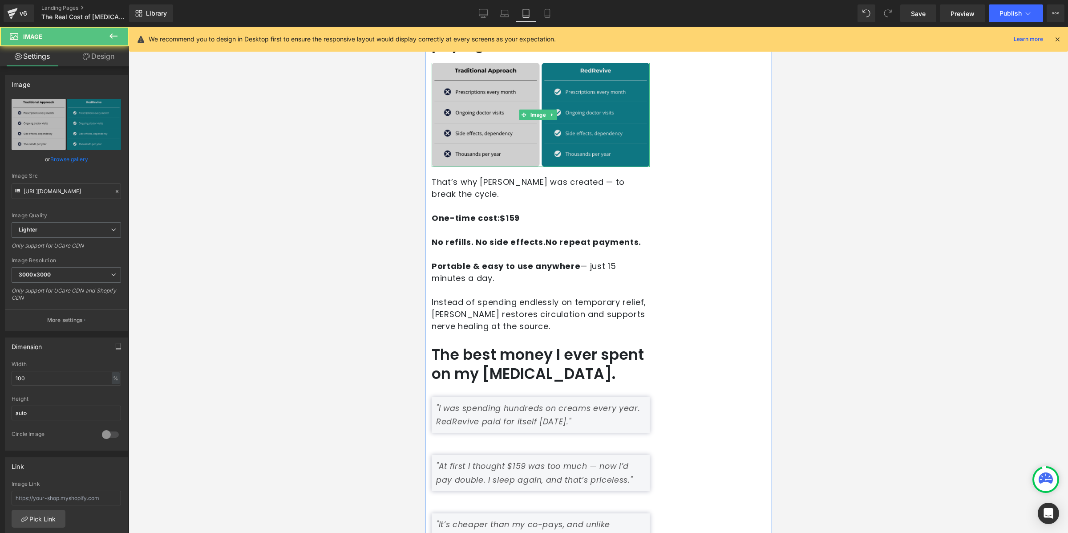
scroll to position [491, 0]
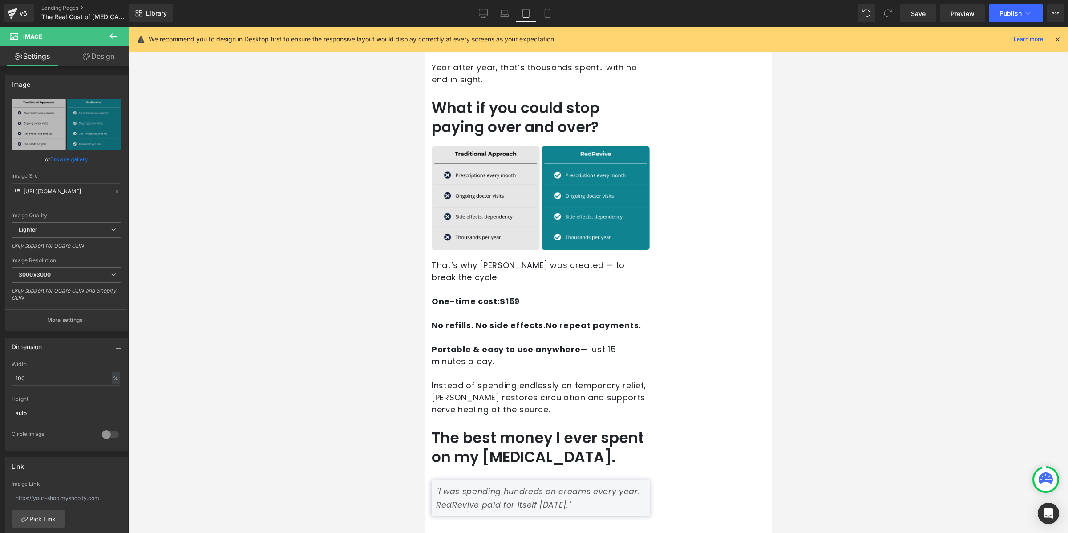
click at [735, 162] on div "The price of [MEDICAL_DATA] isn’t just measured in dollars. It’s the nights of …" at bounding box center [598, 488] width 347 height 1509
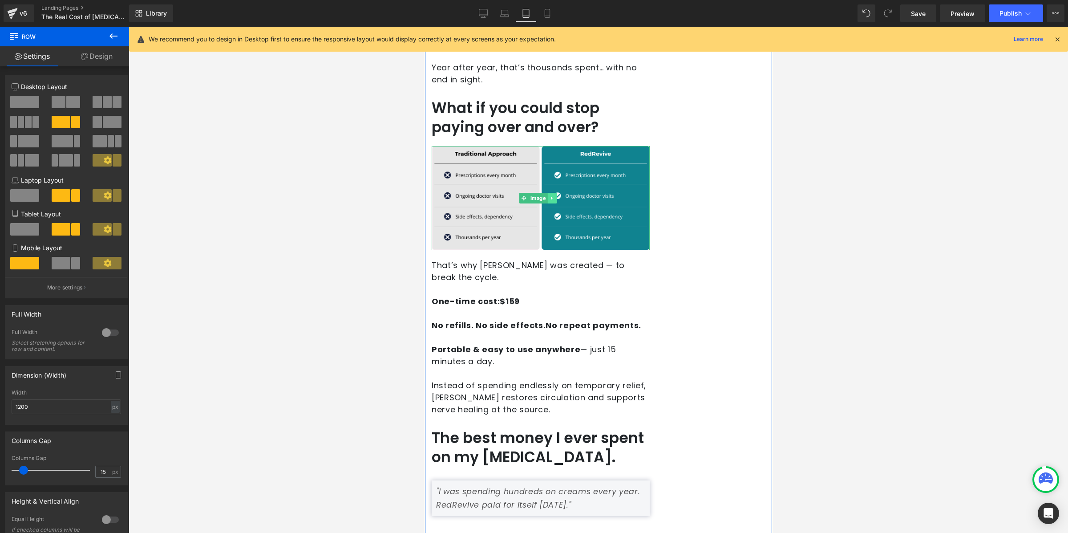
click at [550, 195] on icon at bounding box center [551, 197] width 5 height 5
click at [554, 200] on link at bounding box center [556, 198] width 9 height 11
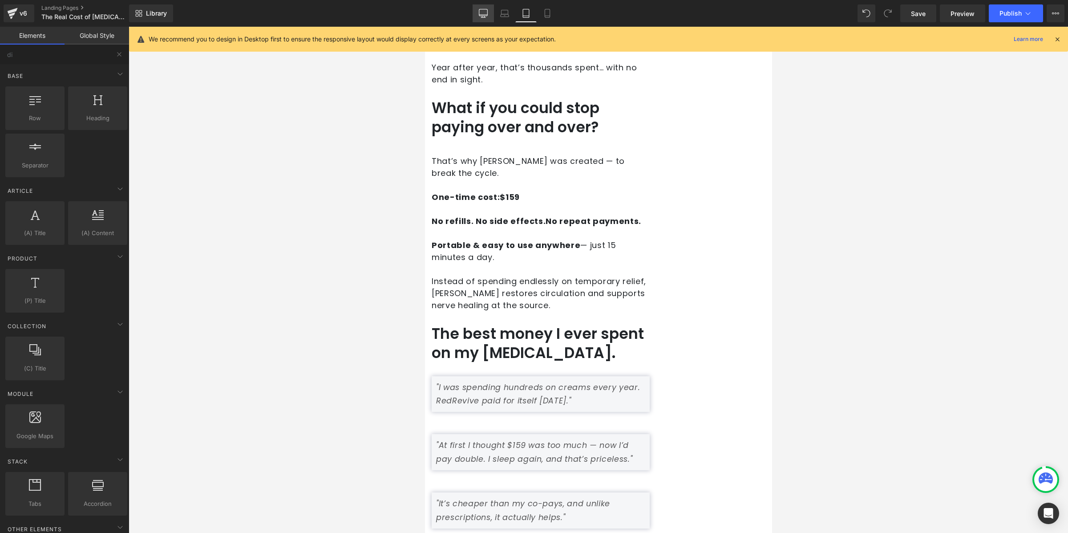
click at [483, 19] on link "Desktop" at bounding box center [483, 13] width 21 height 18
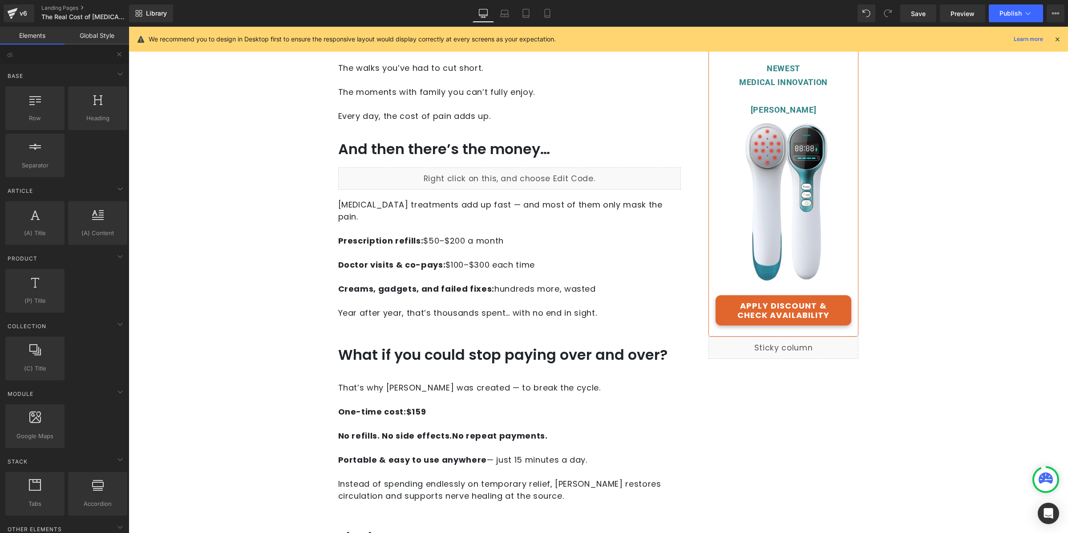
scroll to position [332, 0]
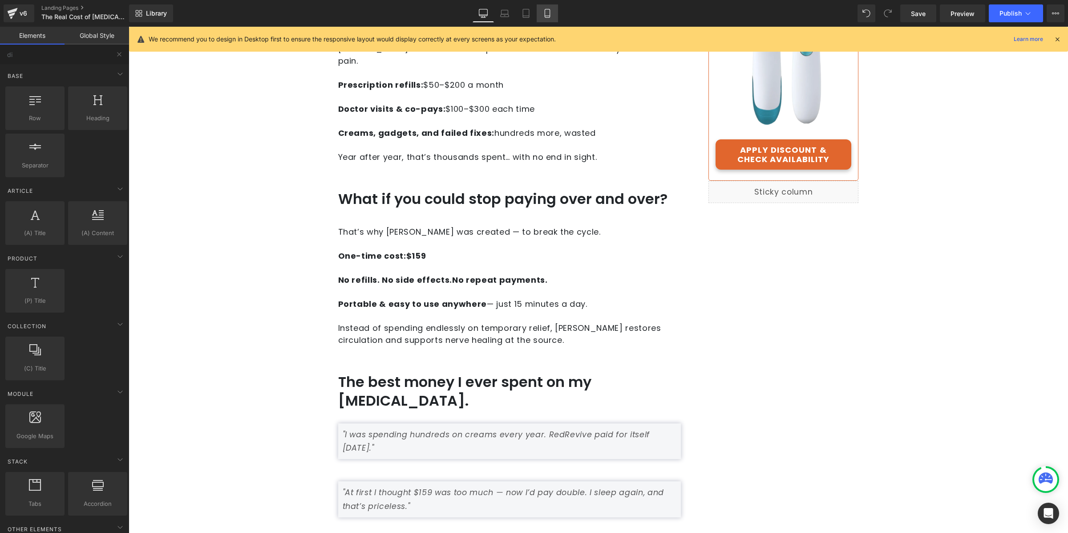
click at [544, 14] on icon at bounding box center [547, 13] width 9 height 9
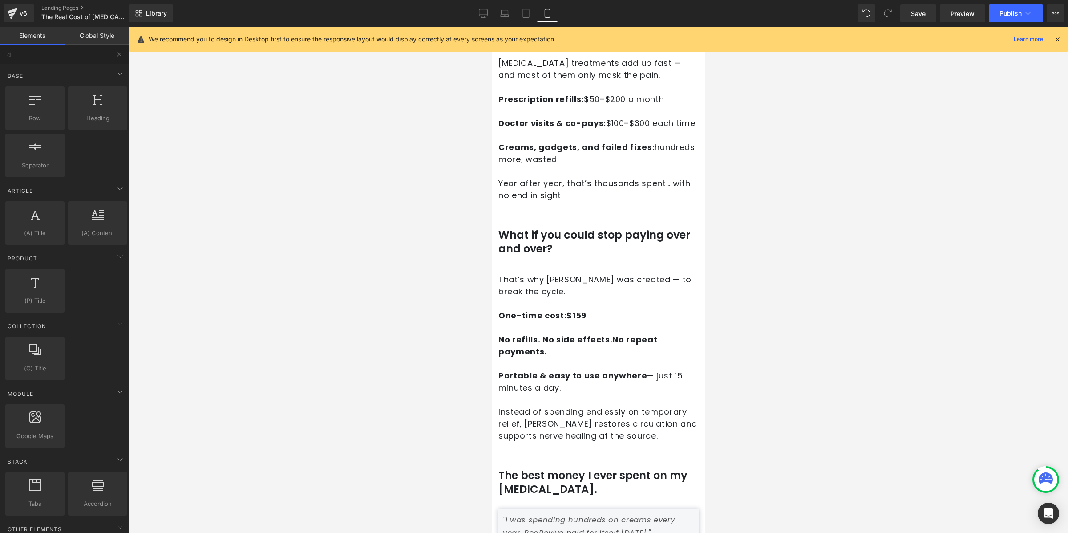
scroll to position [321, 0]
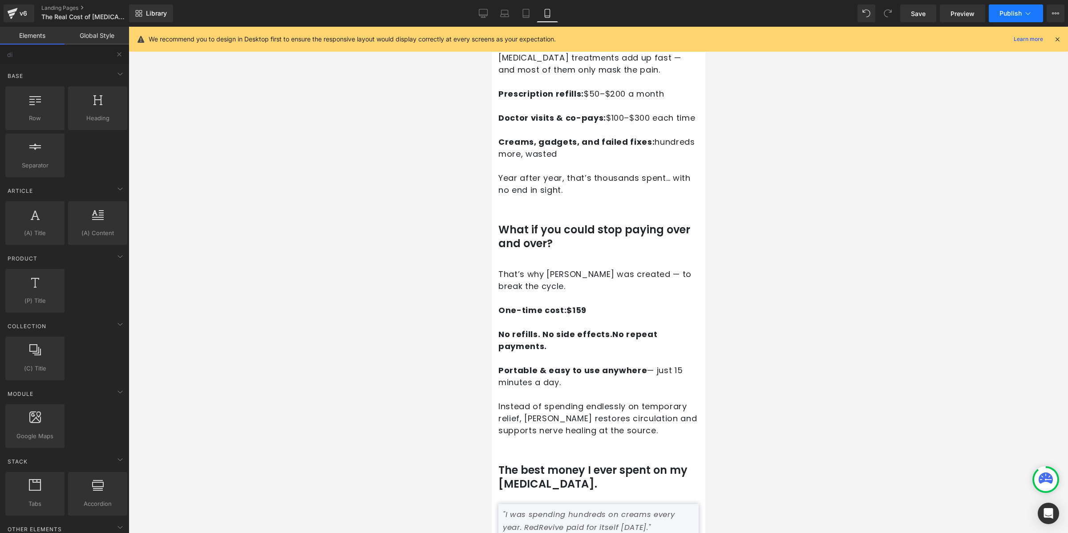
click at [1004, 19] on button "Publish" at bounding box center [1016, 13] width 54 height 18
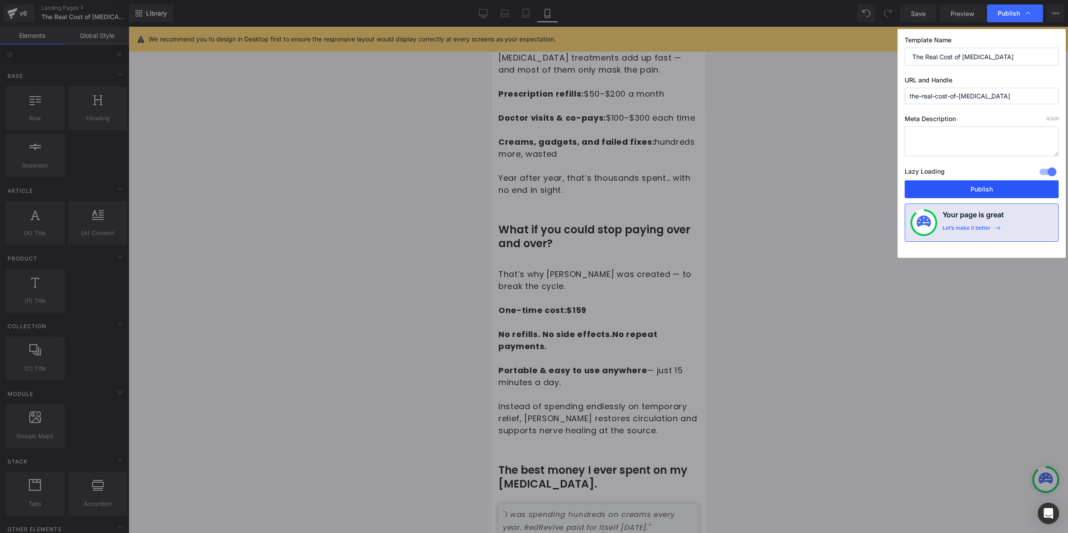
click at [979, 187] on button "Publish" at bounding box center [982, 189] width 154 height 18
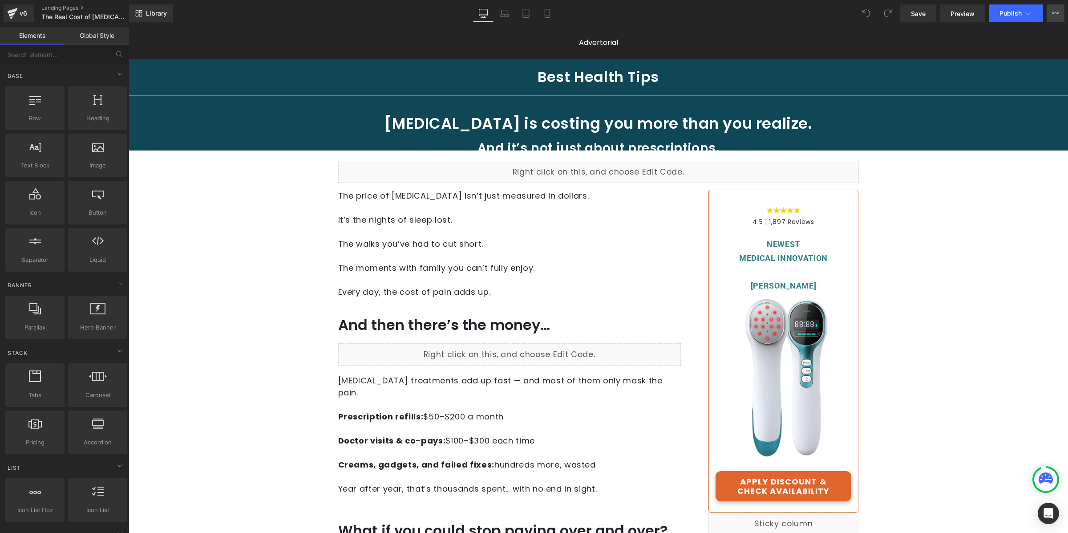
click at [1056, 16] on icon at bounding box center [1055, 13] width 7 height 7
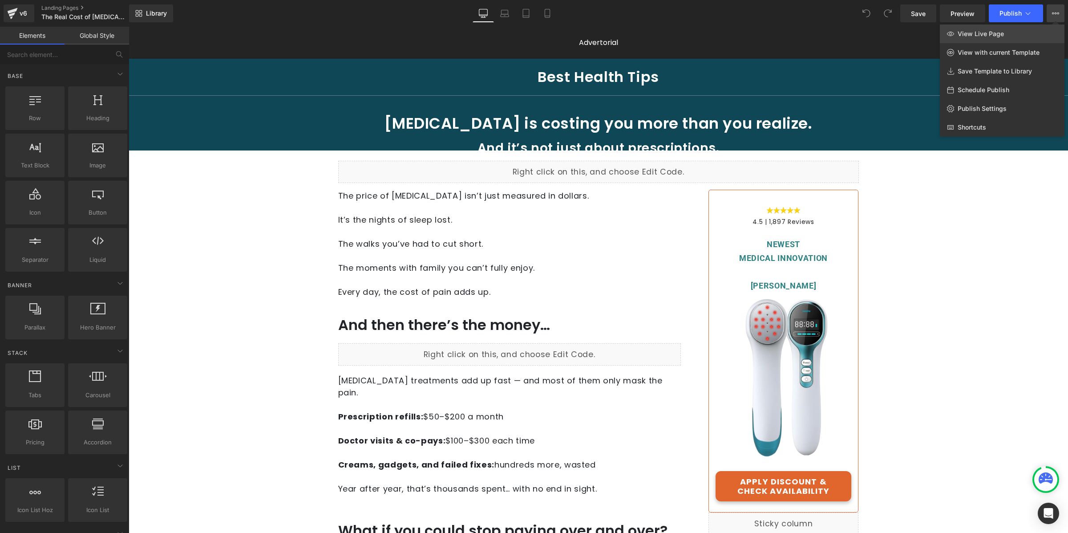
click at [1035, 32] on link "View Live Page" at bounding box center [1002, 33] width 125 height 19
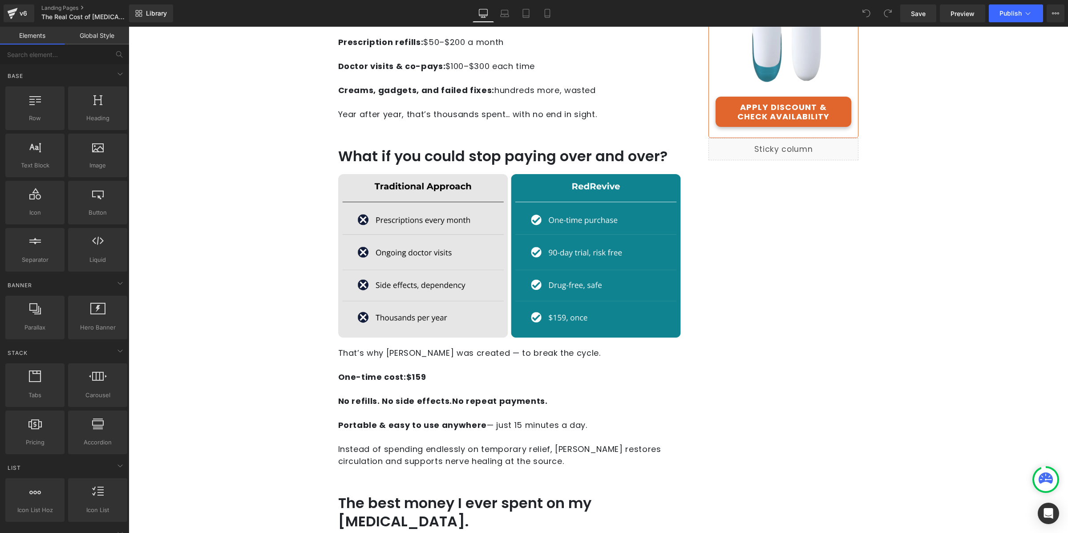
scroll to position [445, 0]
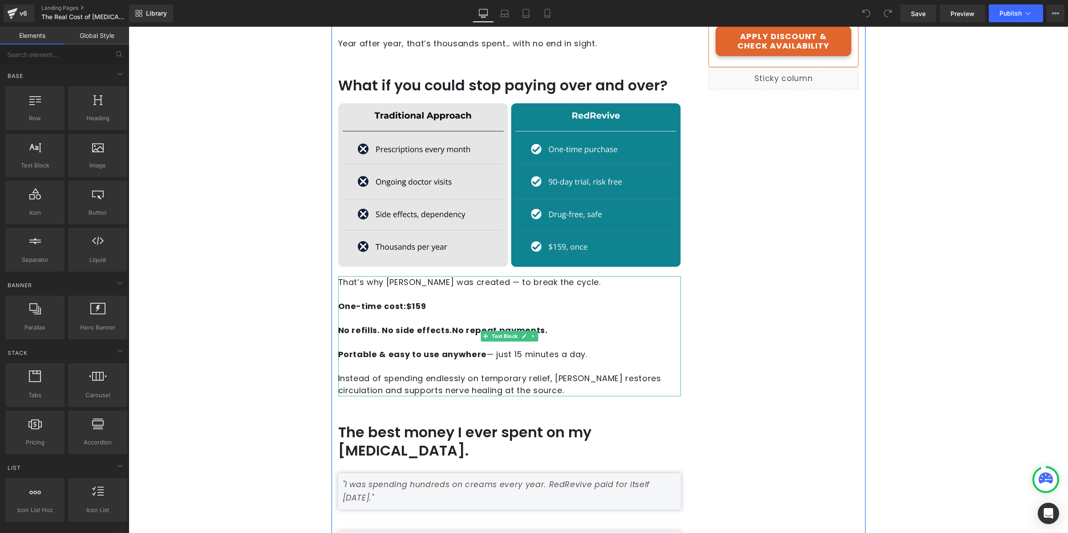
click at [397, 300] on strong "One-time cost:" at bounding box center [372, 305] width 68 height 11
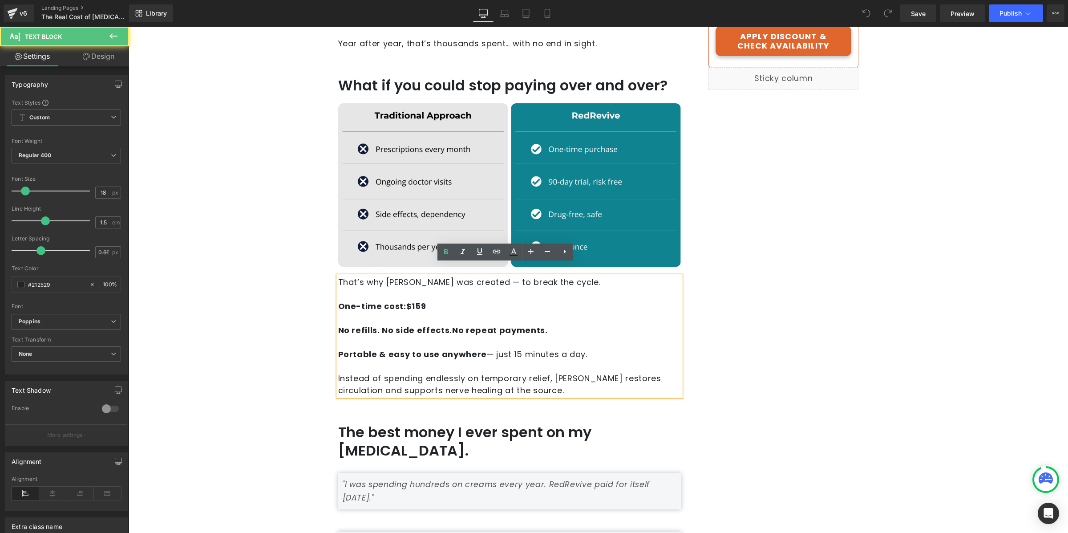
click at [399, 300] on p "One-time cost: $159" at bounding box center [509, 306] width 343 height 12
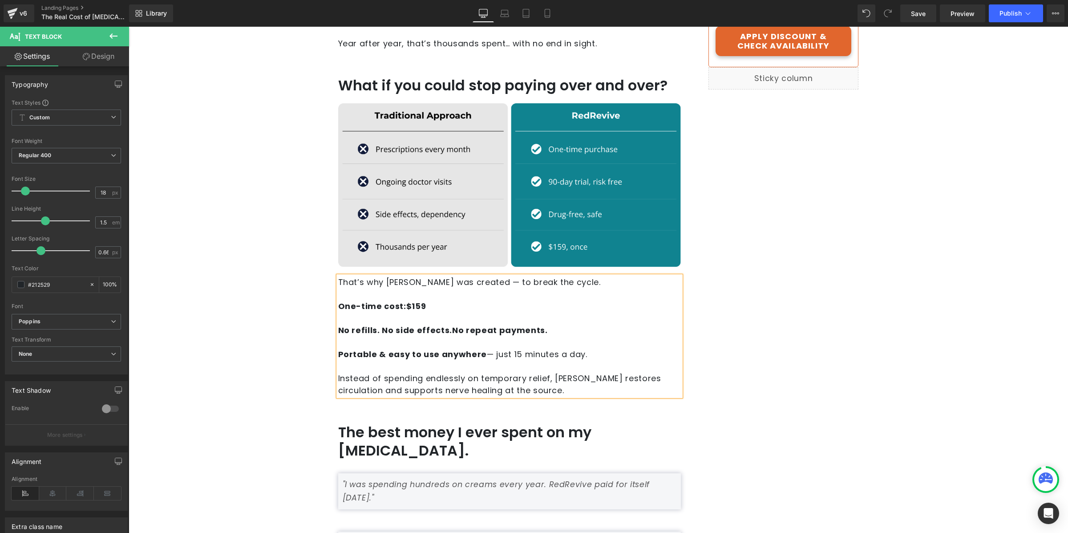
click at [452, 325] on strong "No repeat payments." at bounding box center [500, 330] width 96 height 11
drag, startPoint x: 495, startPoint y: 342, endPoint x: 505, endPoint y: 355, distance: 15.6
click at [496, 348] on p "Portable & easy to use anywhere — just 15 minutes a day." at bounding box center [509, 354] width 343 height 12
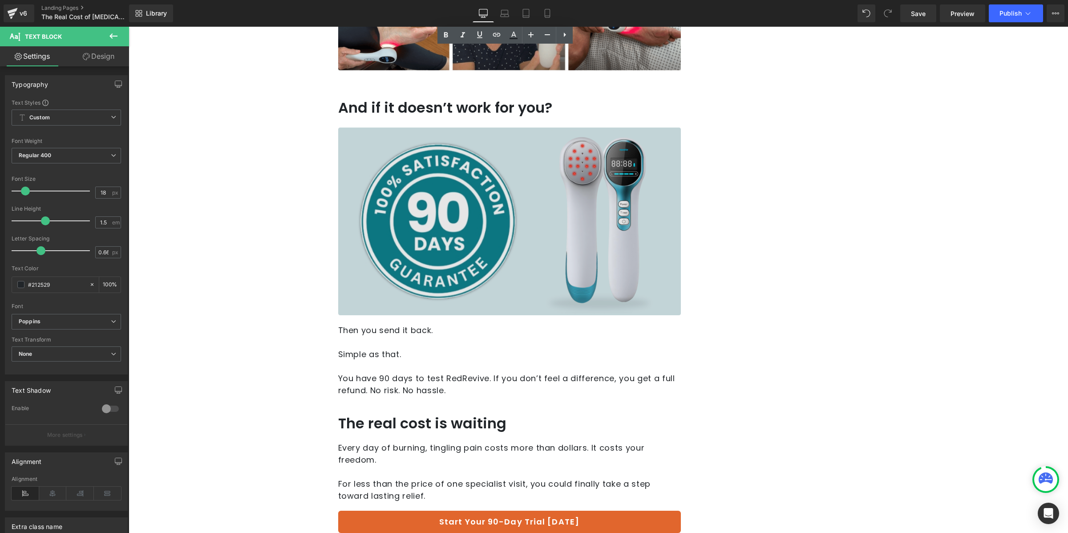
scroll to position [1245, 0]
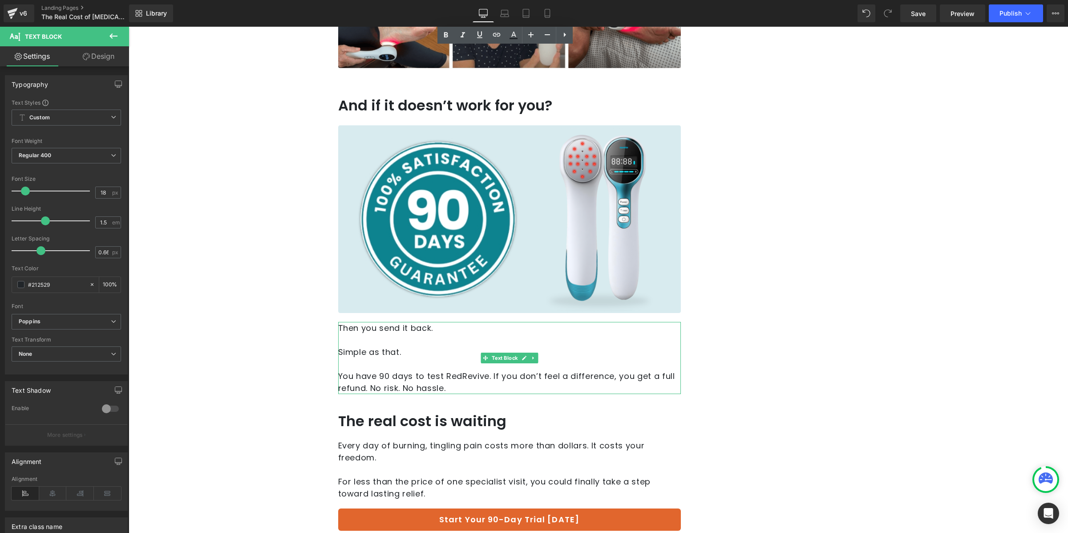
click at [488, 370] on p "You have 90 days to test RedRevive. If you don’t feel a difference, you get a f…" at bounding box center [509, 382] width 343 height 24
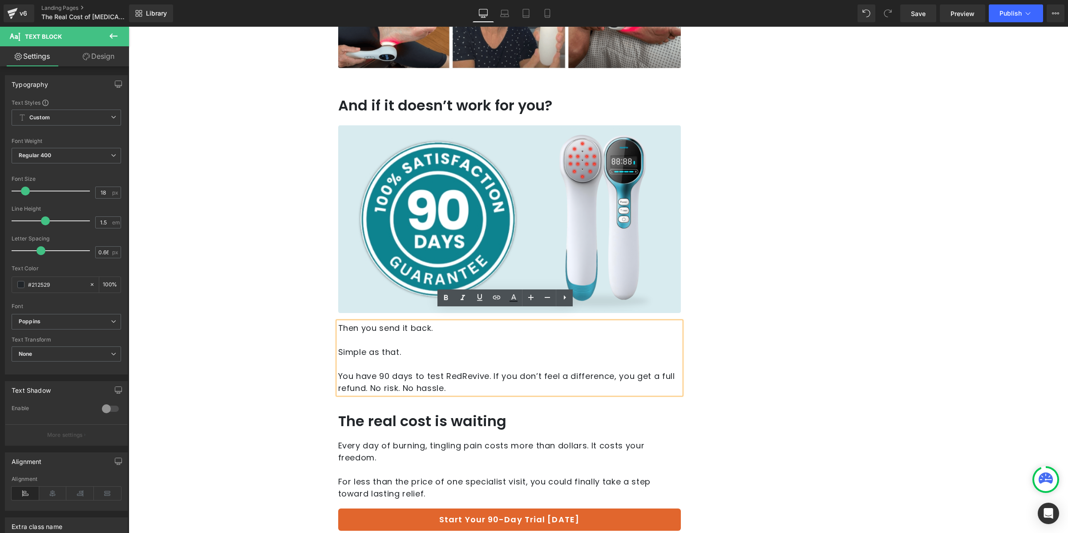
click at [487, 370] on p "You have 90 days to test RedRevive. If you don’t feel a difference, you get a f…" at bounding box center [509, 382] width 343 height 24
drag, startPoint x: 488, startPoint y: 364, endPoint x: 516, endPoint y: 368, distance: 27.4
click at [488, 370] on p "You have 90 days to test RedRevive. If you don’t feel a difference, you get a f…" at bounding box center [509, 382] width 343 height 24
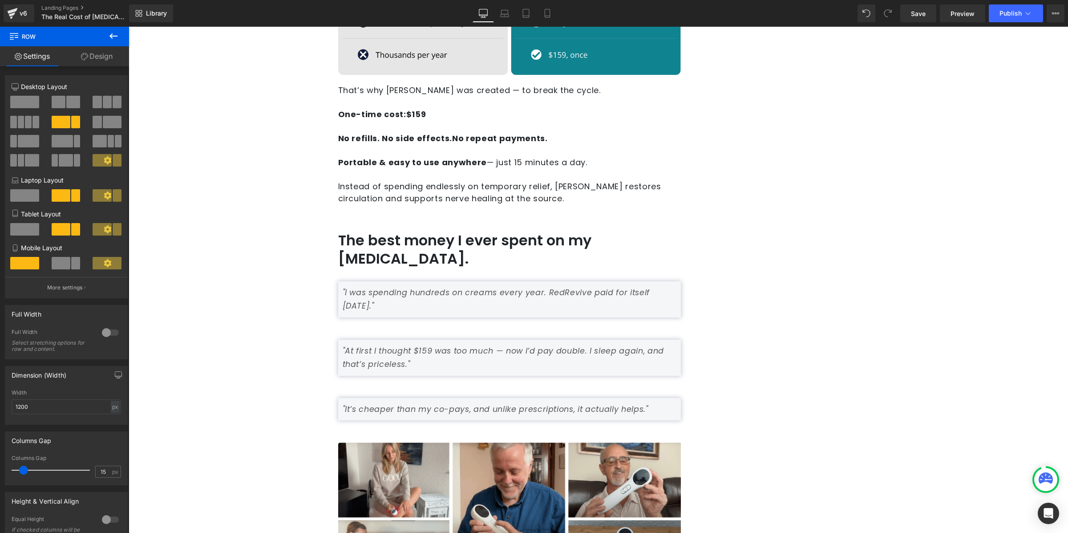
scroll to position [637, 0]
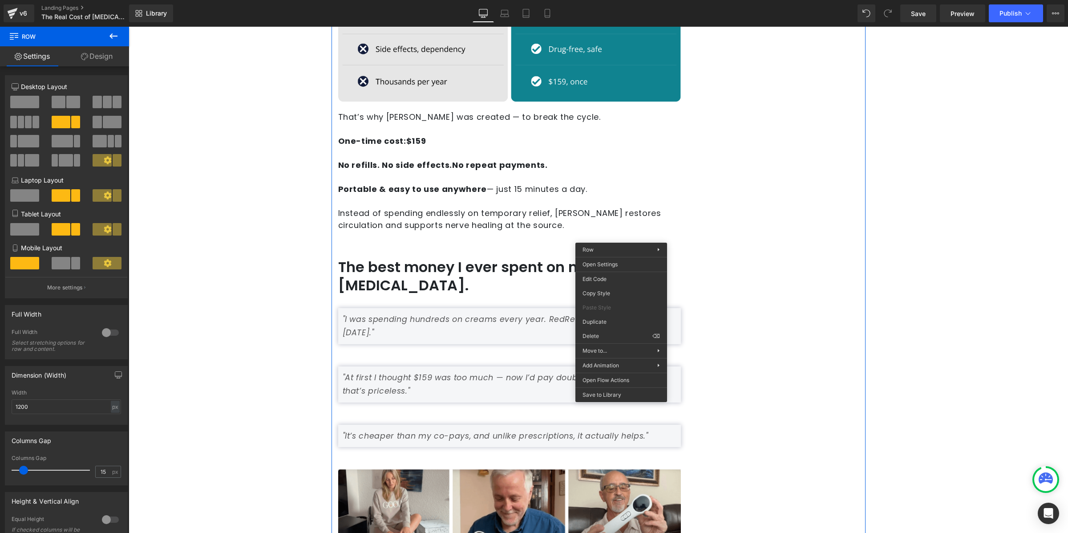
drag, startPoint x: 700, startPoint y: 149, endPoint x: 695, endPoint y: 150, distance: 5.5
click at [697, 150] on div "The price of neuropathy isn’t just measured in dollars. It’s the nights of slee…" at bounding box center [599, 387] width 534 height 1616
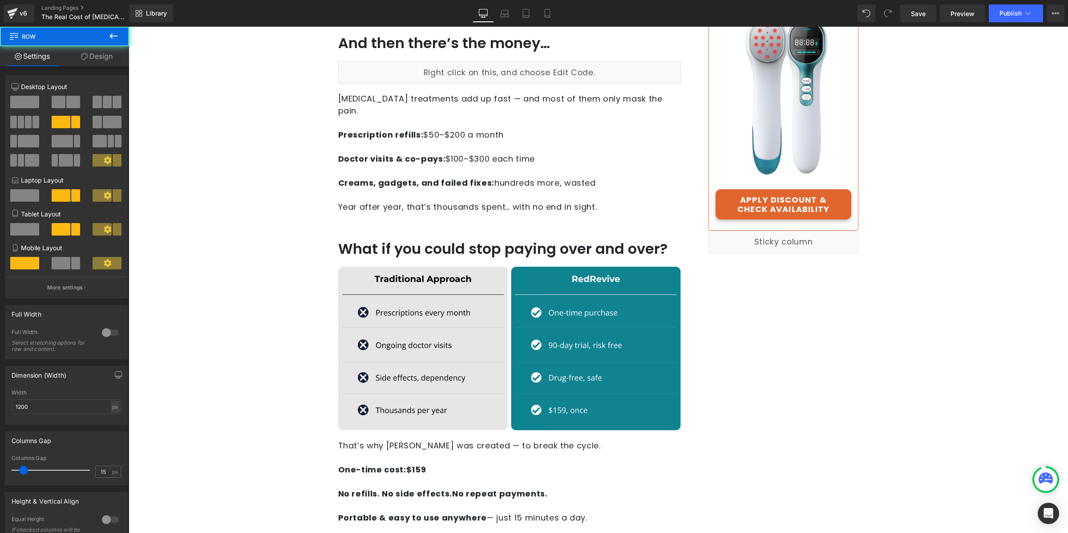
scroll to position [94, 0]
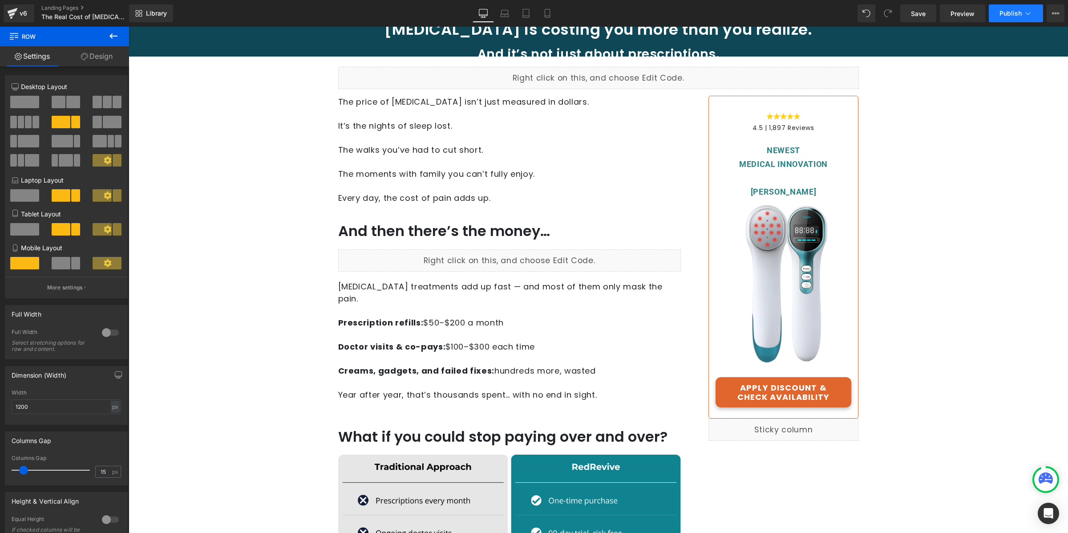
click at [1000, 11] on span "Publish" at bounding box center [1011, 13] width 22 height 7
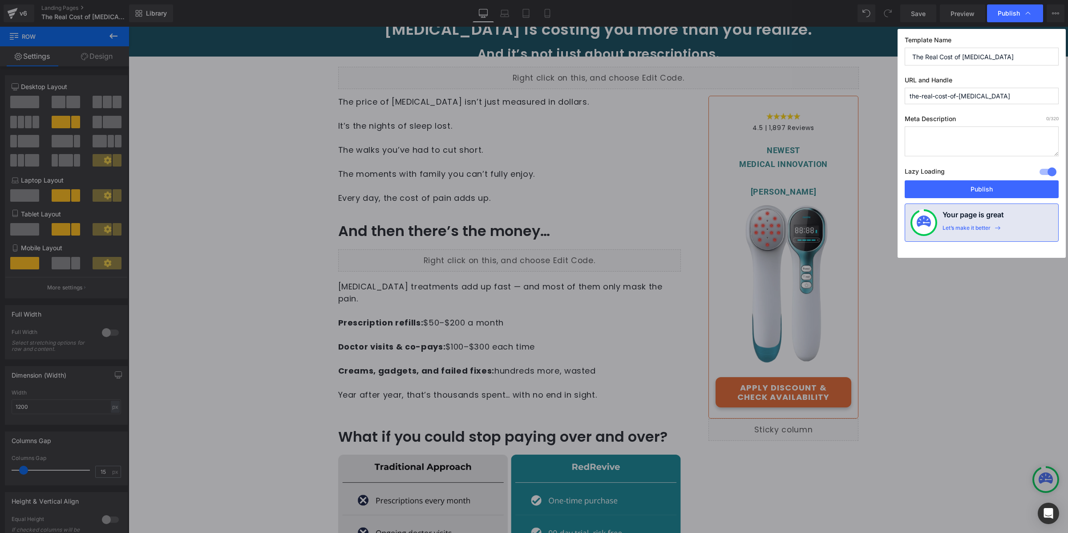
click at [1004, 180] on div "Lazy Loading Build Upgrade plan to unlock" at bounding box center [982, 173] width 154 height 15
click at [1000, 183] on button "Publish" at bounding box center [982, 189] width 154 height 18
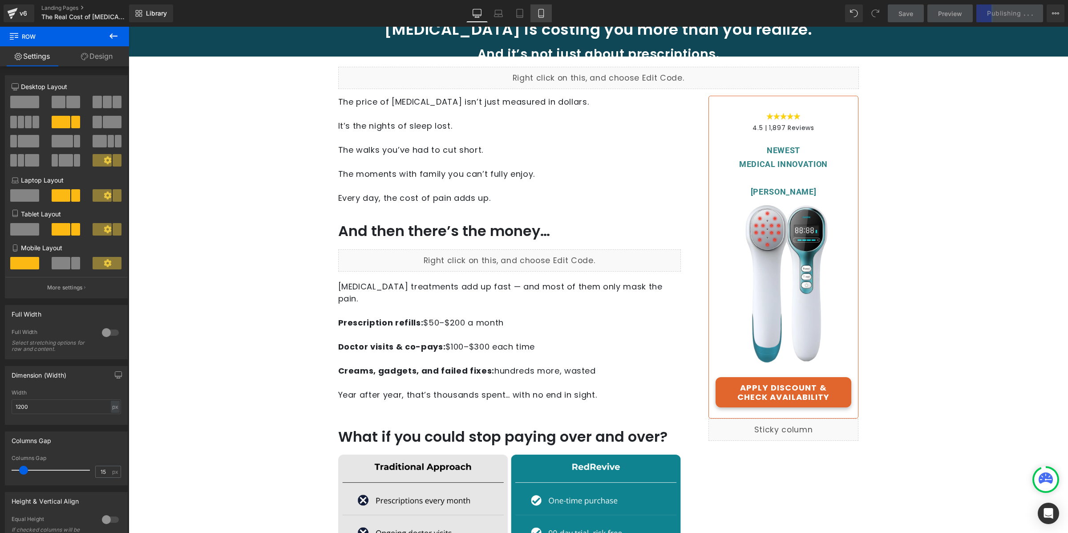
click at [545, 19] on link "Mobile" at bounding box center [541, 13] width 21 height 18
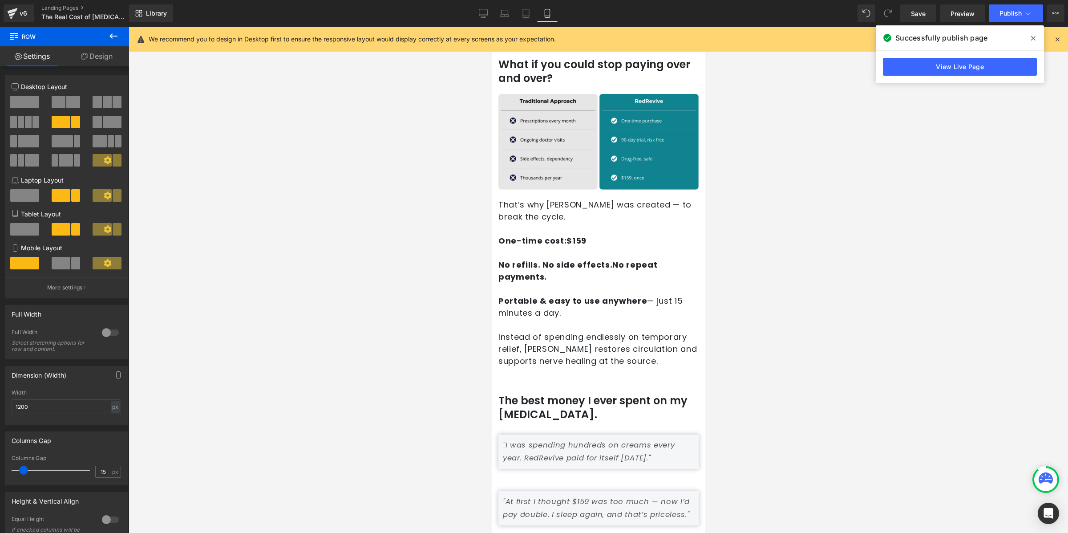
scroll to position [495, 0]
